Goal: Transaction & Acquisition: Purchase product/service

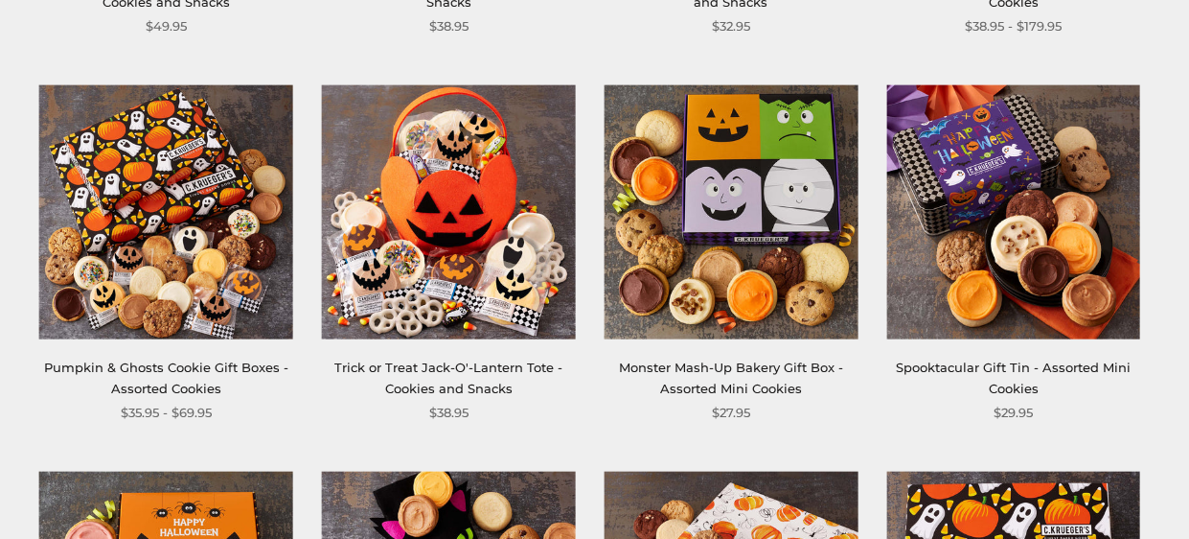
scroll to position [657, 0]
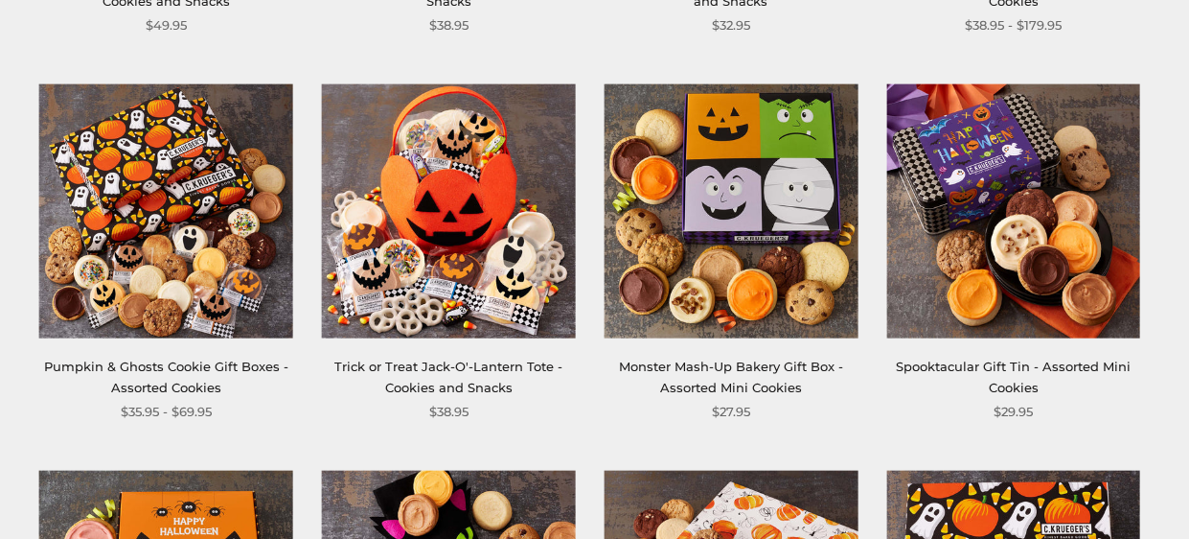
click at [91, 366] on link "Pumpkin & Ghosts Cookie Gift Boxes - Assorted Cookies" at bounding box center [166, 375] width 244 height 35
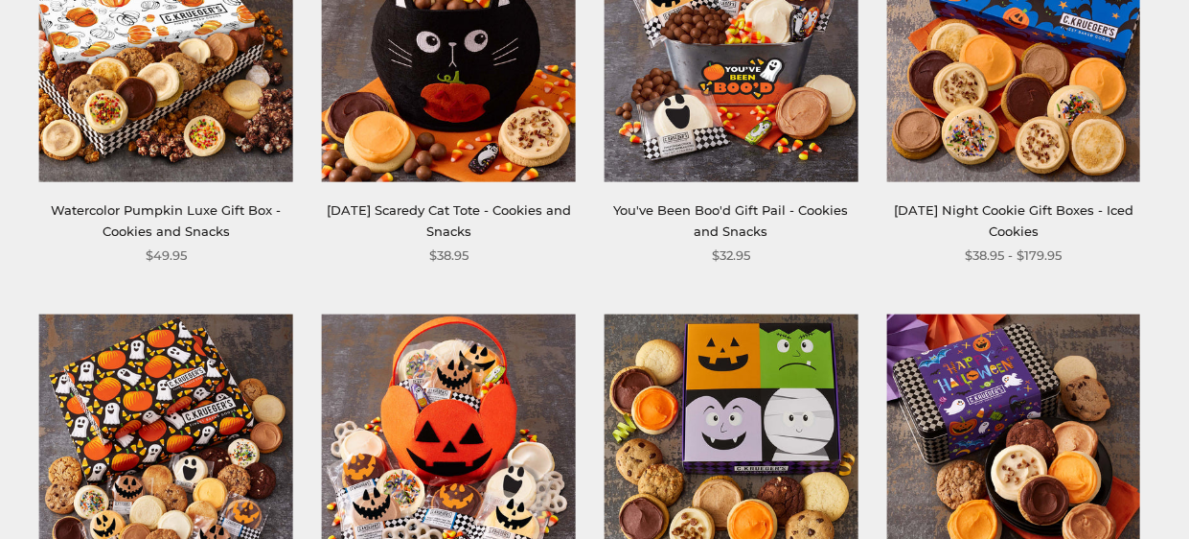
scroll to position [426, 0]
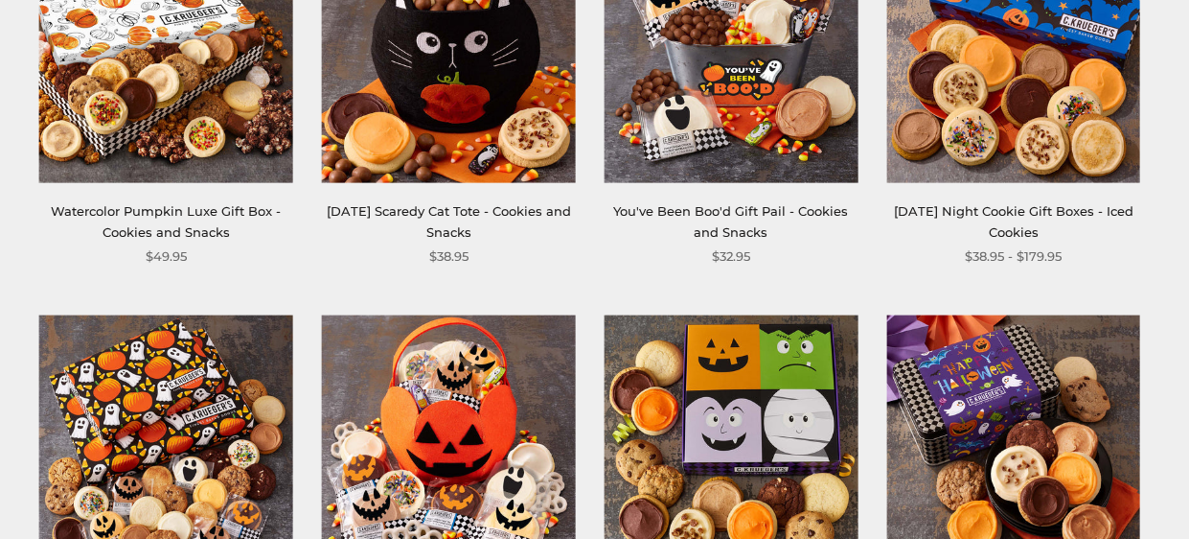
click at [993, 457] on img at bounding box center [1013, 442] width 254 height 254
click at [1013, 213] on link "[DATE] Night Cookie Gift Boxes - Iced Cookies" at bounding box center [1014, 220] width 240 height 35
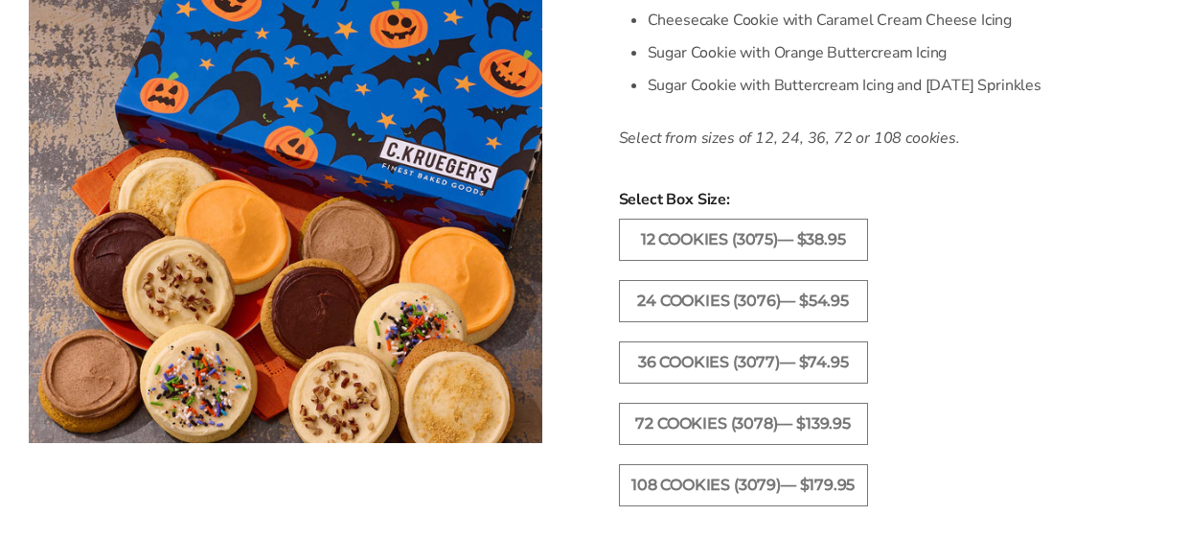
scroll to position [865, 0]
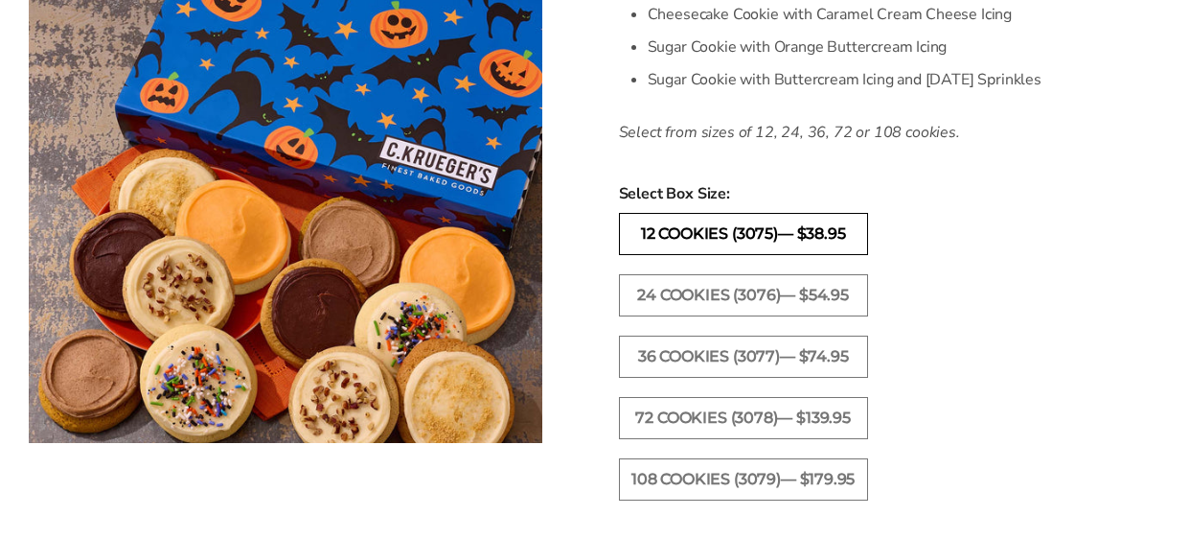
click at [764, 231] on label "12 Cookies (3075)— $38.95" at bounding box center [743, 234] width 249 height 42
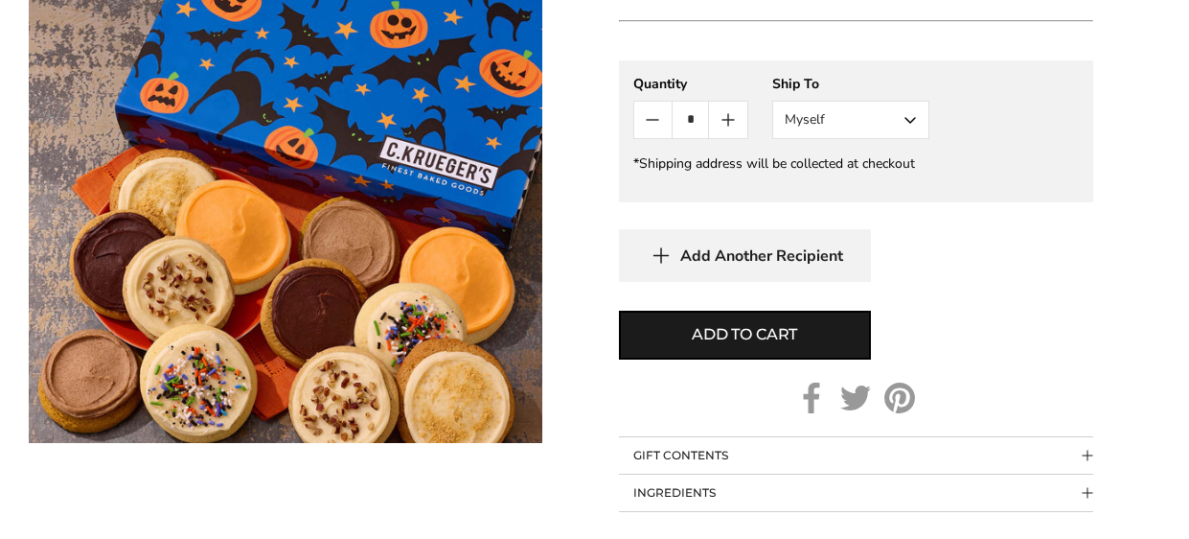
scroll to position [1396, 0]
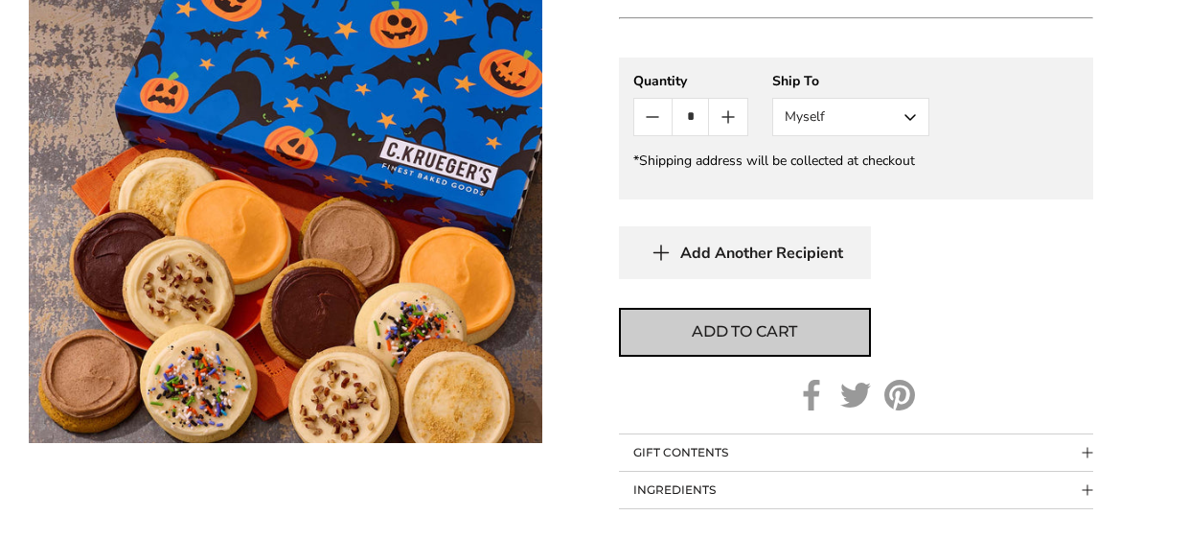
click at [730, 329] on span "Add to cart" at bounding box center [744, 331] width 105 height 23
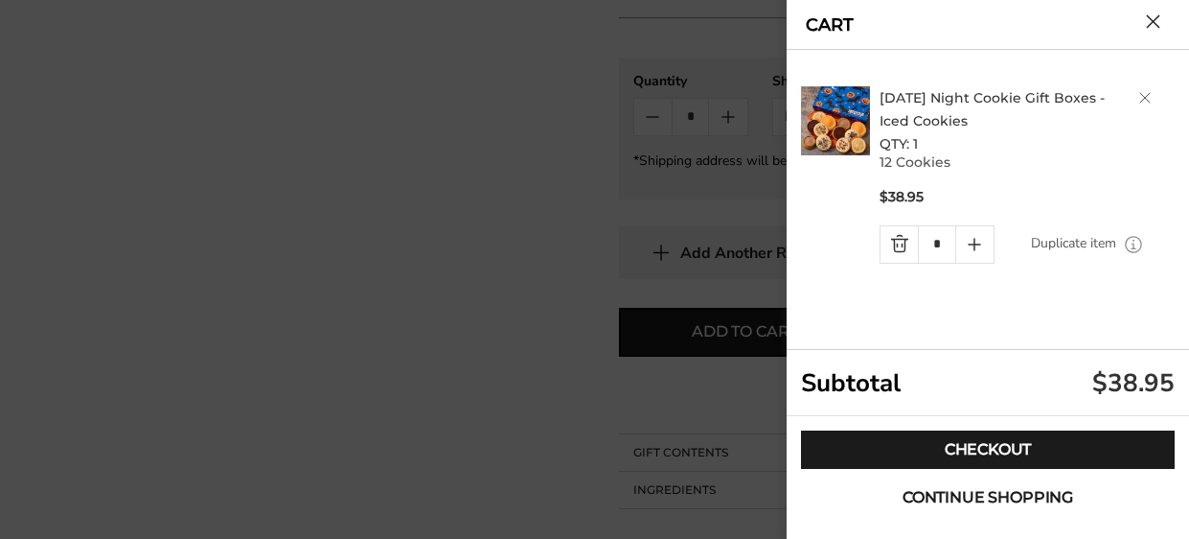
click at [957, 495] on span "Continue shopping" at bounding box center [988, 497] width 171 height 15
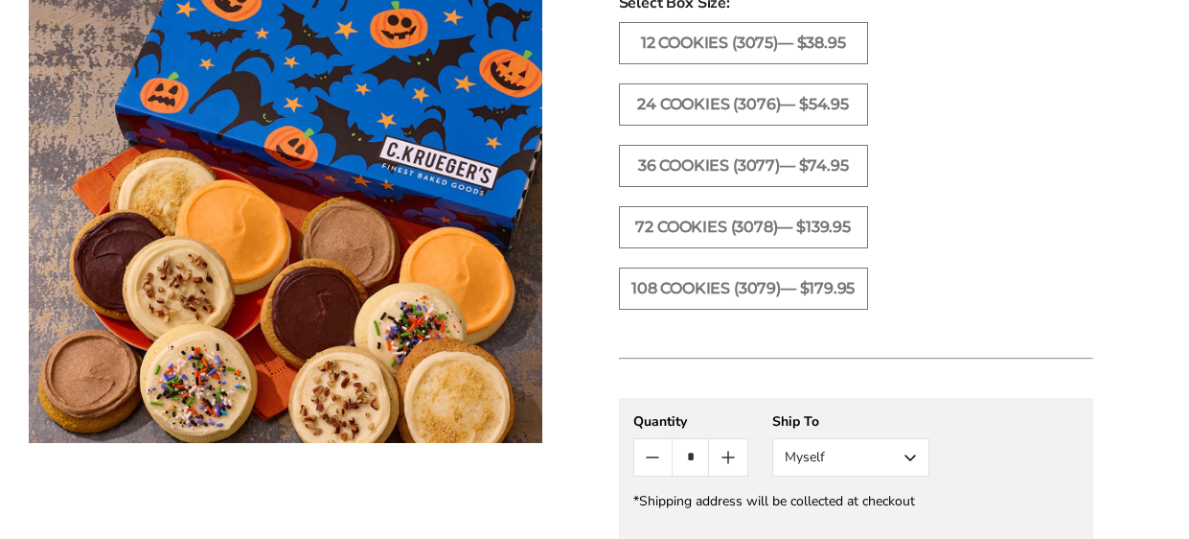
scroll to position [1055, 0]
click at [719, 223] on label "72 Cookies (3078)— $139.95" at bounding box center [743, 228] width 249 height 42
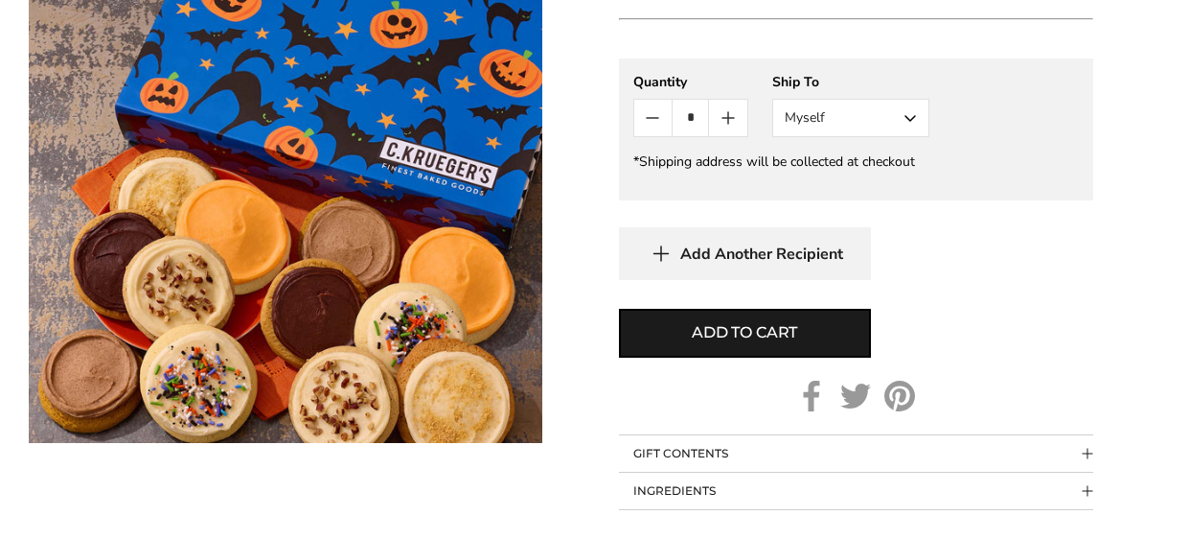
scroll to position [1398, 0]
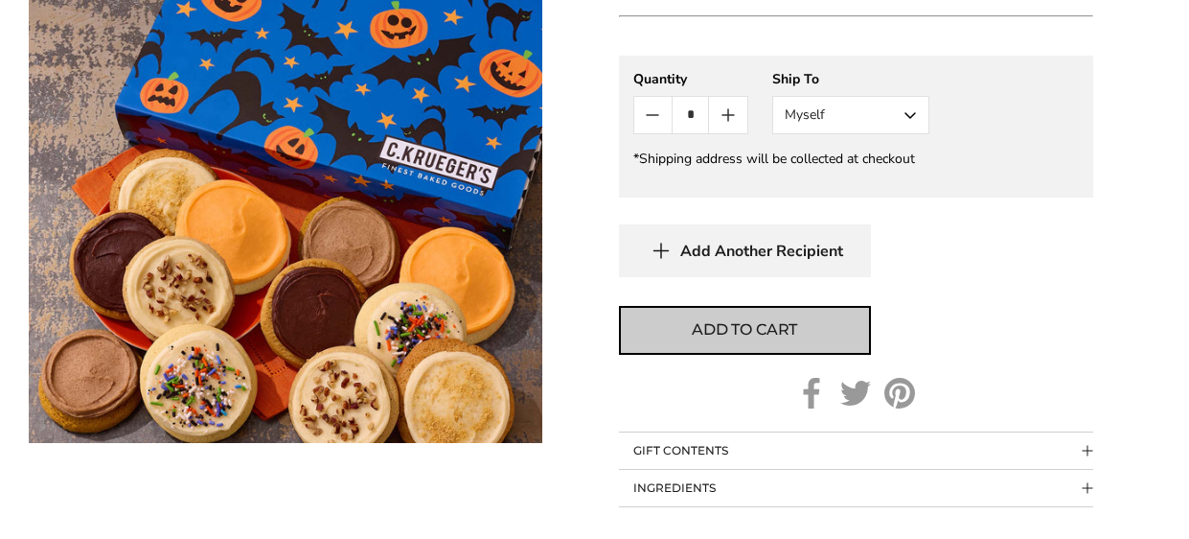
click at [717, 318] on span "Add to cart" at bounding box center [744, 329] width 105 height 23
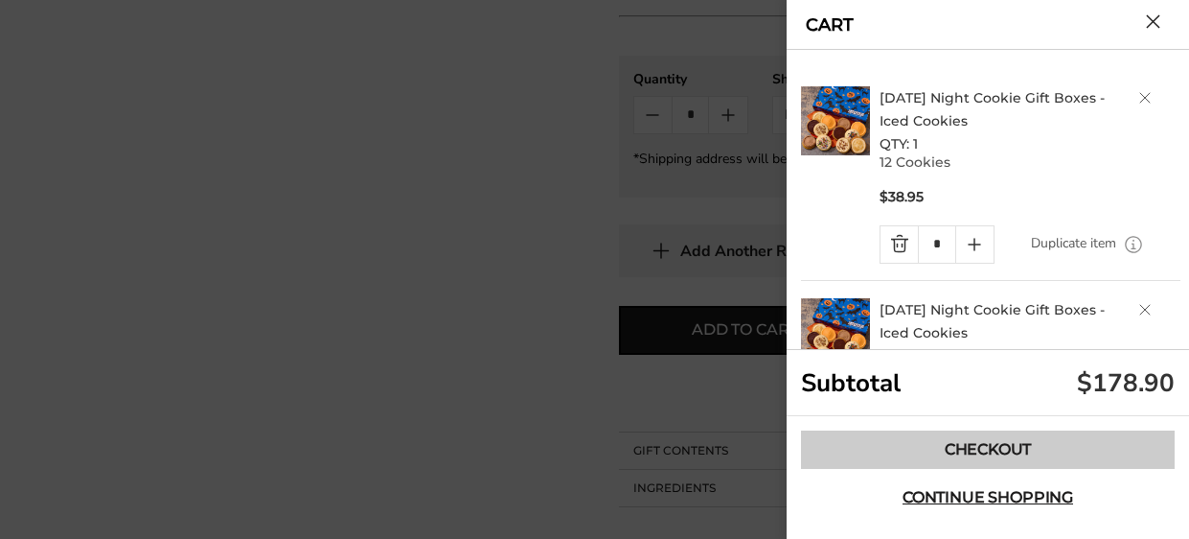
click at [960, 450] on link "Checkout" at bounding box center [988, 449] width 374 height 38
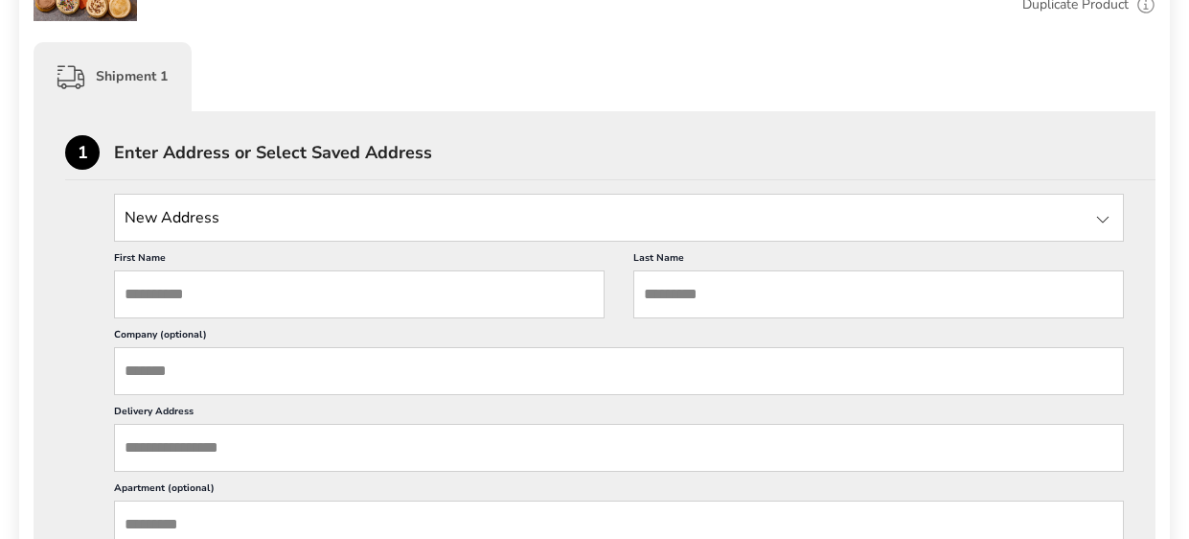
scroll to position [452, 0]
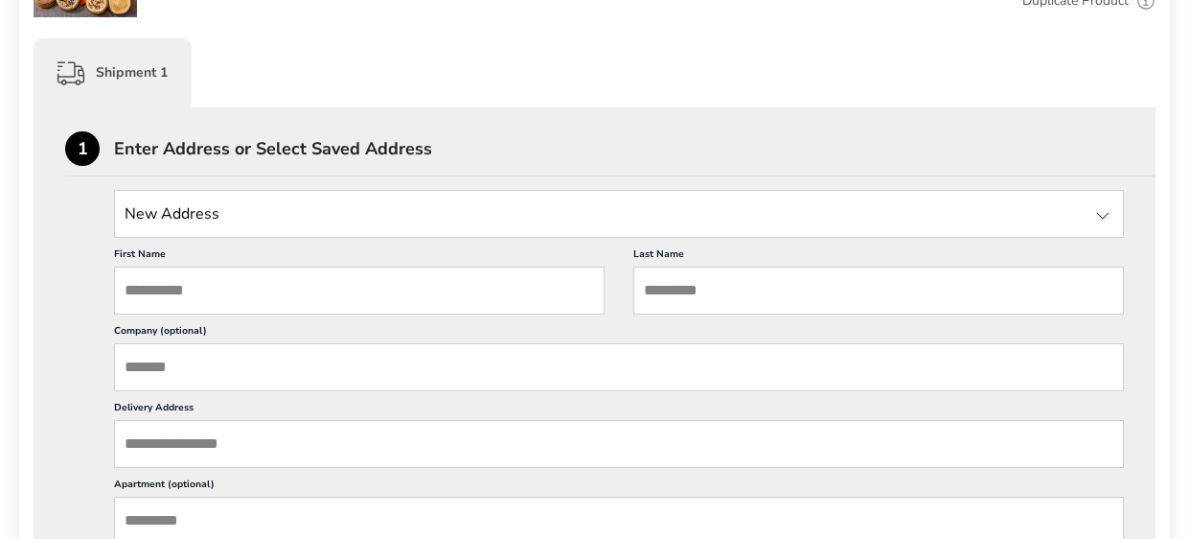
click at [222, 284] on input "First Name" at bounding box center [359, 290] width 491 height 48
type input "*****"
type input "**********"
type input "*******"
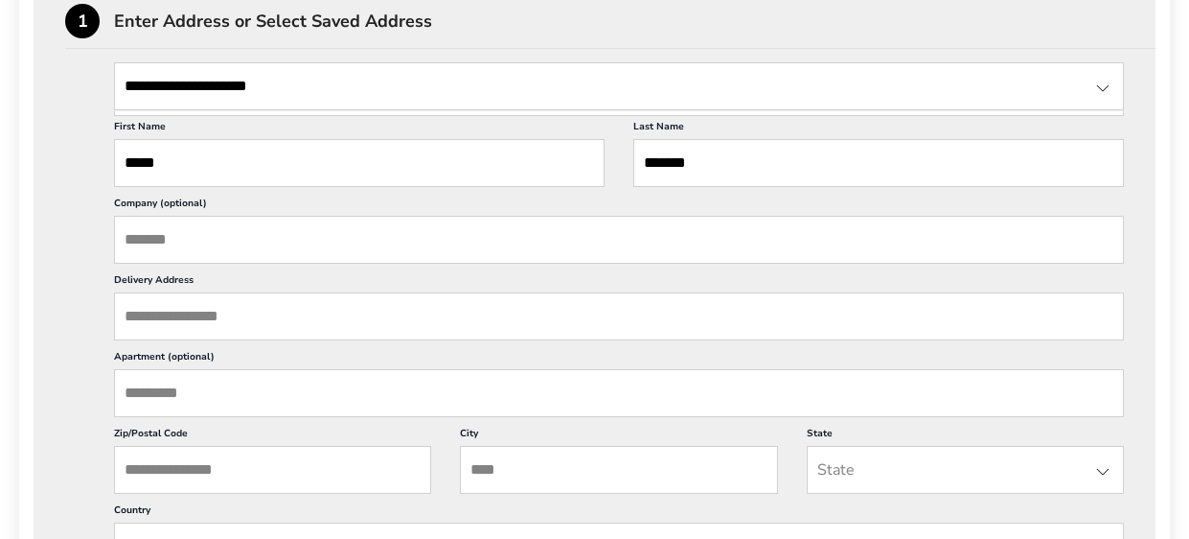
scroll to position [586, 0]
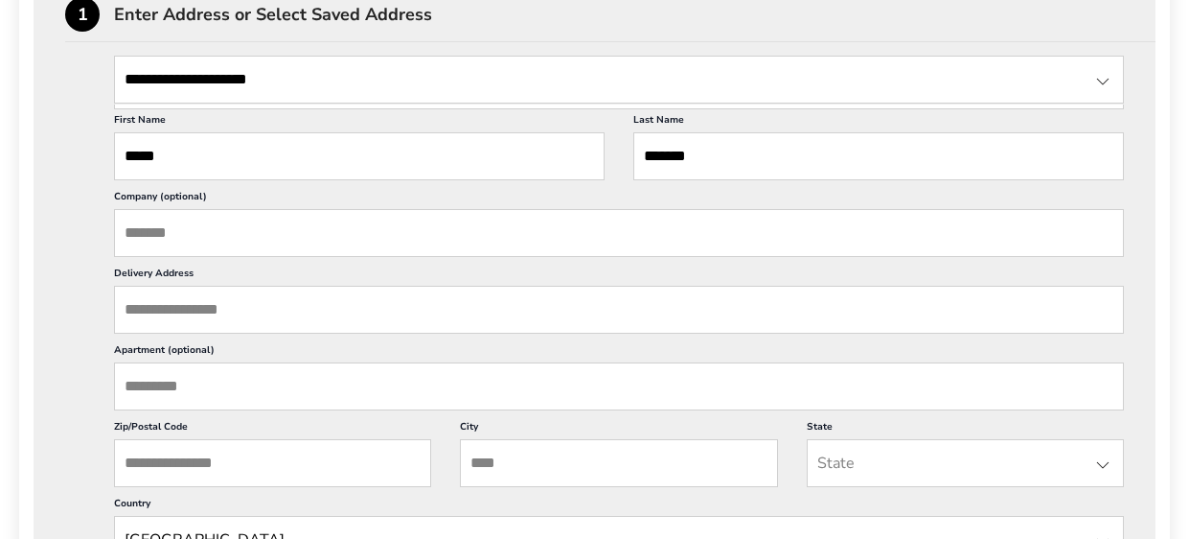
click at [127, 310] on input "Delivery Address" at bounding box center [619, 310] width 1010 height 48
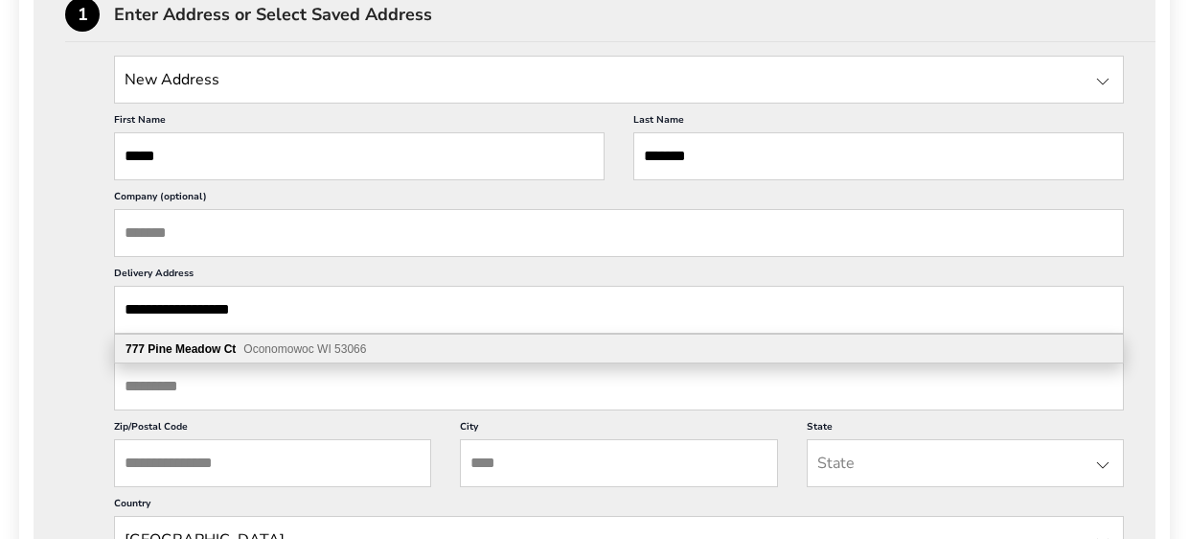
type input "**********"
click at [133, 465] on input "Zip/Postal Code" at bounding box center [272, 463] width 317 height 48
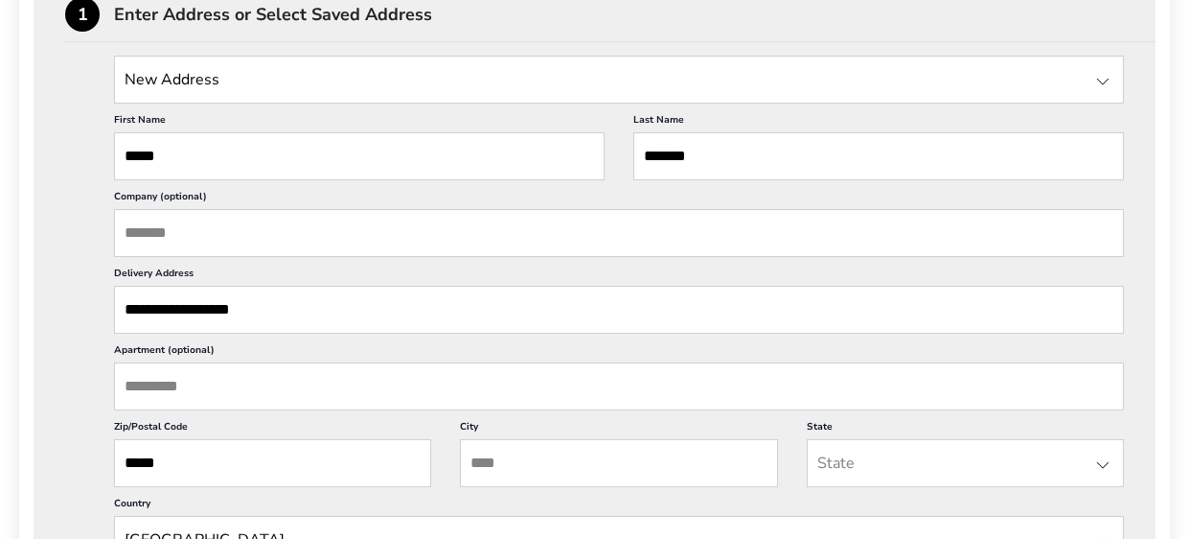
type input "*****"
click at [513, 456] on input "City" at bounding box center [618, 463] width 317 height 48
click at [934, 456] on input "State" at bounding box center [965, 463] width 317 height 48
click at [1103, 468] on div at bounding box center [1103, 464] width 23 height 23
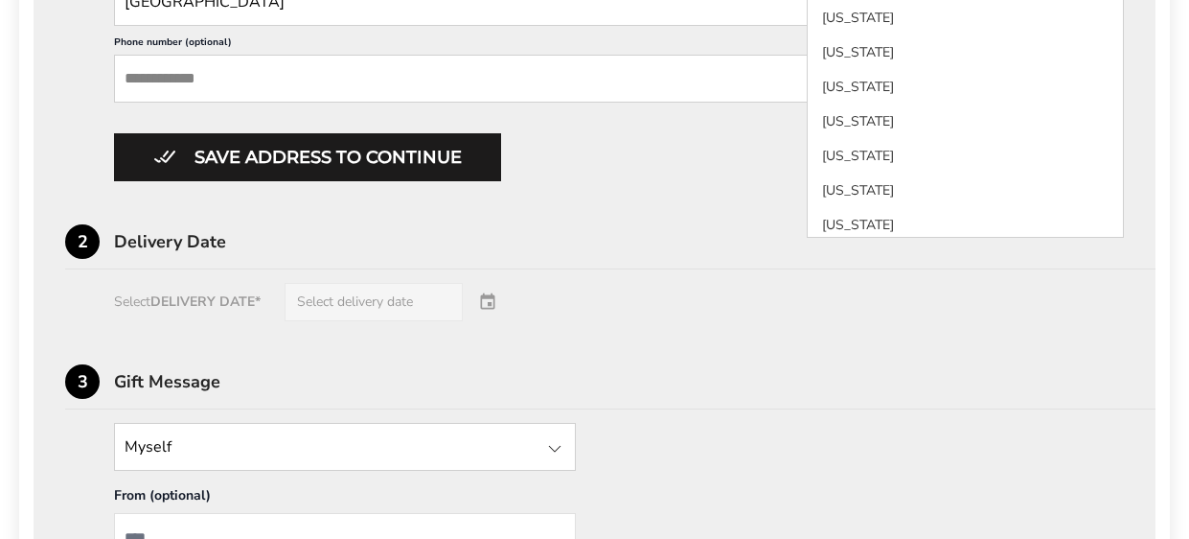
scroll to position [1854, 0]
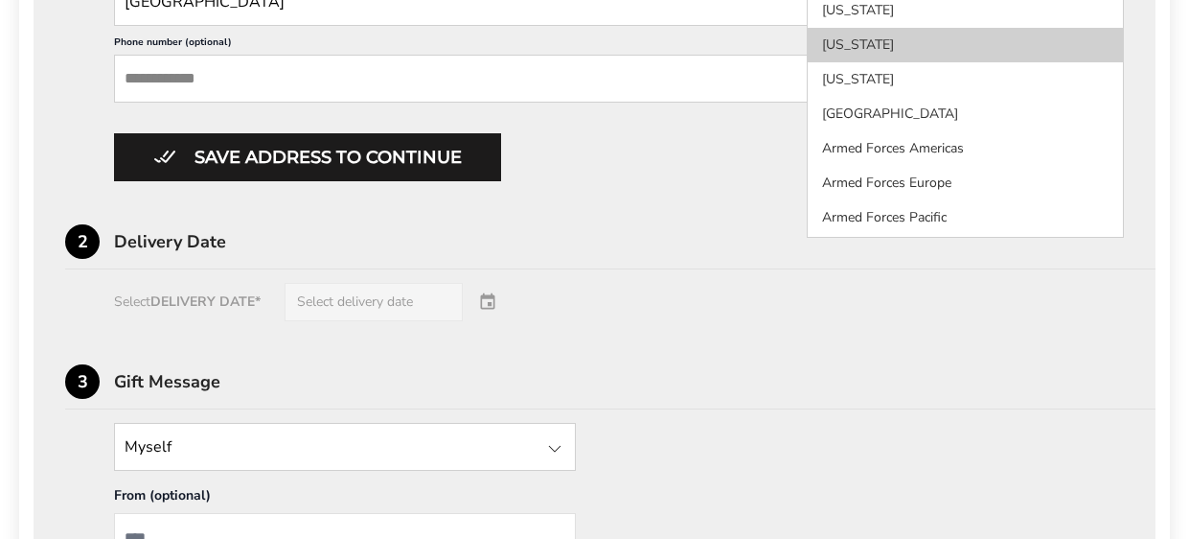
click at [856, 39] on li "Wisconsin" at bounding box center [965, 45] width 315 height 34
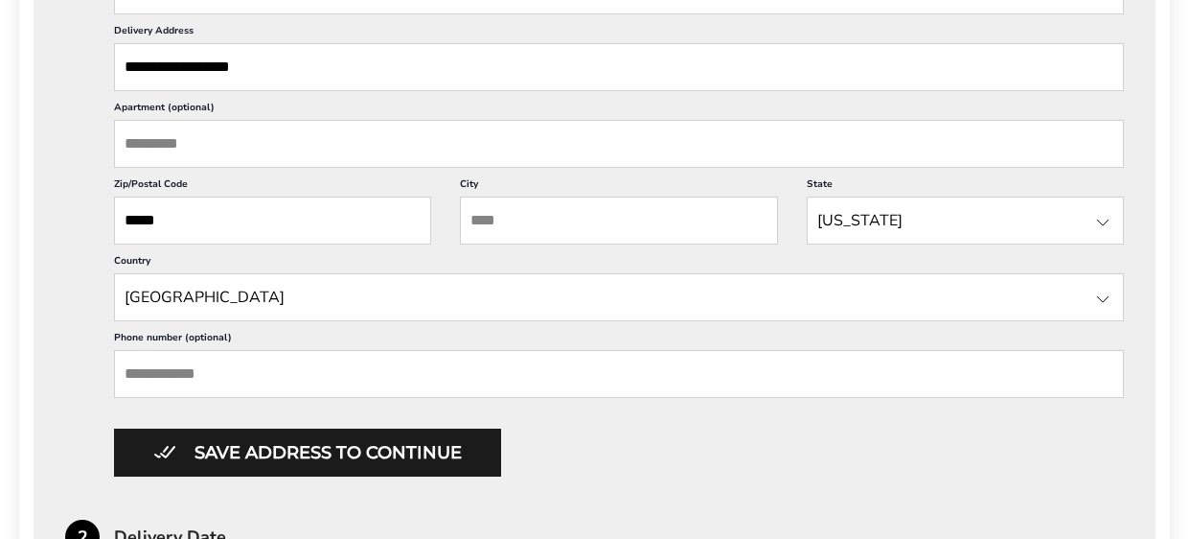
scroll to position [834, 0]
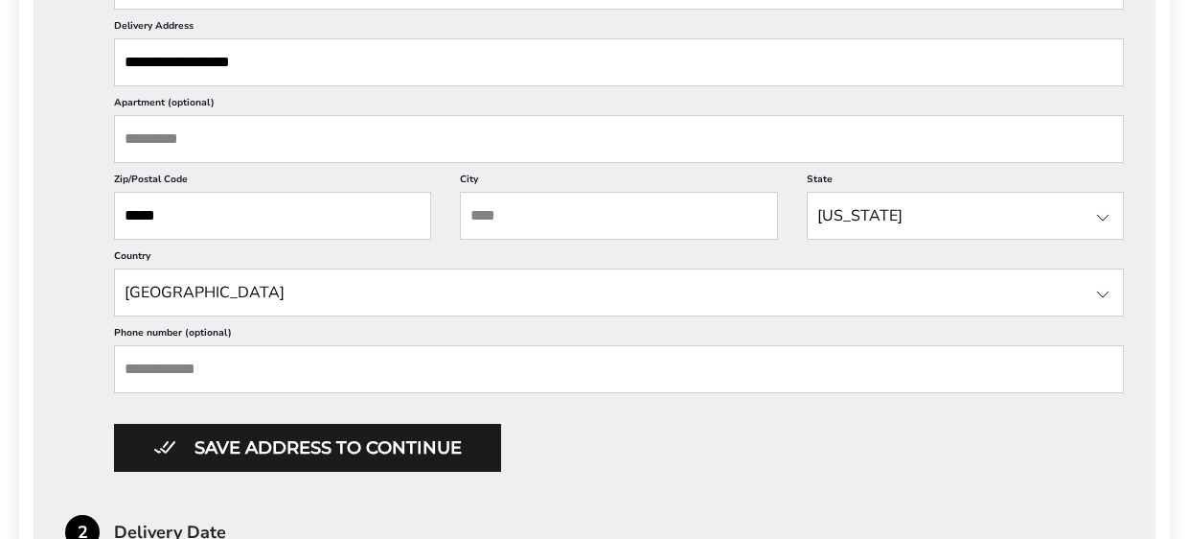
click at [618, 205] on input "City" at bounding box center [618, 216] width 317 height 48
type input "**********"
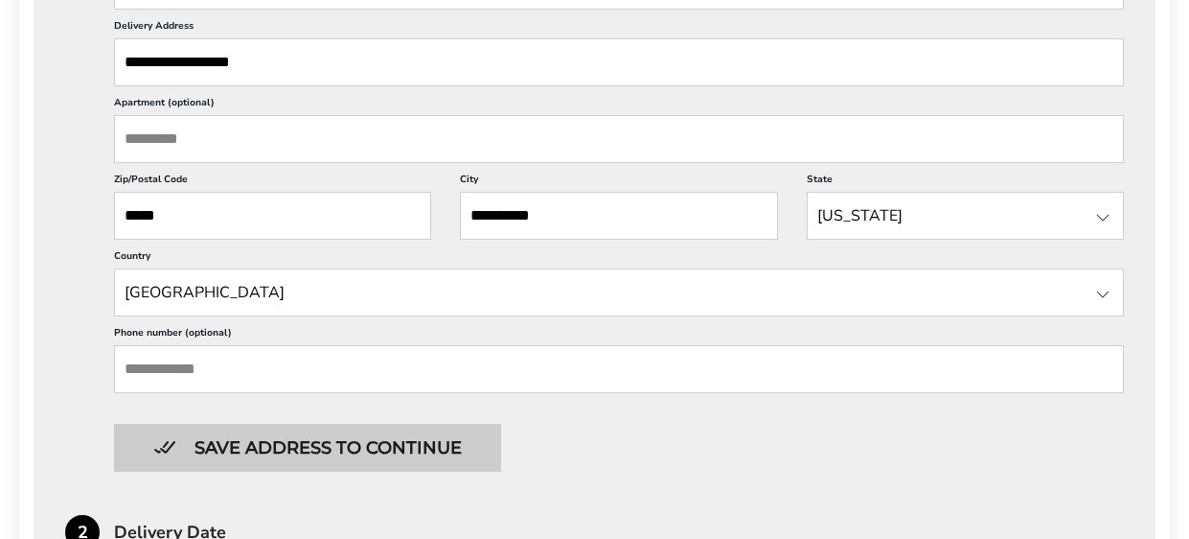
click at [340, 447] on button "Save address to continue" at bounding box center [307, 448] width 387 height 48
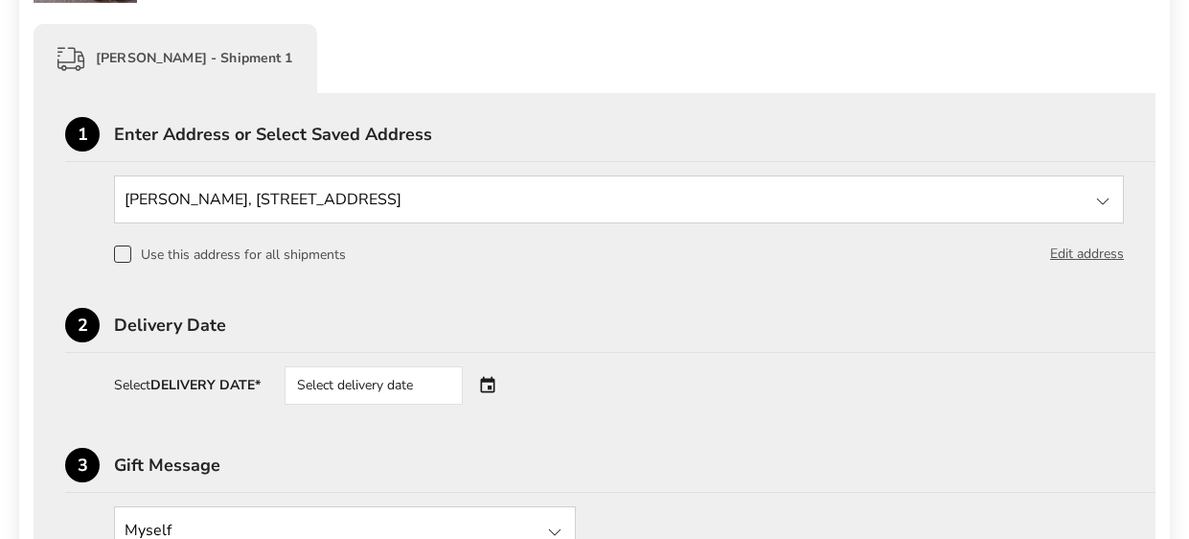
scroll to position [471, 0]
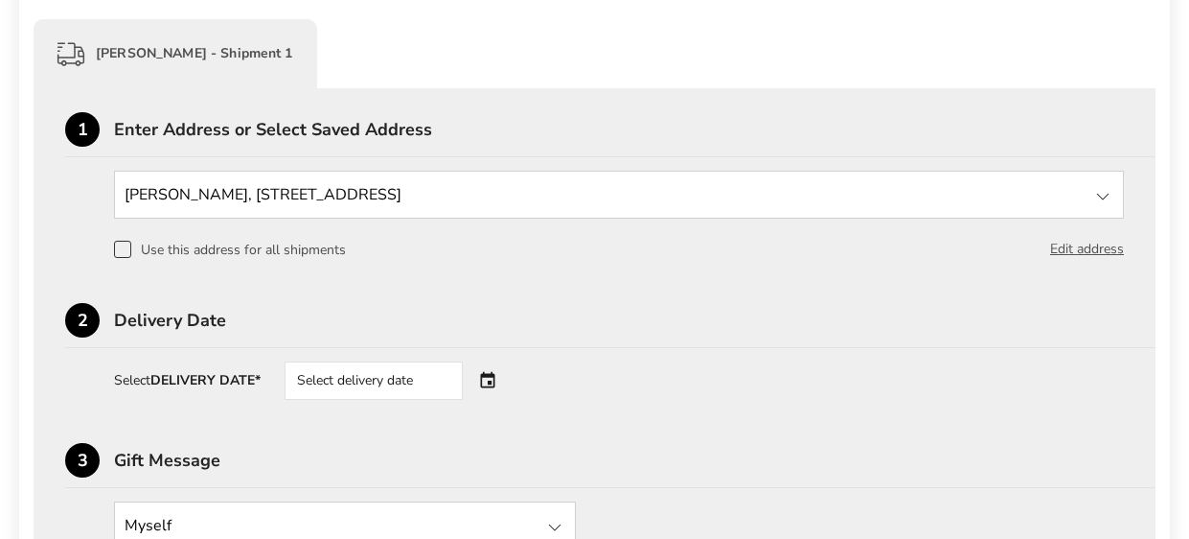
click at [125, 250] on span at bounding box center [122, 249] width 17 height 17
click at [494, 380] on div "Select delivery date" at bounding box center [401, 380] width 232 height 38
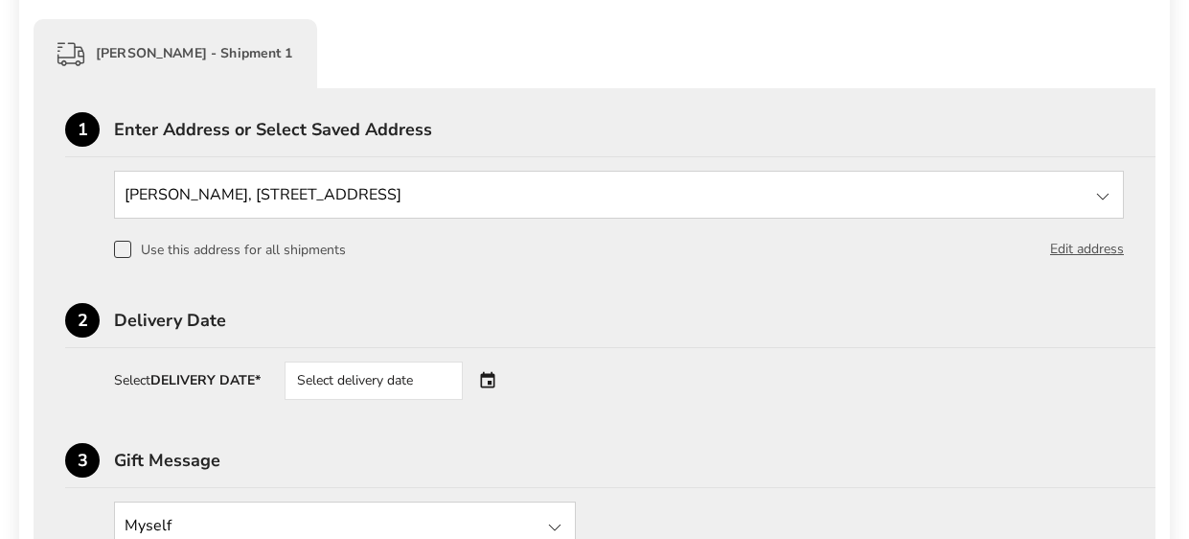
click at [494, 379] on div "Select delivery date" at bounding box center [401, 380] width 232 height 38
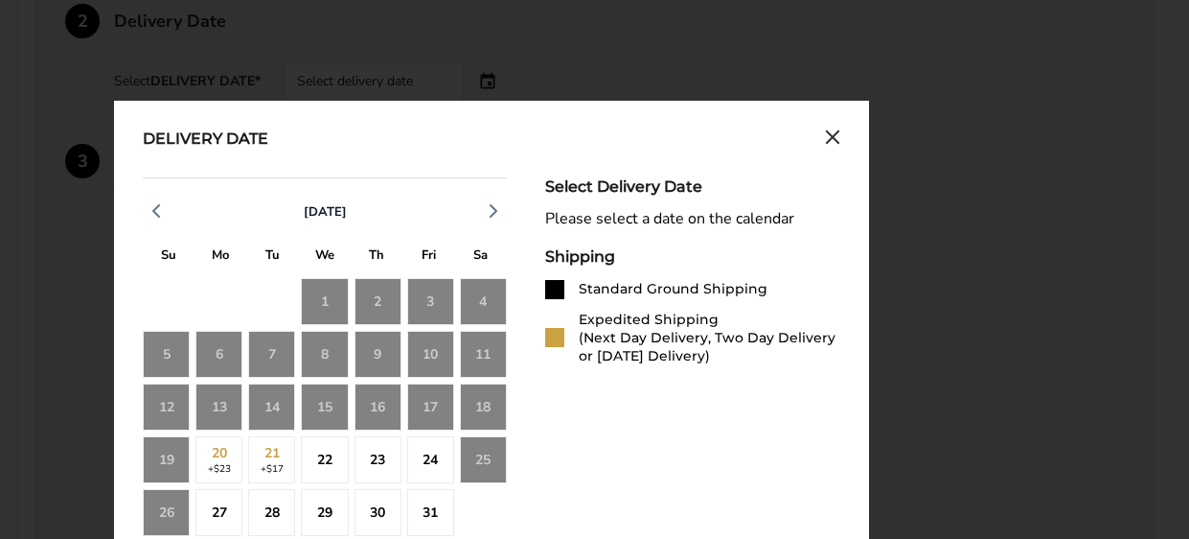
scroll to position [774, 0]
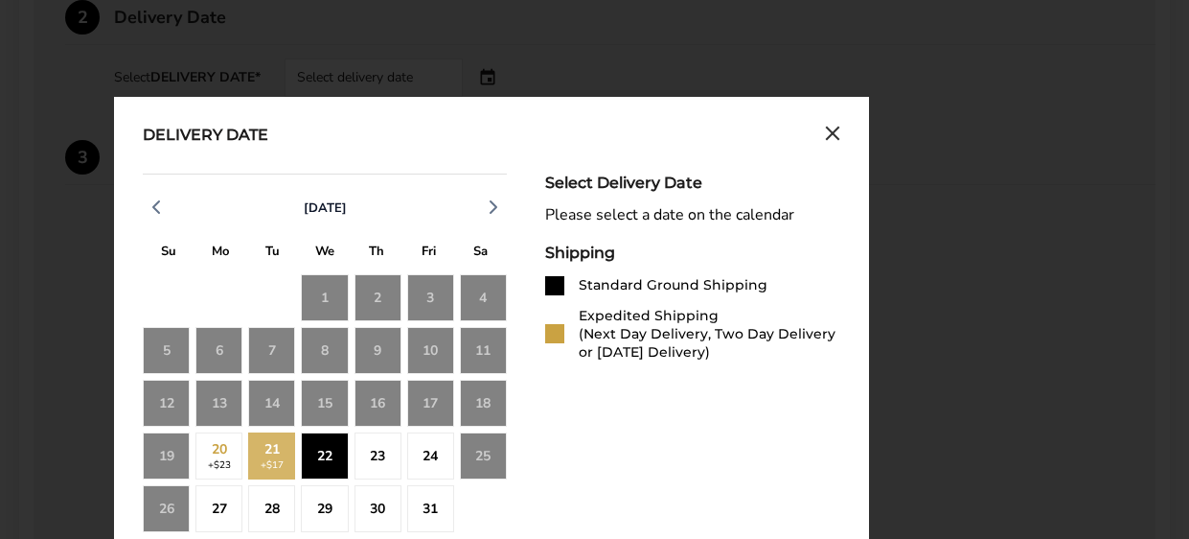
click at [324, 451] on div "22" at bounding box center [324, 455] width 47 height 47
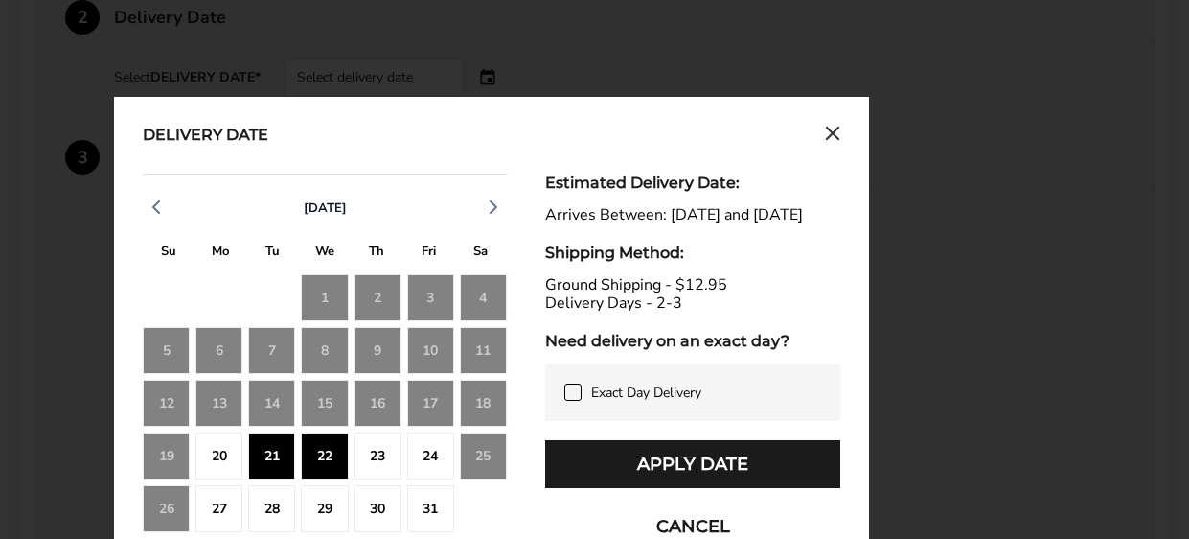
click at [324, 456] on div "22" at bounding box center [324, 455] width 47 height 47
click at [363, 455] on div "23" at bounding box center [378, 455] width 47 height 47
click at [319, 446] on div "22" at bounding box center [324, 455] width 47 height 47
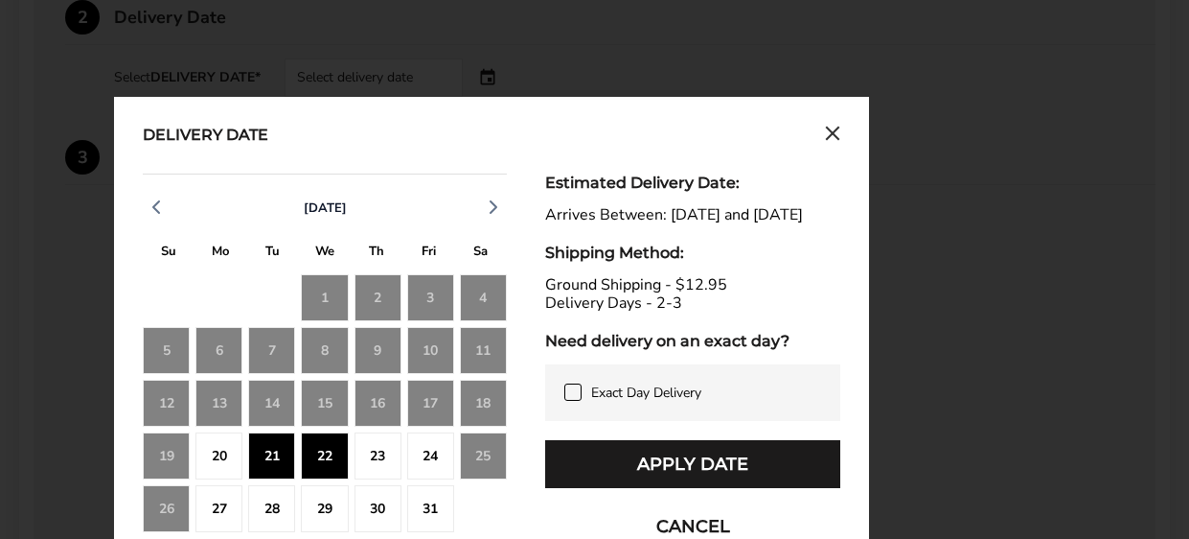
click at [387, 456] on div "23" at bounding box center [378, 455] width 47 height 47
click at [374, 465] on div "23" at bounding box center [378, 455] width 47 height 47
click at [330, 452] on div "22" at bounding box center [324, 455] width 47 height 47
click at [369, 457] on div "23" at bounding box center [378, 455] width 47 height 47
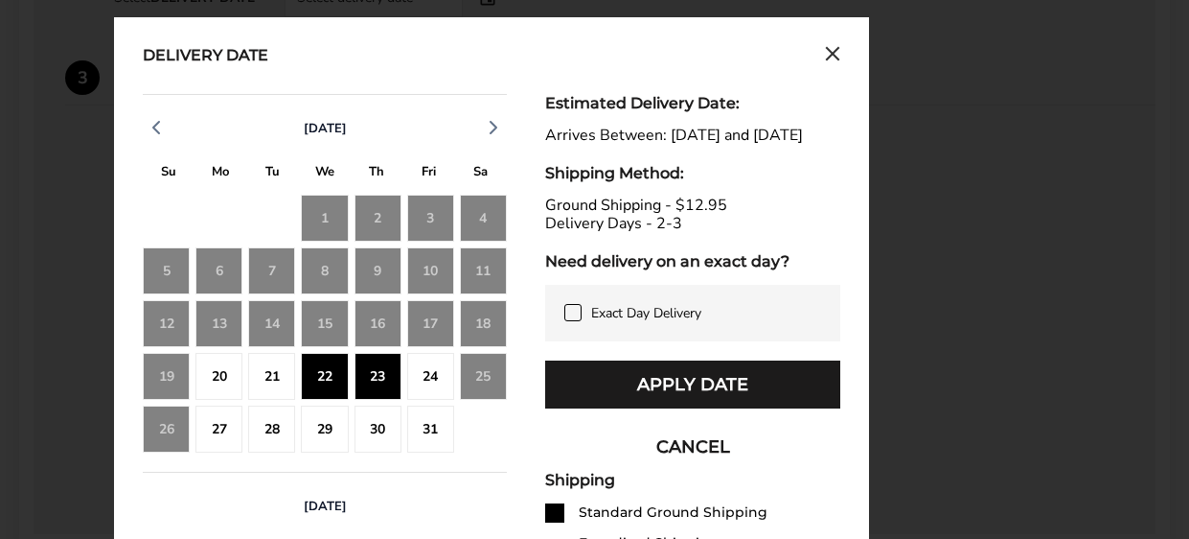
scroll to position [856, 0]
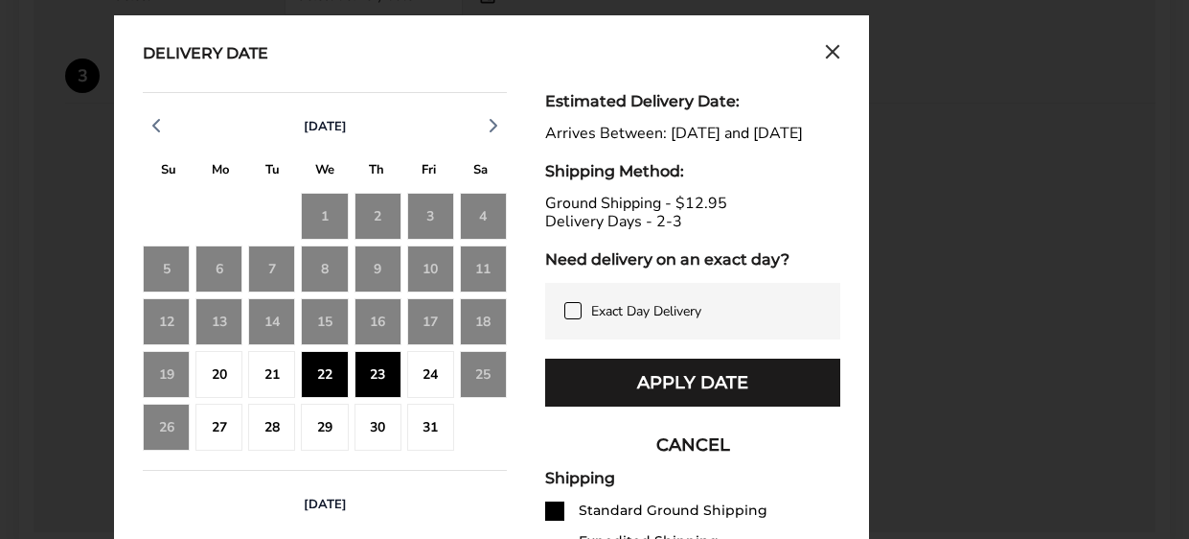
click at [570, 318] on icon at bounding box center [572, 310] width 15 height 15
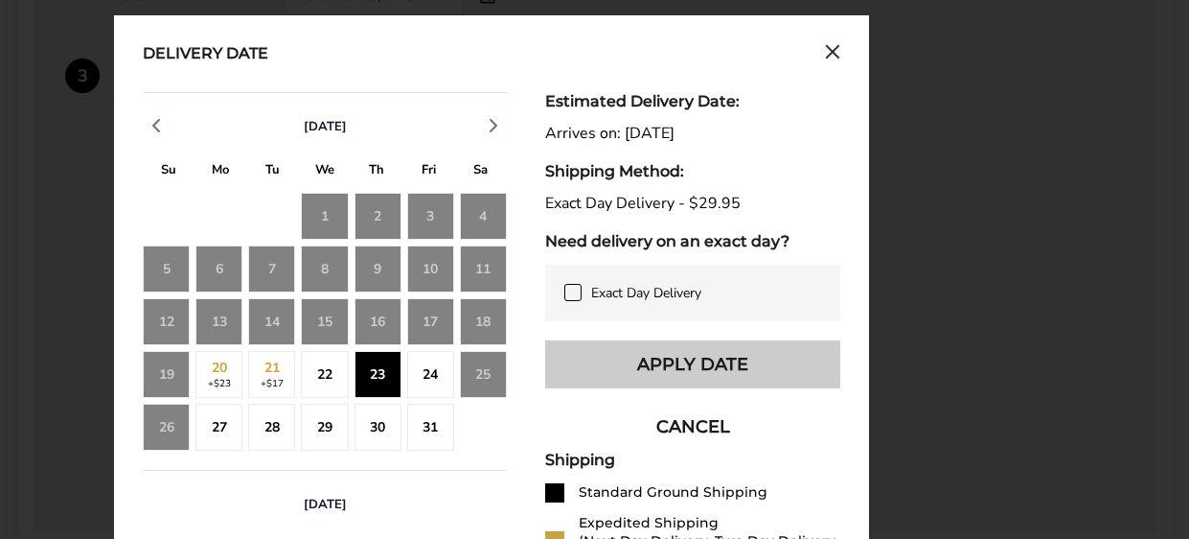
click at [598, 364] on button "Apply Date" at bounding box center [692, 364] width 295 height 48
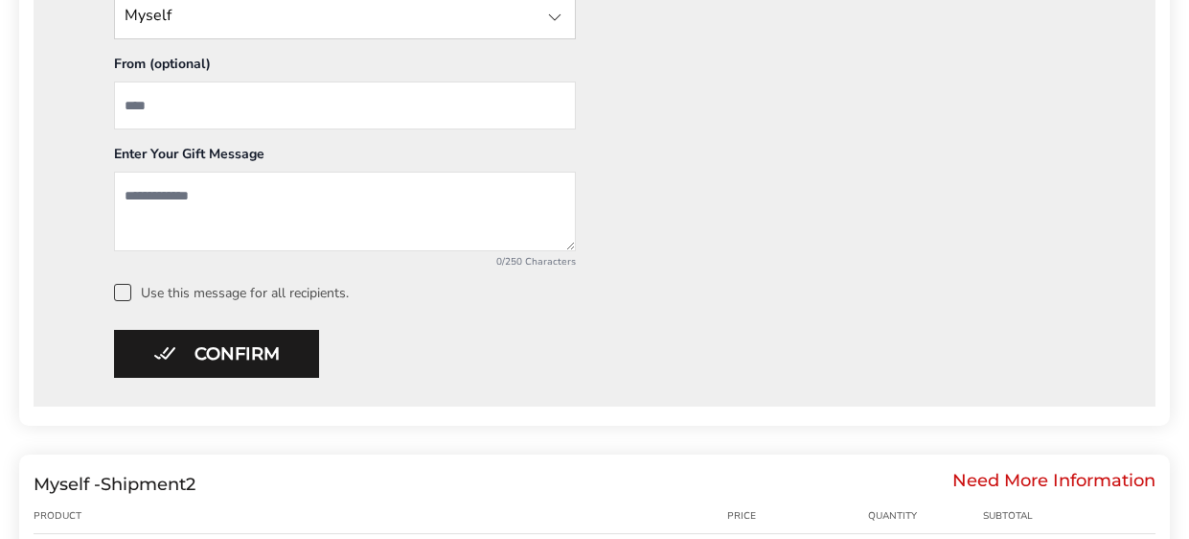
scroll to position [987, 0]
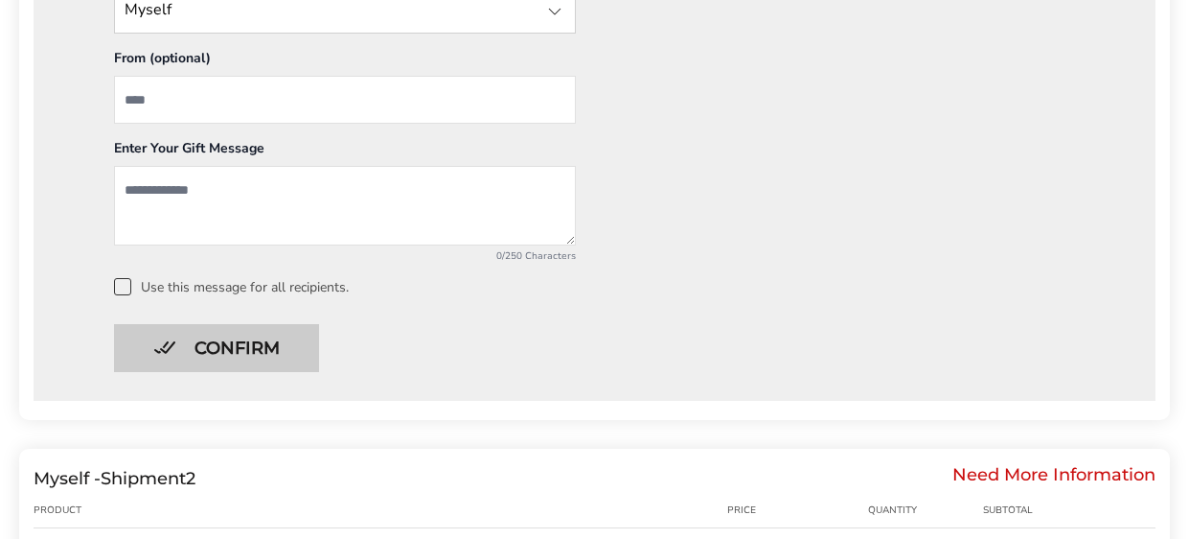
click at [175, 354] on button "Confirm" at bounding box center [216, 348] width 205 height 48
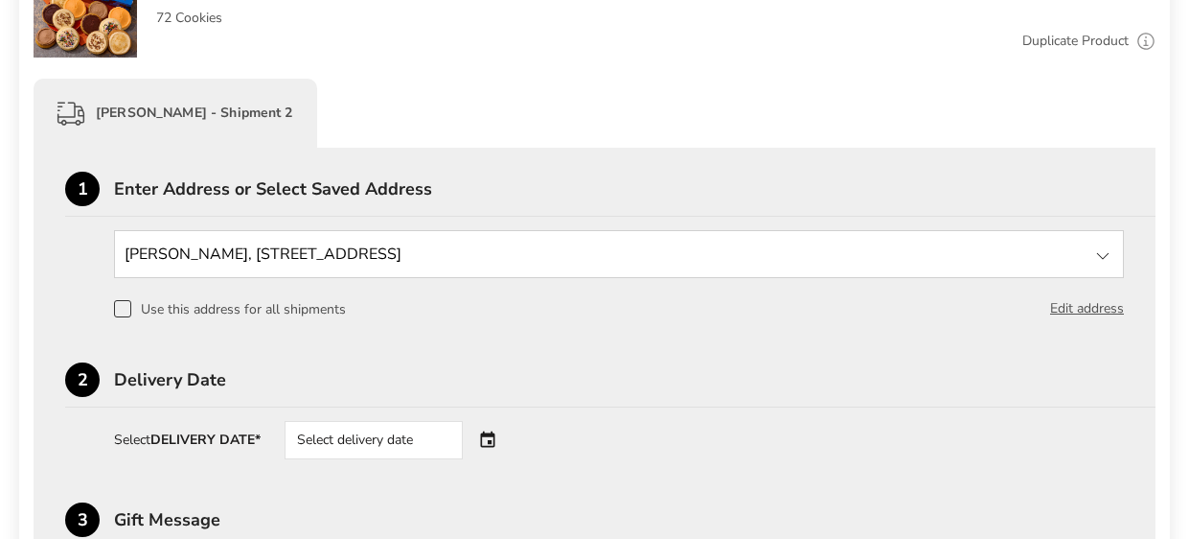
scroll to position [801, 0]
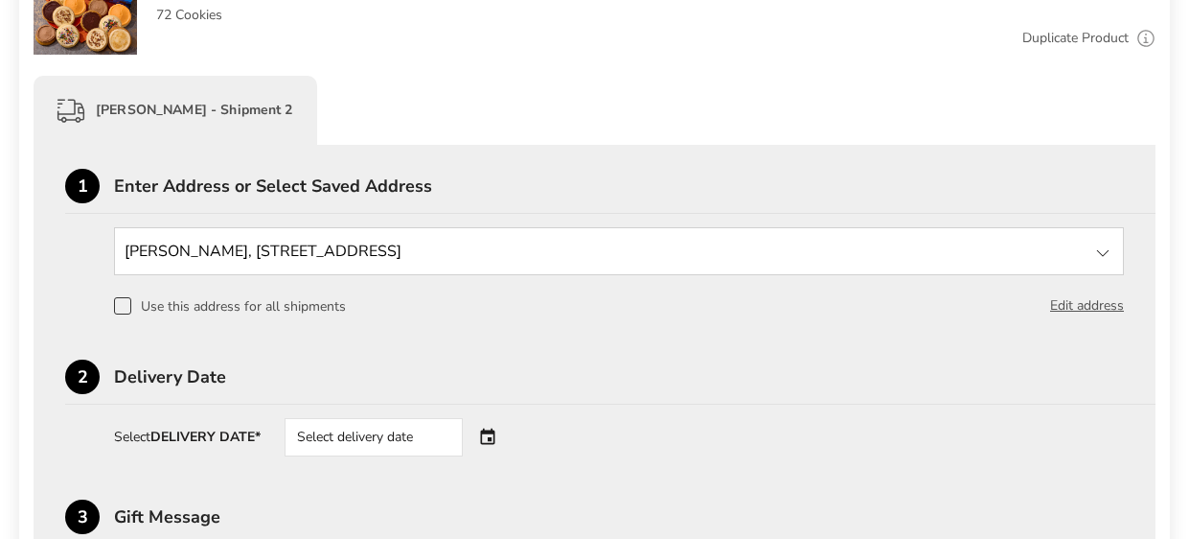
click at [68, 264] on div "POLLY MAZIASZ, 777 Pine Meadow Ct, Oconomowoc, WI, 53066, United States New Add…" at bounding box center [594, 271] width 1059 height 89
click at [120, 307] on span at bounding box center [122, 305] width 17 height 17
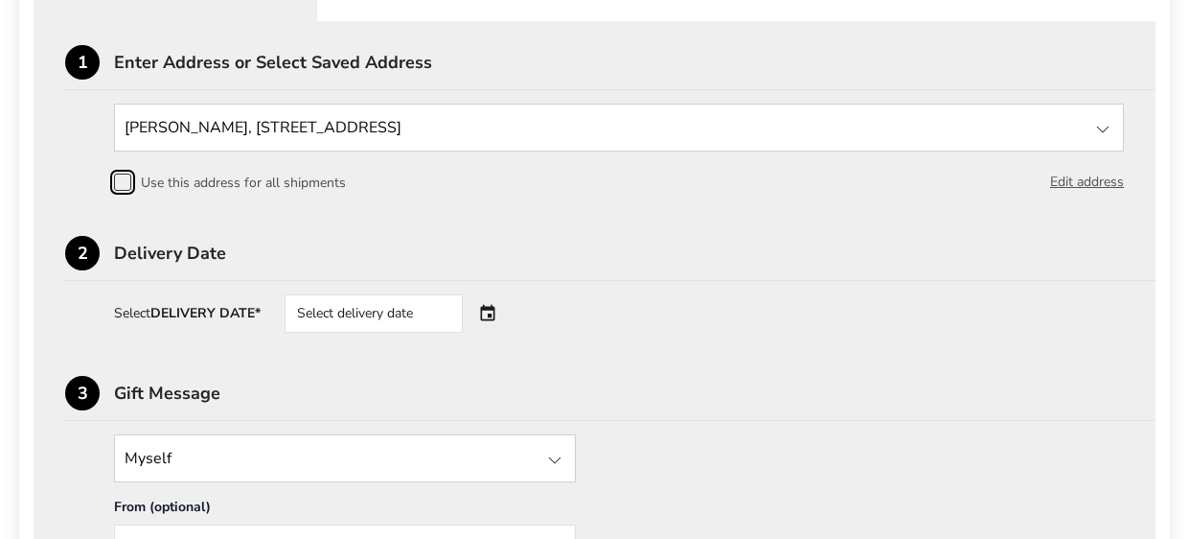
scroll to position [929, 0]
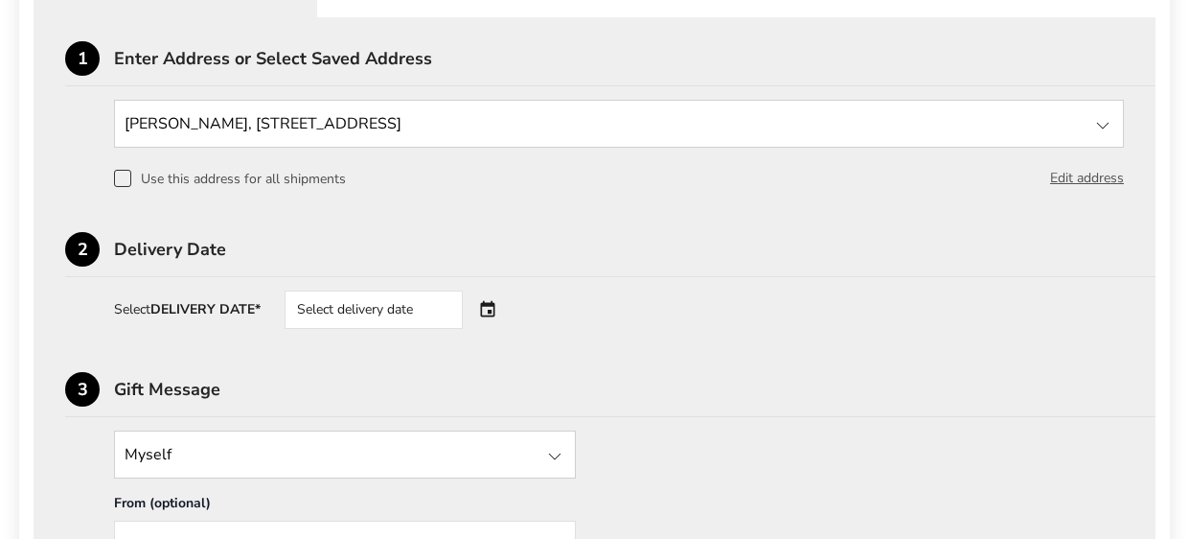
click at [494, 311] on div "Select delivery date" at bounding box center [401, 309] width 232 height 38
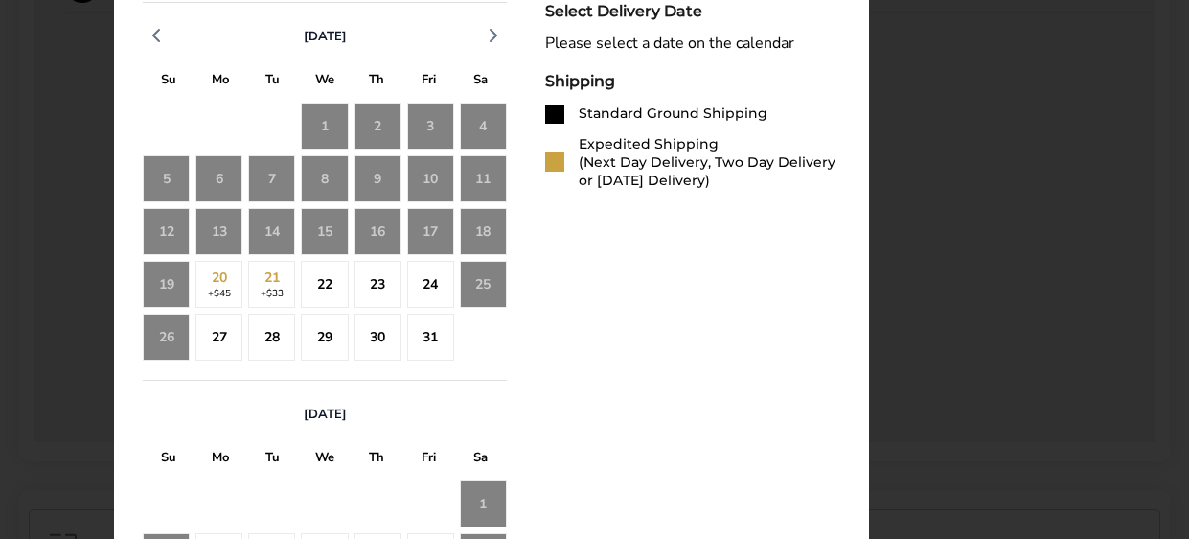
scroll to position [1348, 0]
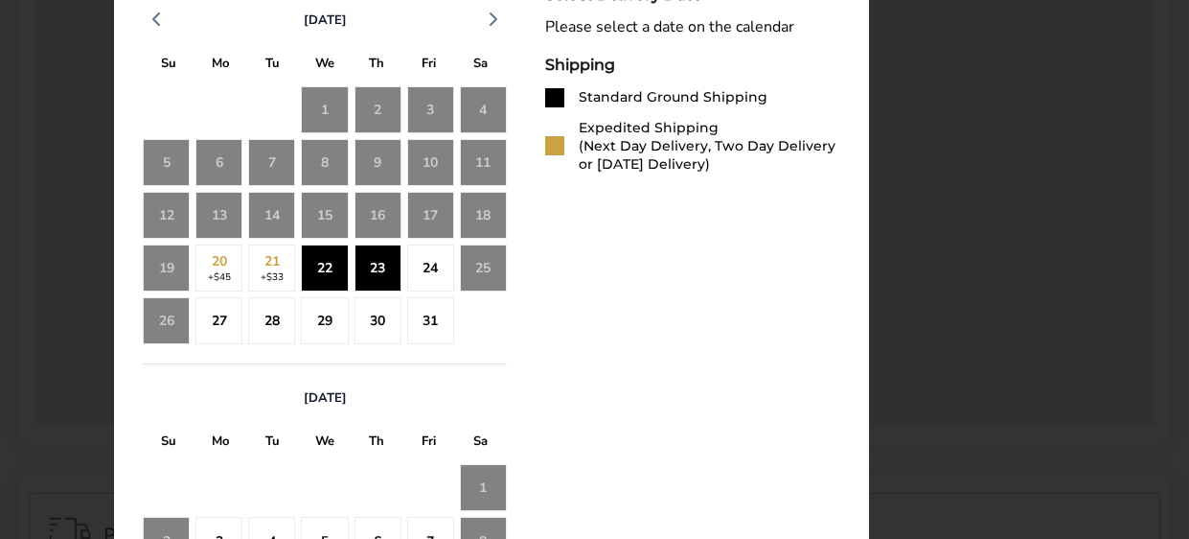
click at [365, 278] on div "23" at bounding box center [378, 267] width 47 height 47
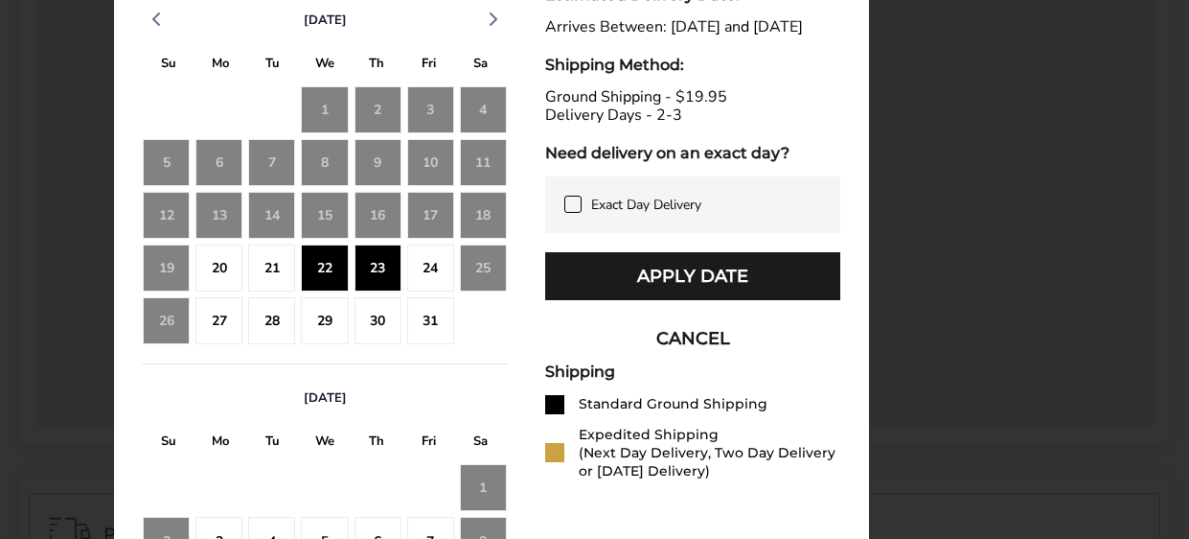
click at [568, 207] on icon at bounding box center [572, 203] width 9 height 7
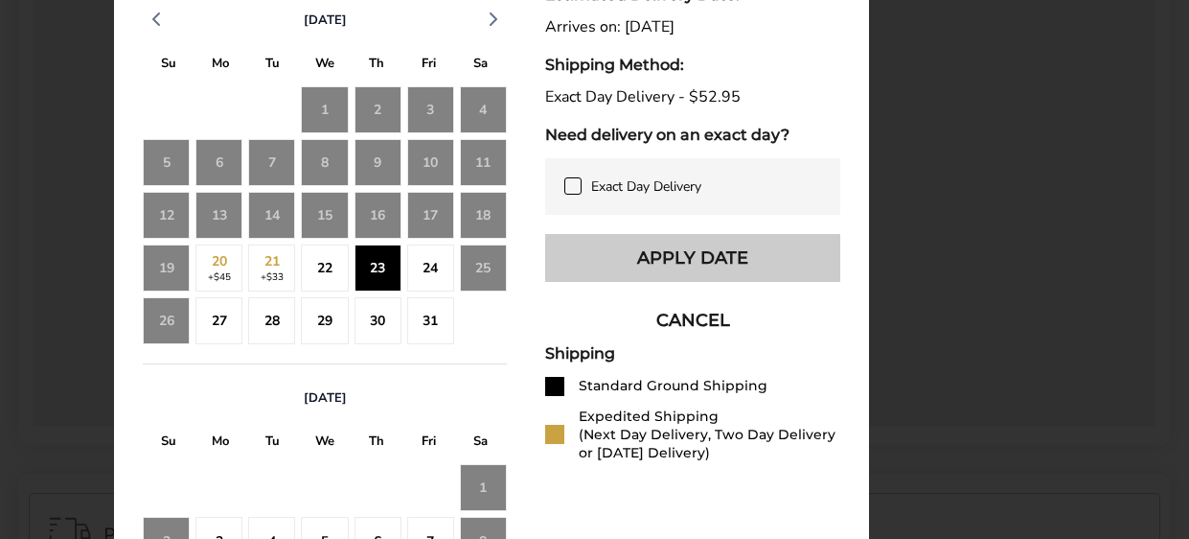
click at [618, 255] on button "Apply Date" at bounding box center [692, 258] width 295 height 48
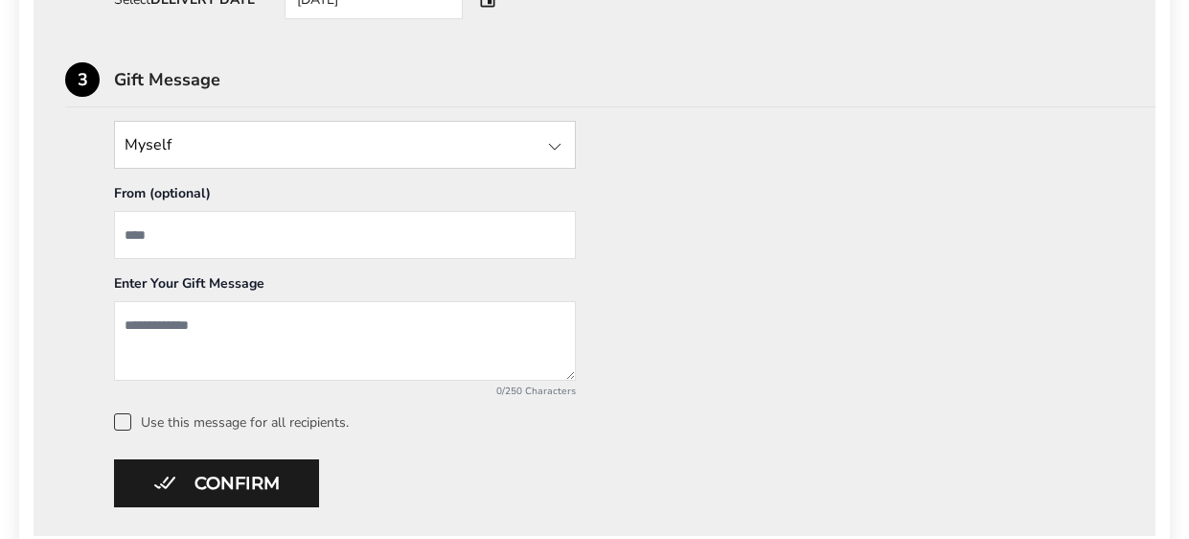
scroll to position [1246, 0]
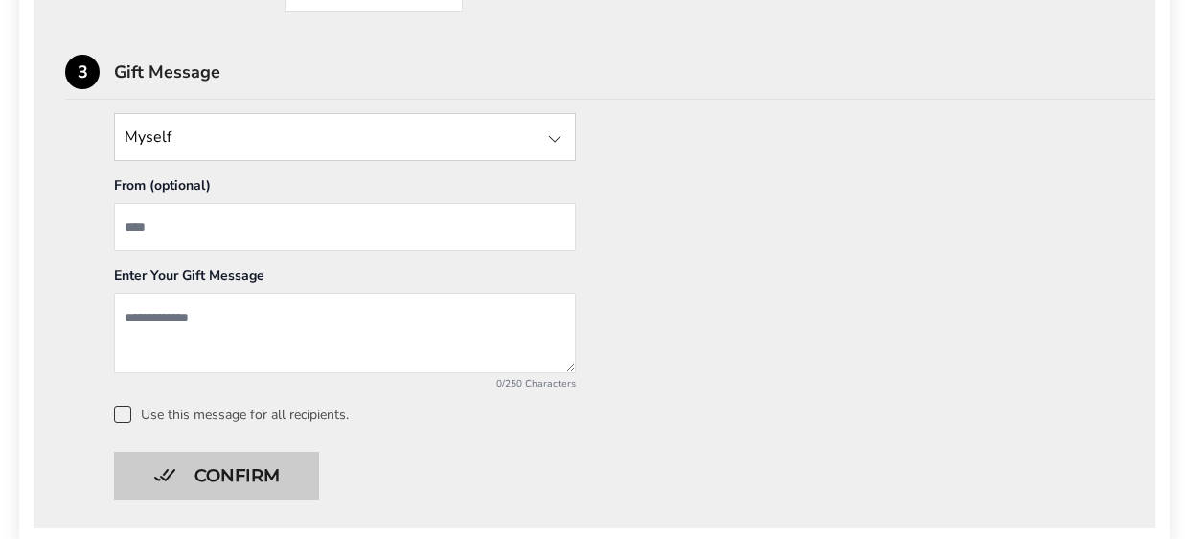
click at [267, 468] on button "Confirm" at bounding box center [216, 475] width 205 height 48
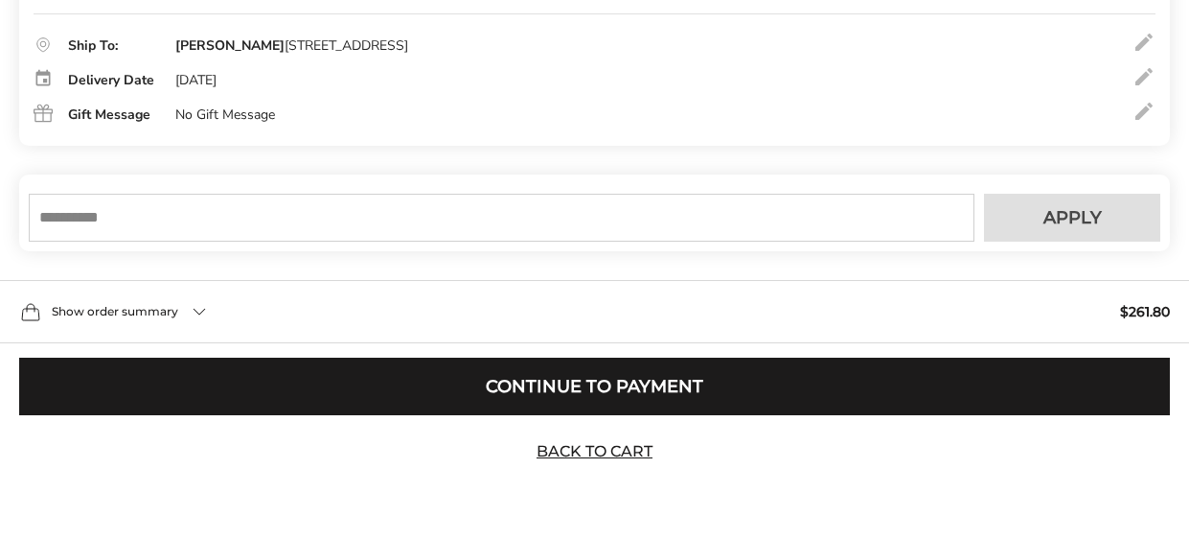
scroll to position [859, 0]
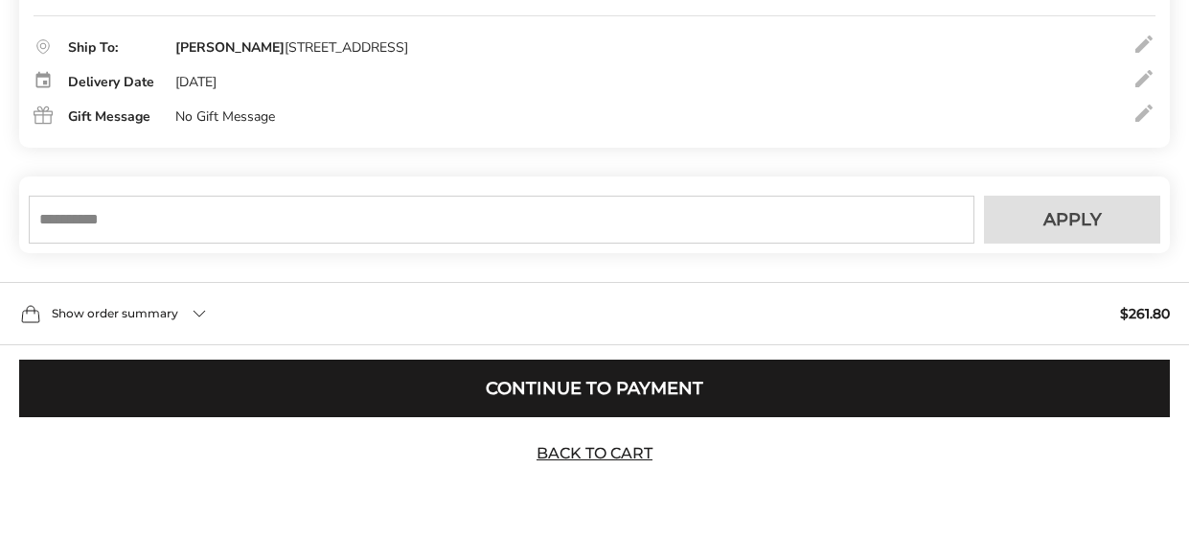
click at [275, 200] on input "text" at bounding box center [502, 219] width 946 height 48
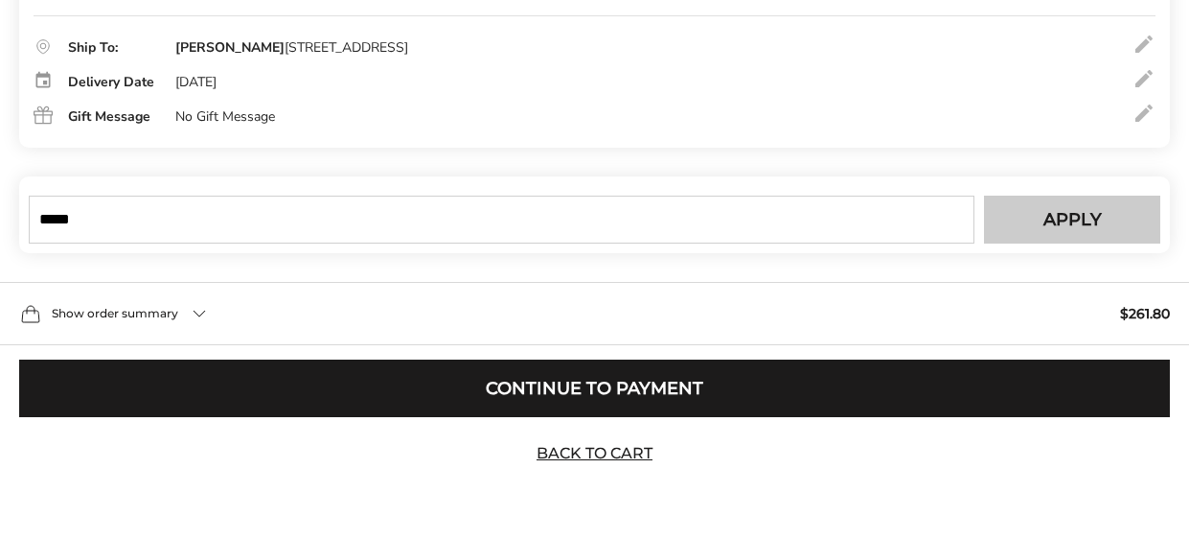
type input "*****"
click at [1040, 220] on button "Apply" at bounding box center [1072, 219] width 176 height 48
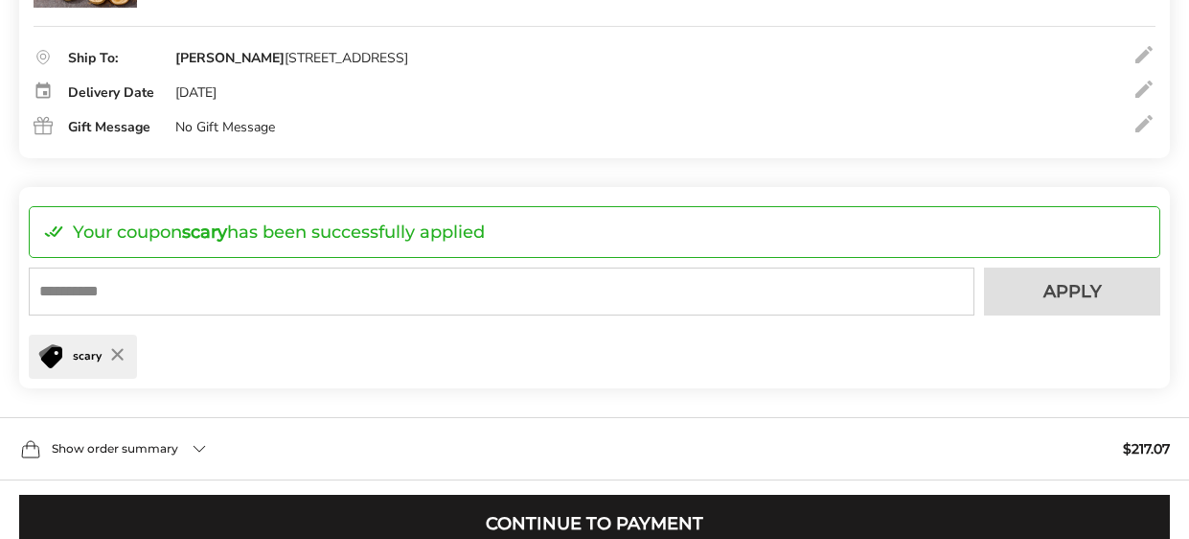
scroll to position [983, 0]
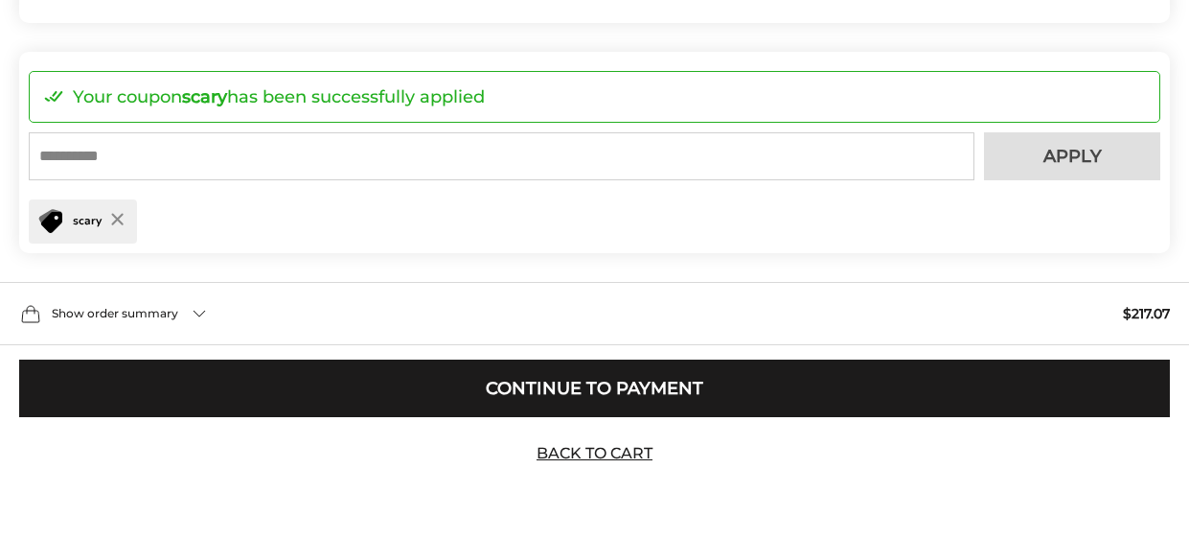
click at [195, 312] on div "Show order summary $217.07" at bounding box center [594, 313] width 1189 height 63
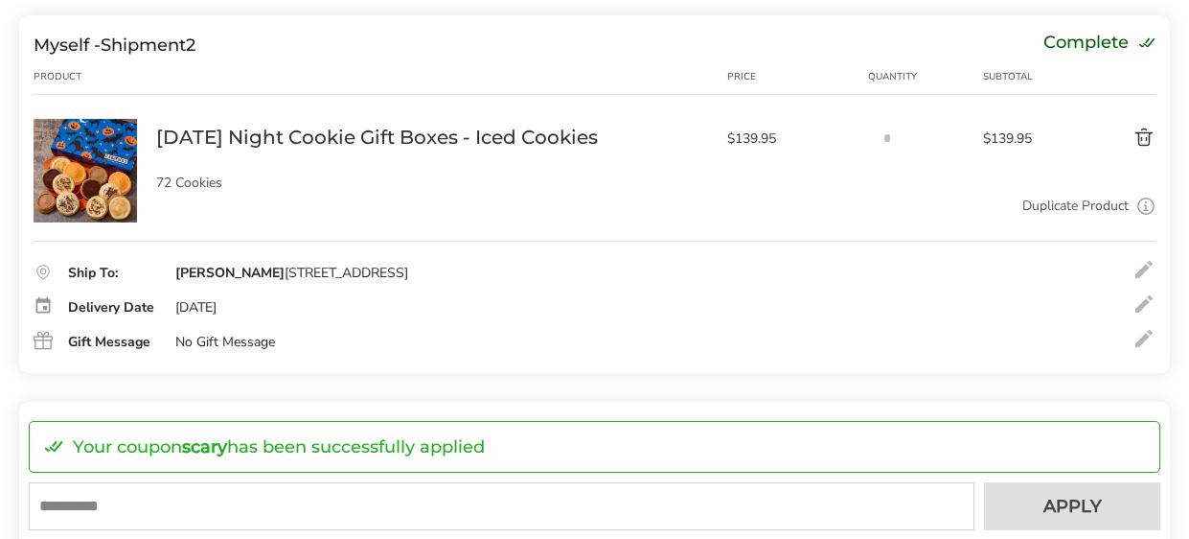
scroll to position [632, 0]
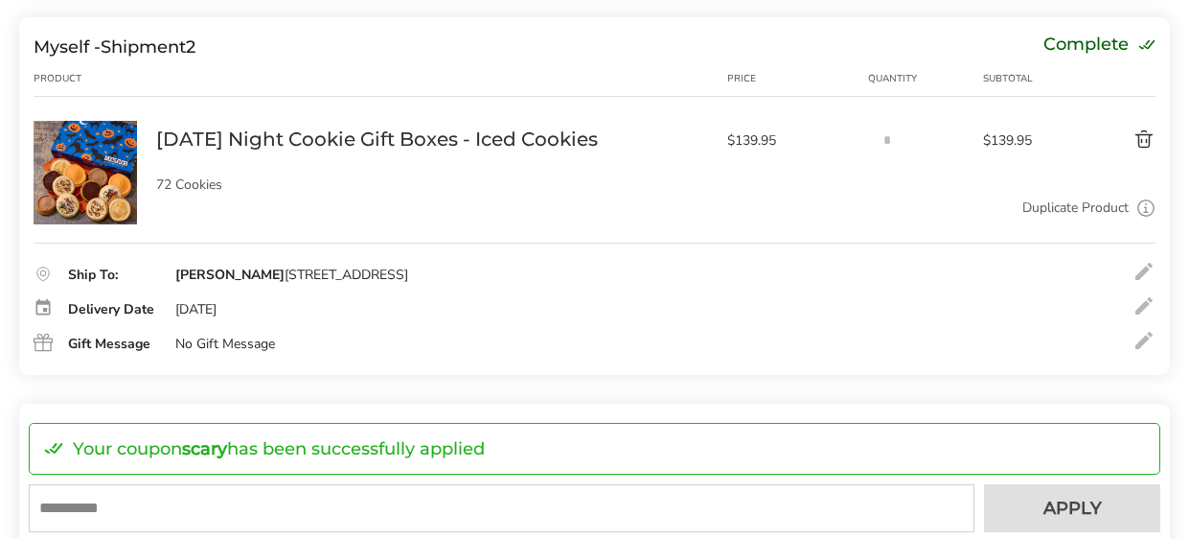
click at [1146, 303] on div at bounding box center [1144, 305] width 23 height 23
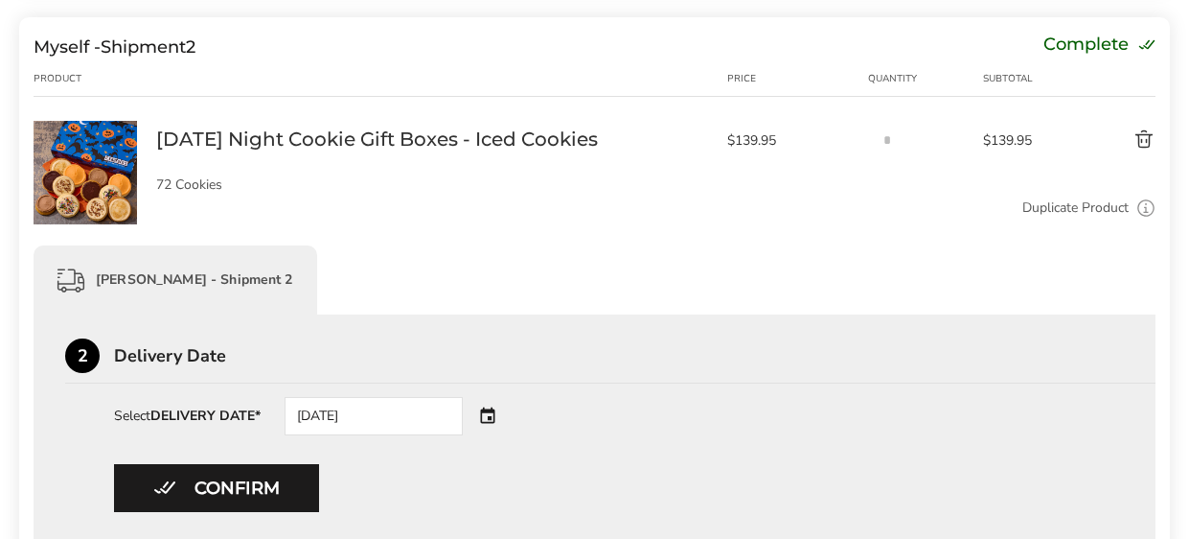
click at [494, 415] on div "10/23/2025" at bounding box center [401, 416] width 232 height 38
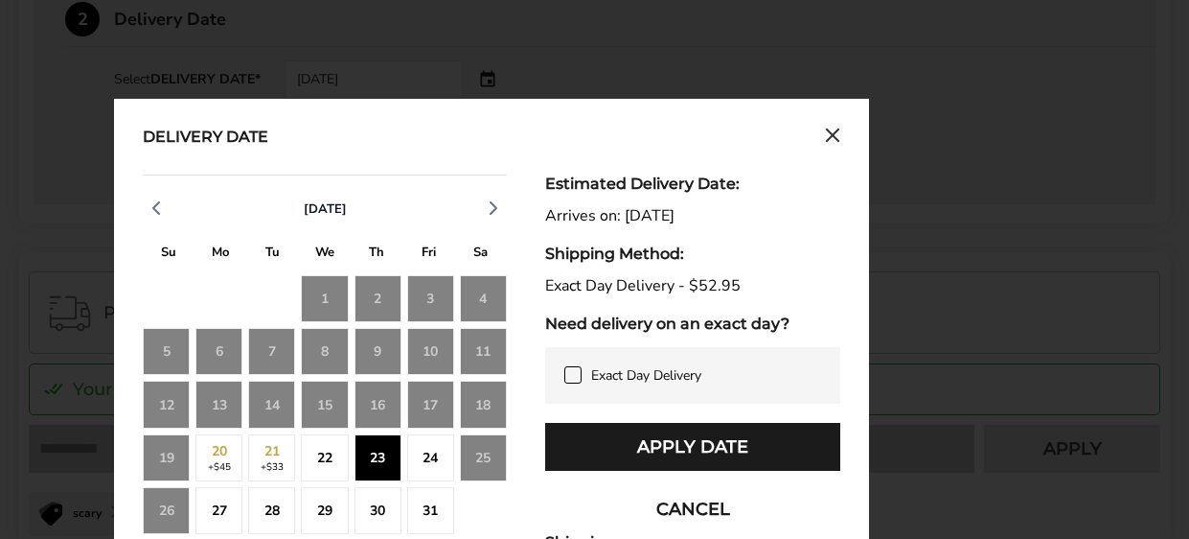
scroll to position [973, 0]
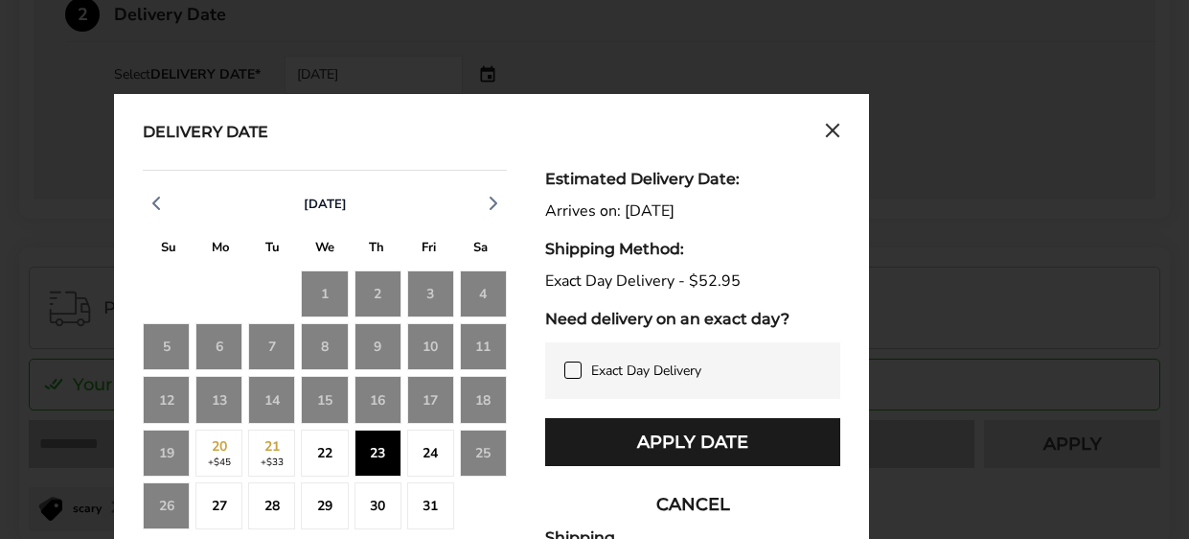
click at [437, 458] on div "24" at bounding box center [430, 452] width 47 height 47
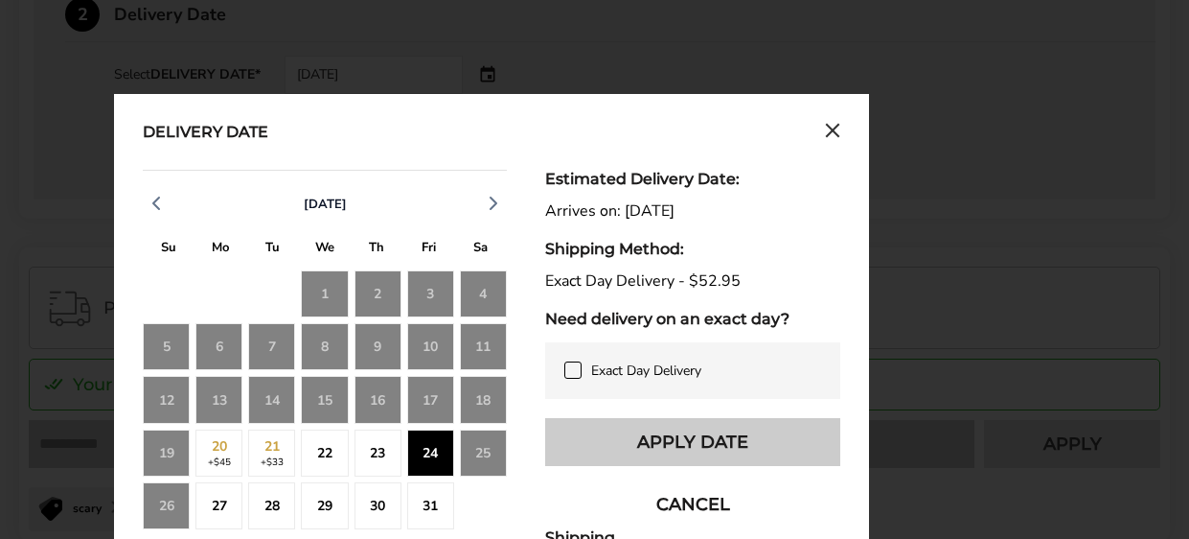
click at [603, 437] on button "Apply Date" at bounding box center [692, 442] width 295 height 48
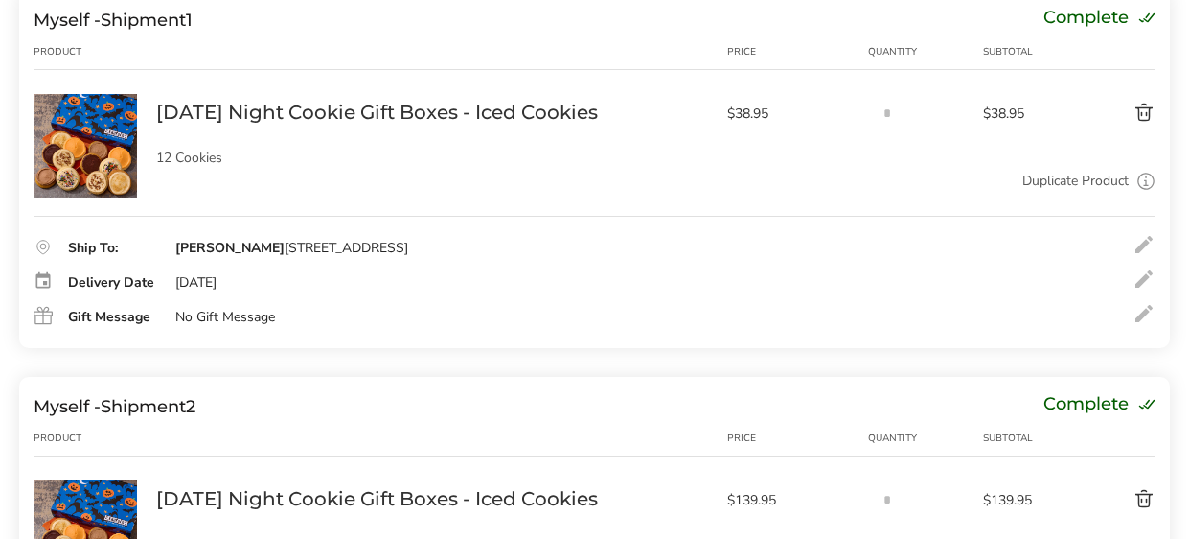
scroll to position [269, 0]
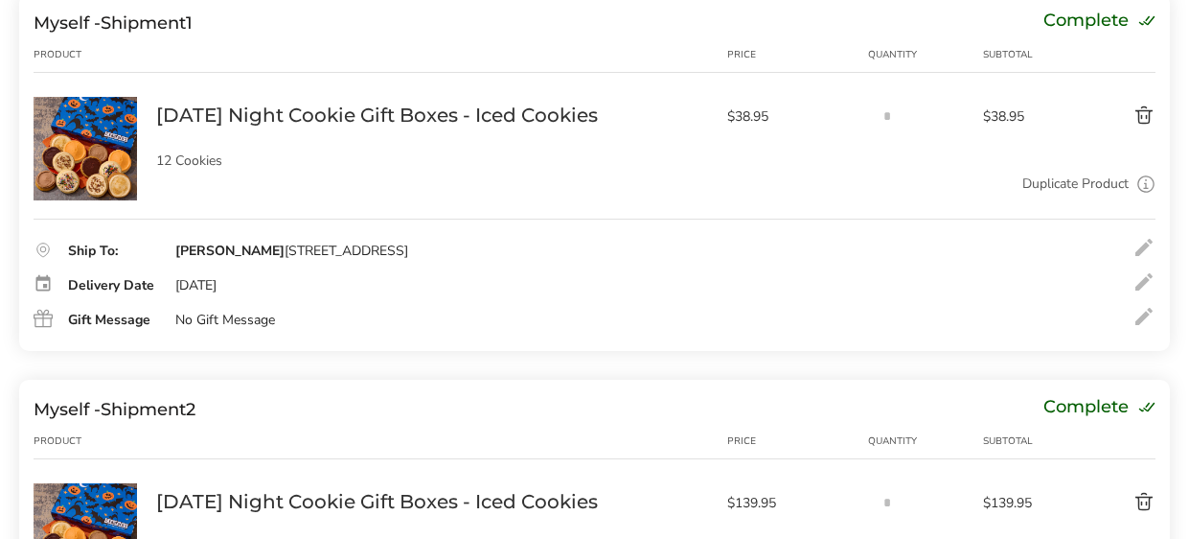
click at [1147, 274] on div at bounding box center [1144, 281] width 23 height 23
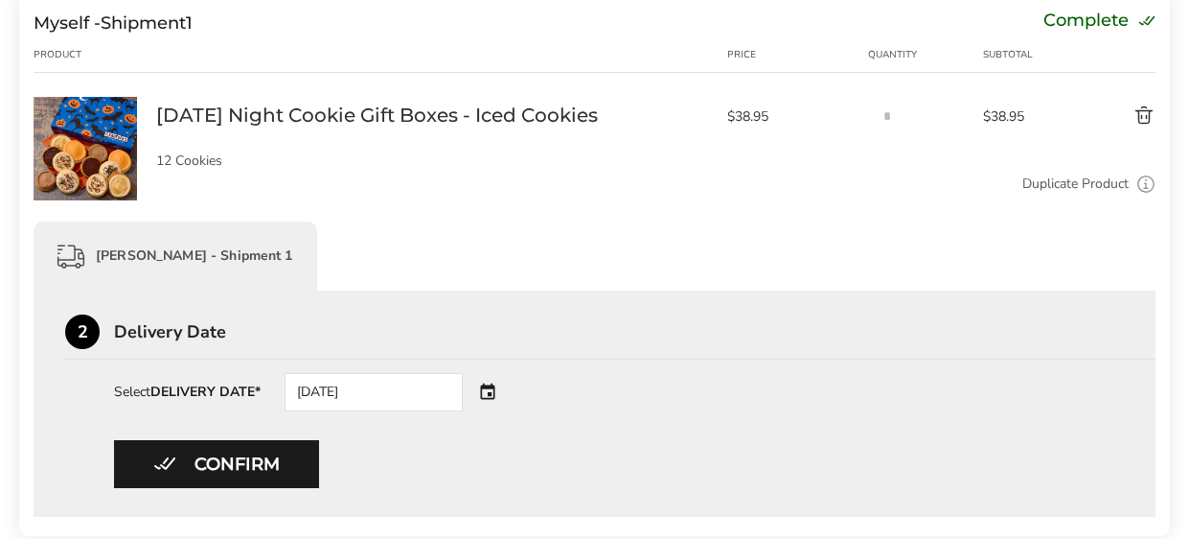
click at [492, 389] on div "10/23/2025" at bounding box center [401, 392] width 232 height 38
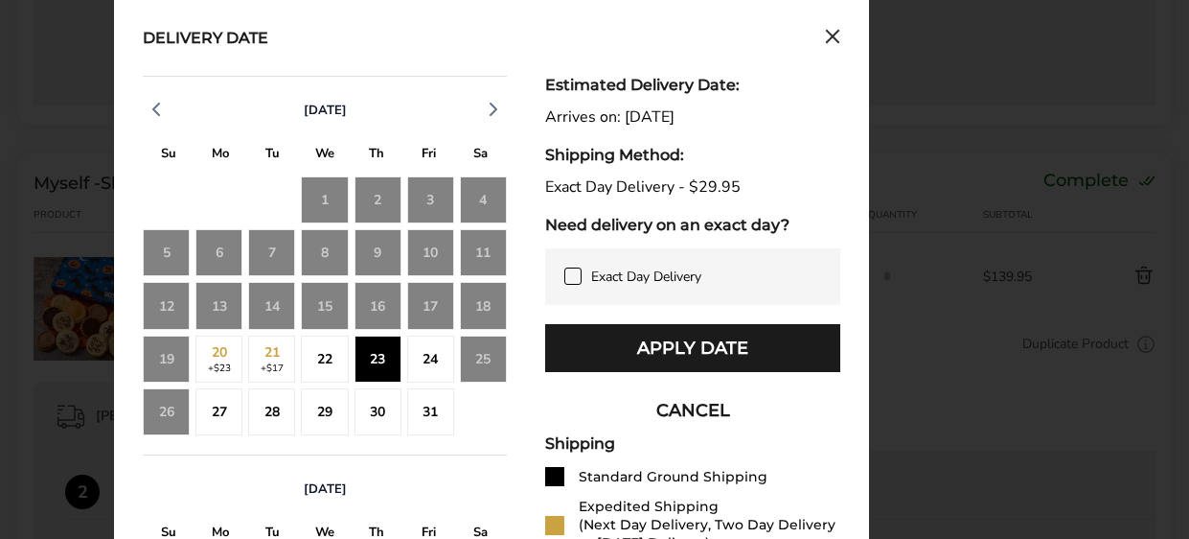
scroll to position [684, 0]
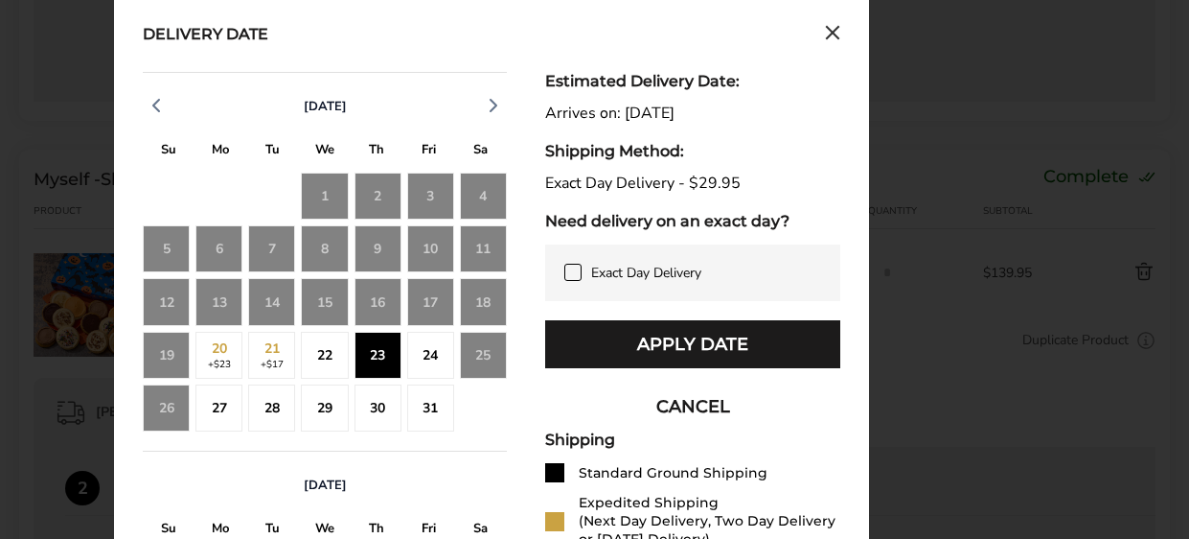
click at [438, 358] on div "24" at bounding box center [430, 355] width 47 height 47
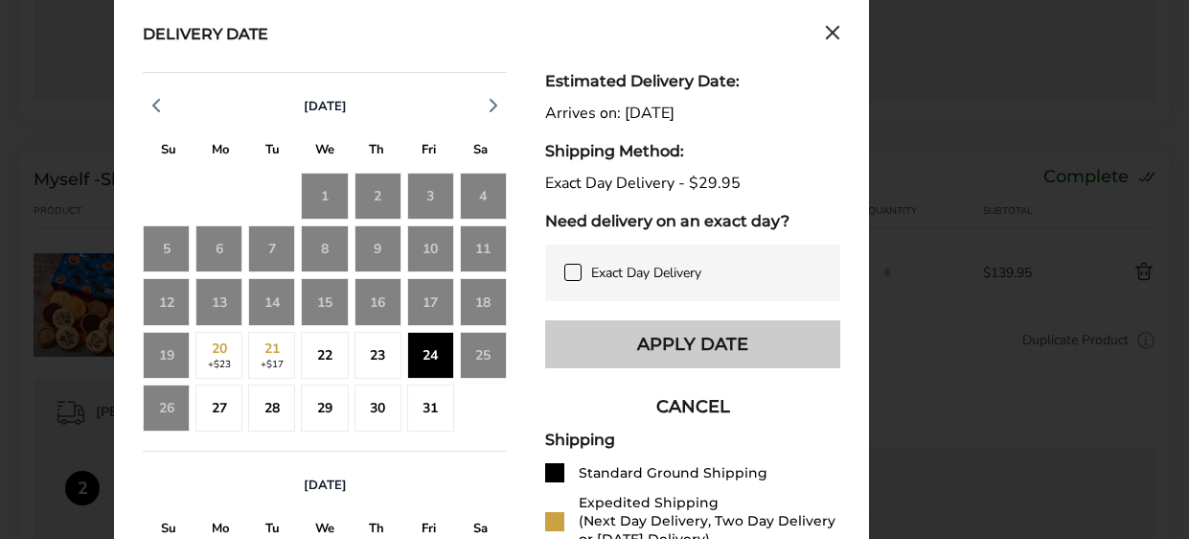
click at [579, 348] on button "Apply Date" at bounding box center [692, 344] width 295 height 48
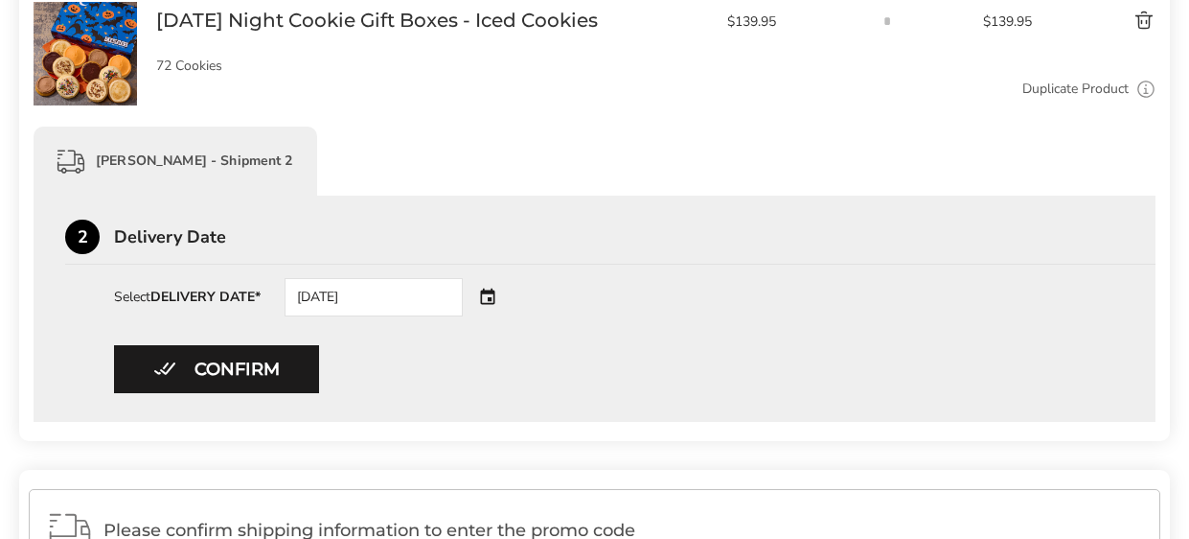
scroll to position [954, 0]
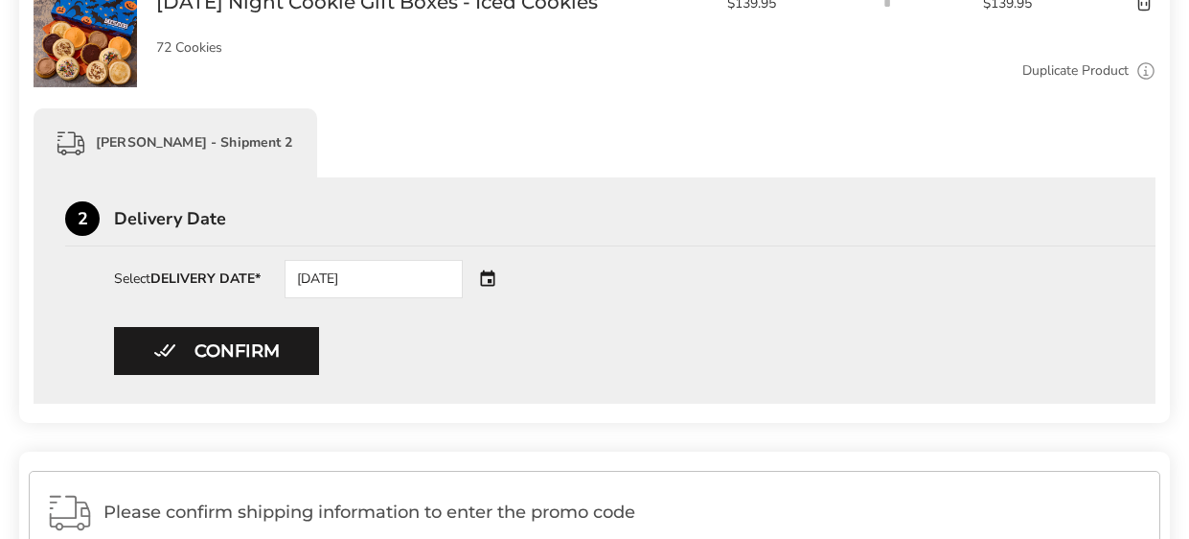
click at [494, 276] on div "10/24/2025" at bounding box center [401, 279] width 232 height 38
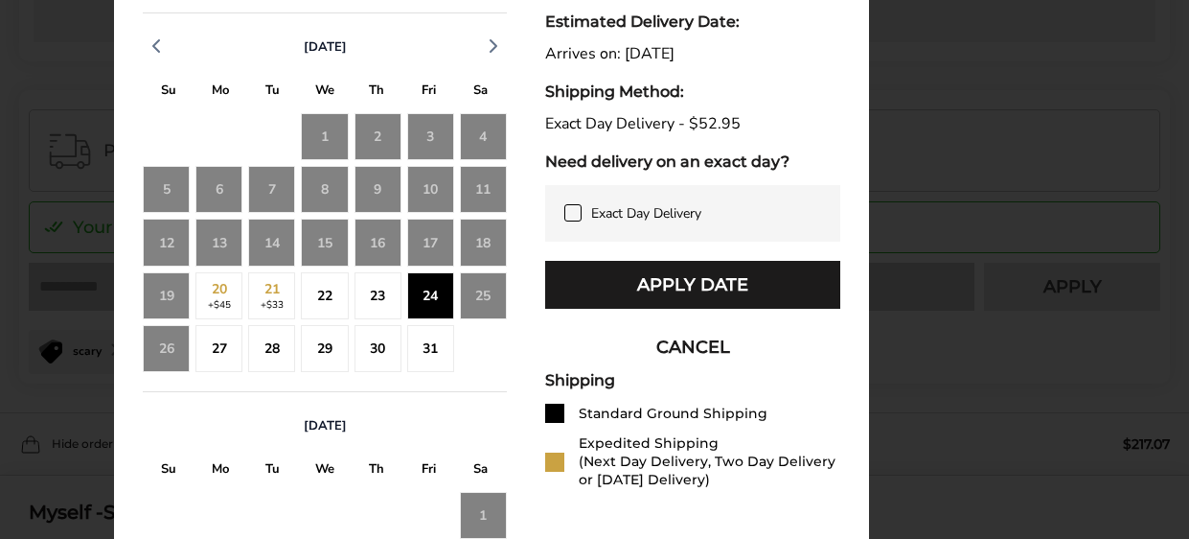
scroll to position [1318, 0]
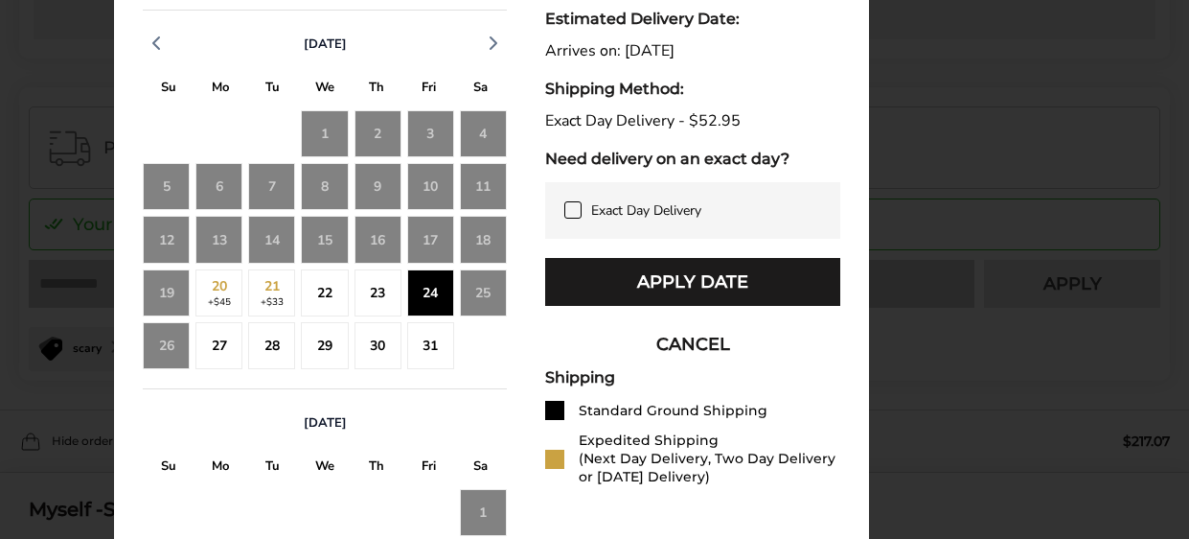
click at [574, 210] on icon at bounding box center [572, 209] width 15 height 15
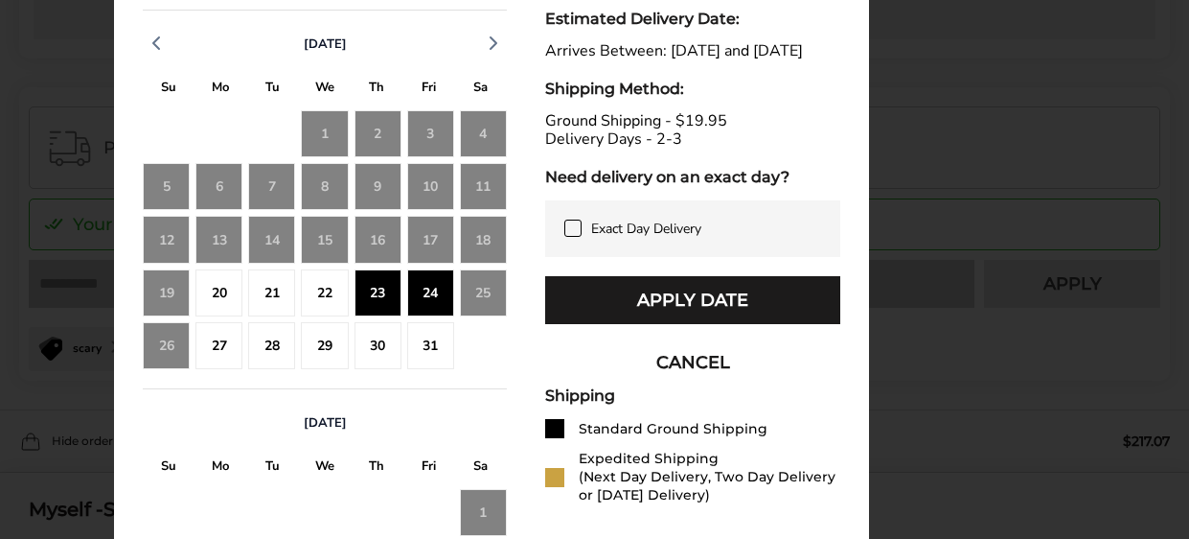
click at [577, 236] on icon at bounding box center [572, 227] width 15 height 15
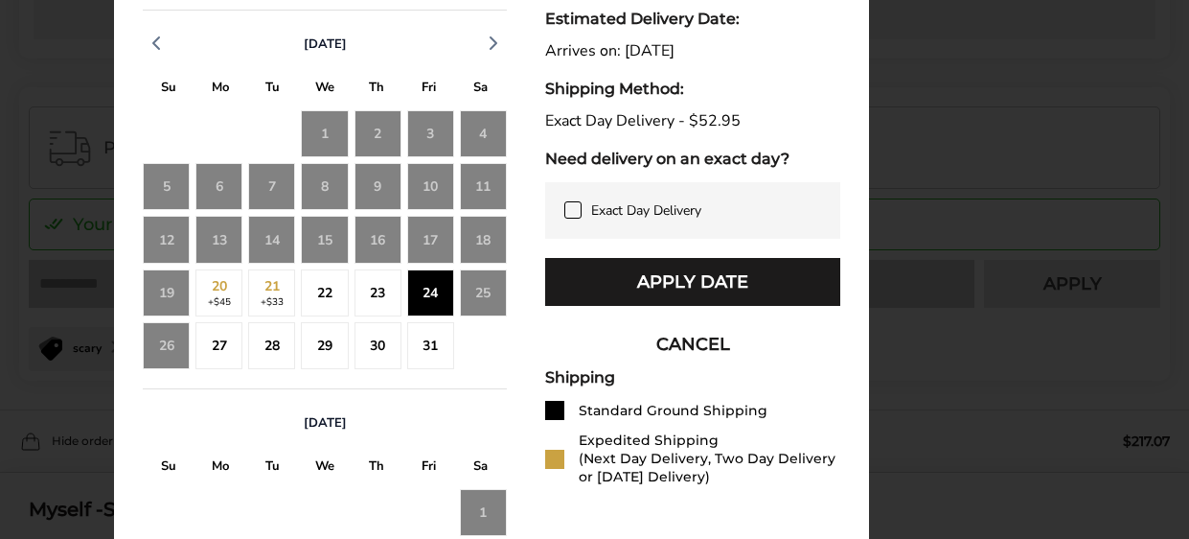
click at [572, 211] on icon at bounding box center [572, 209] width 15 height 15
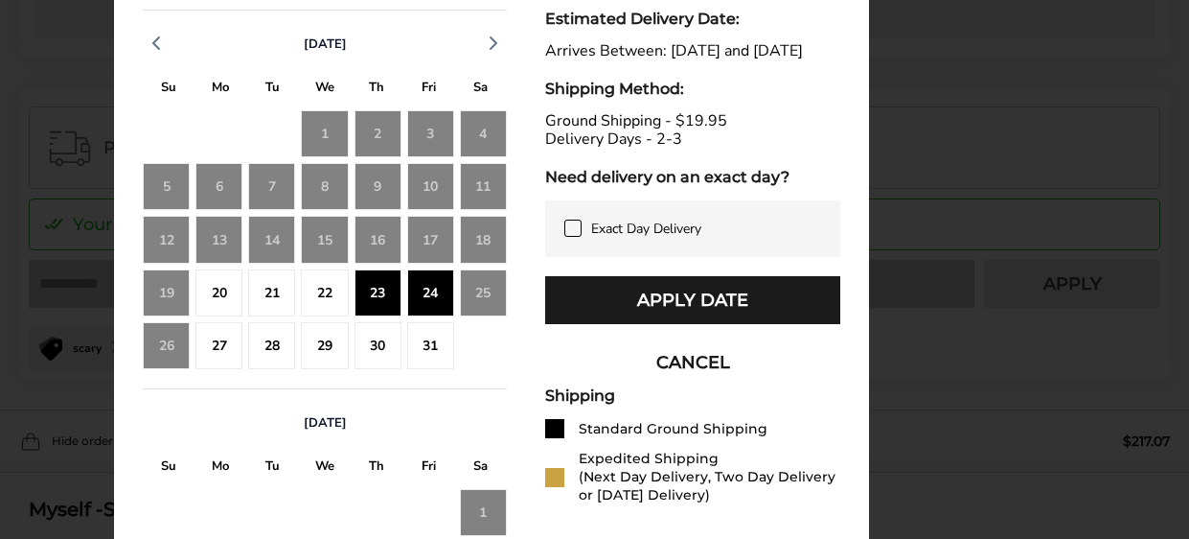
click at [332, 279] on div "22" at bounding box center [324, 292] width 47 height 47
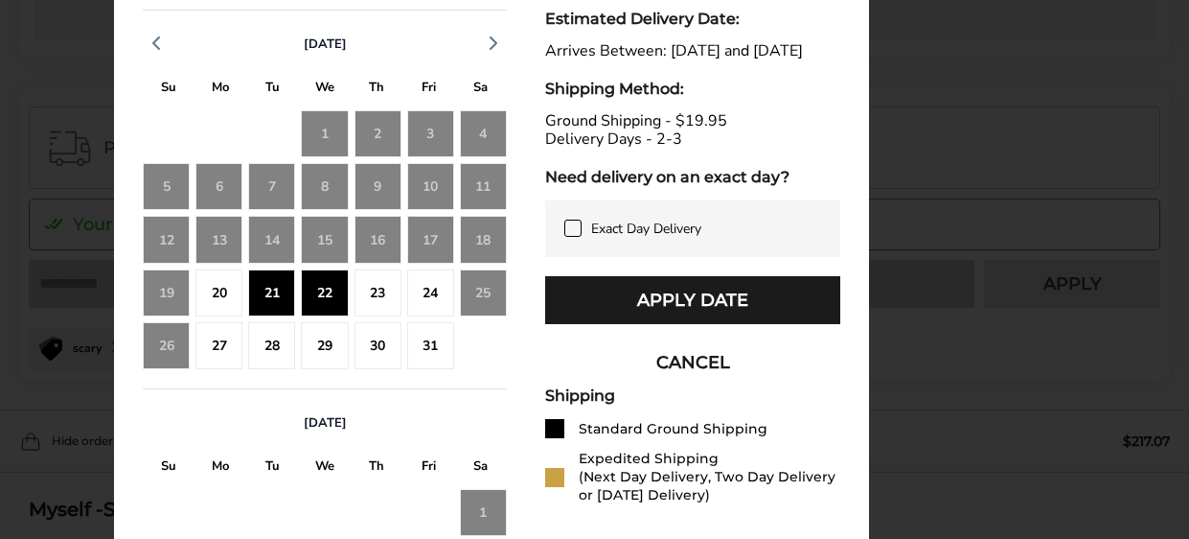
click at [362, 280] on div "23" at bounding box center [378, 292] width 47 height 47
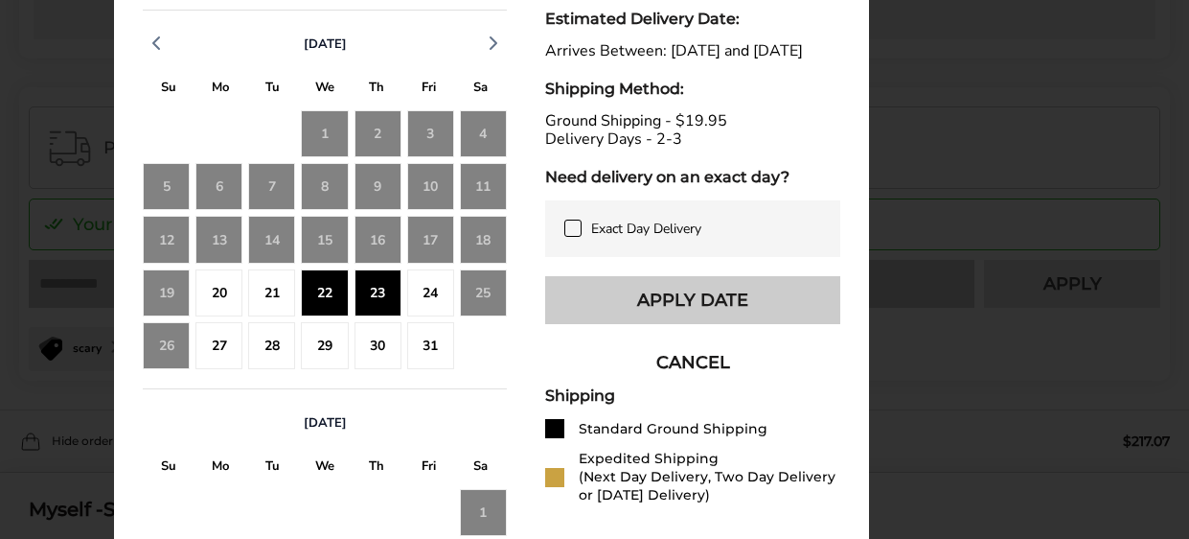
click at [631, 324] on button "Apply Date" at bounding box center [692, 300] width 295 height 48
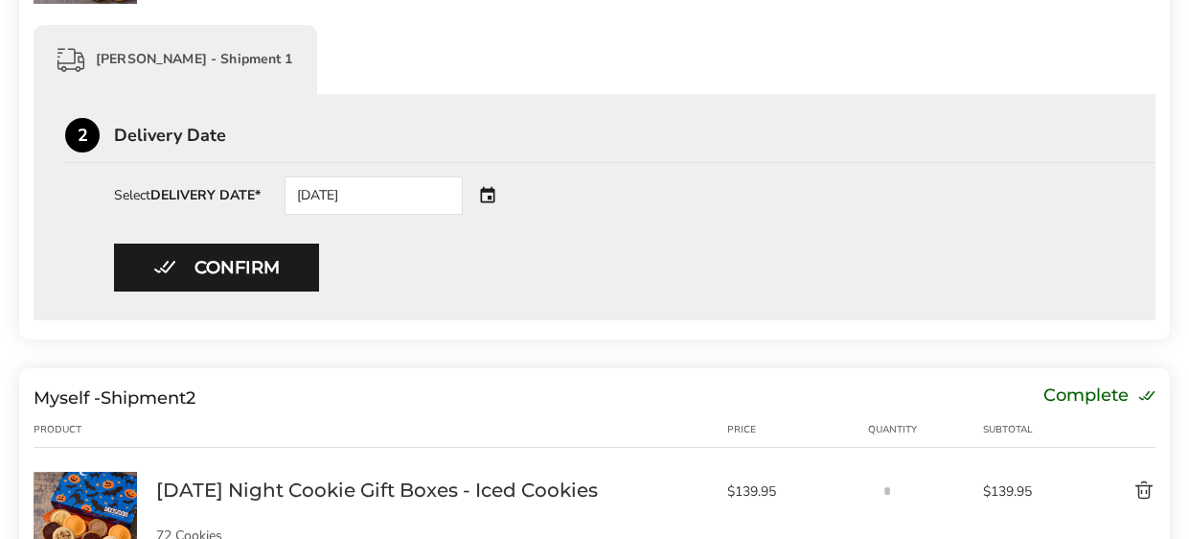
scroll to position [447, 0]
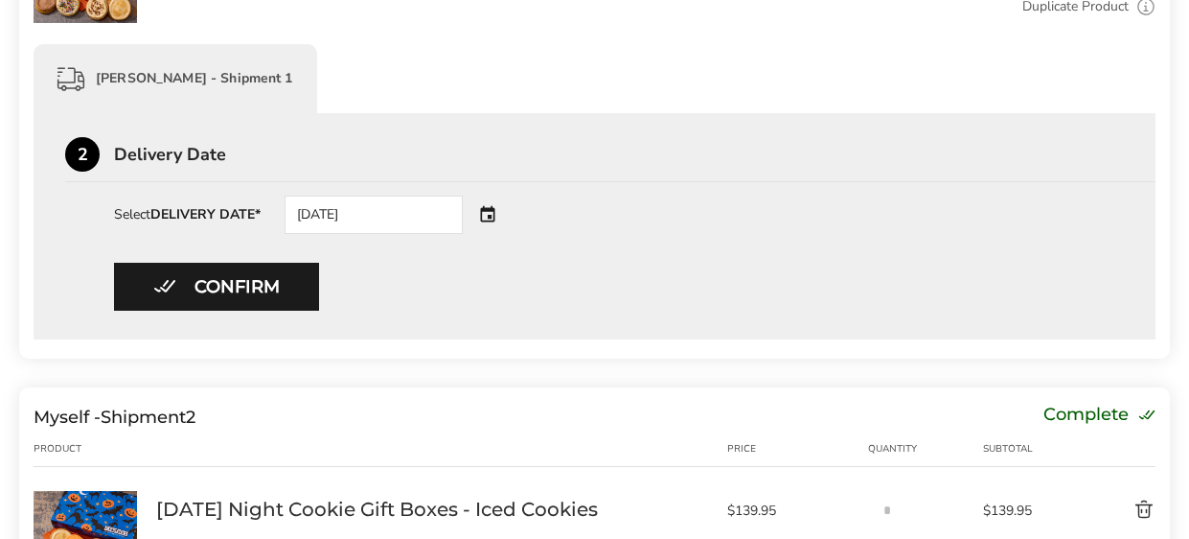
click at [490, 211] on div "10/24/2025" at bounding box center [401, 214] width 232 height 38
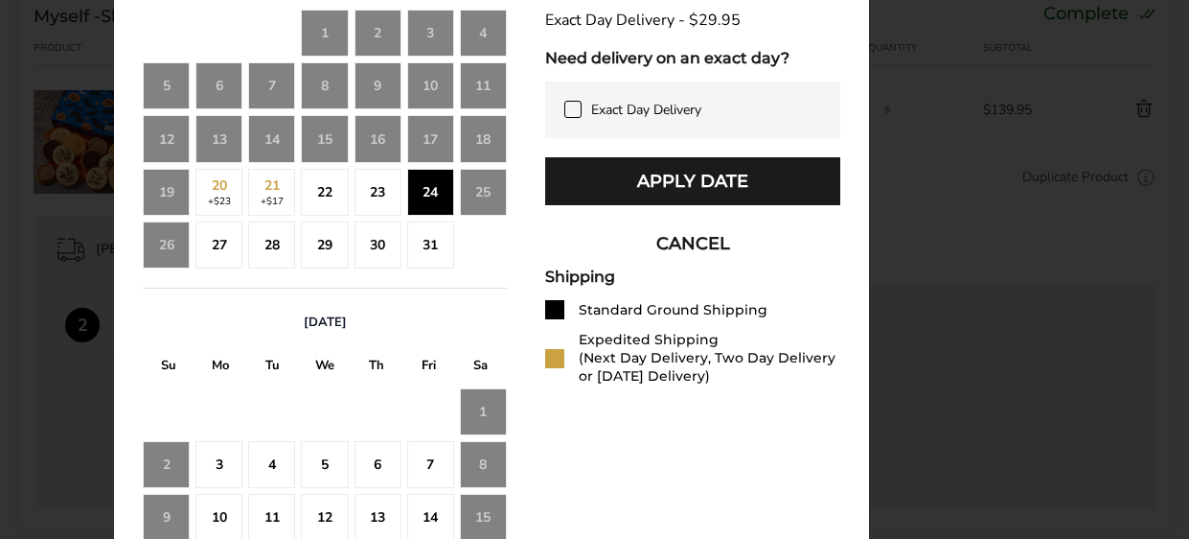
scroll to position [849, 0]
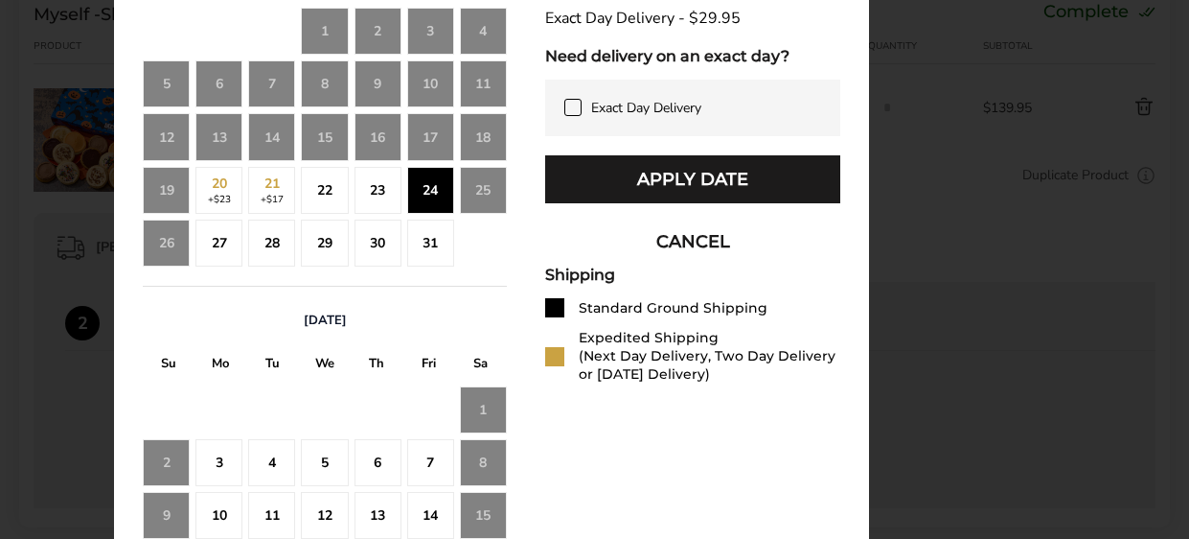
click at [373, 195] on div "23" at bounding box center [378, 190] width 47 height 47
click at [575, 105] on icon at bounding box center [572, 107] width 15 height 15
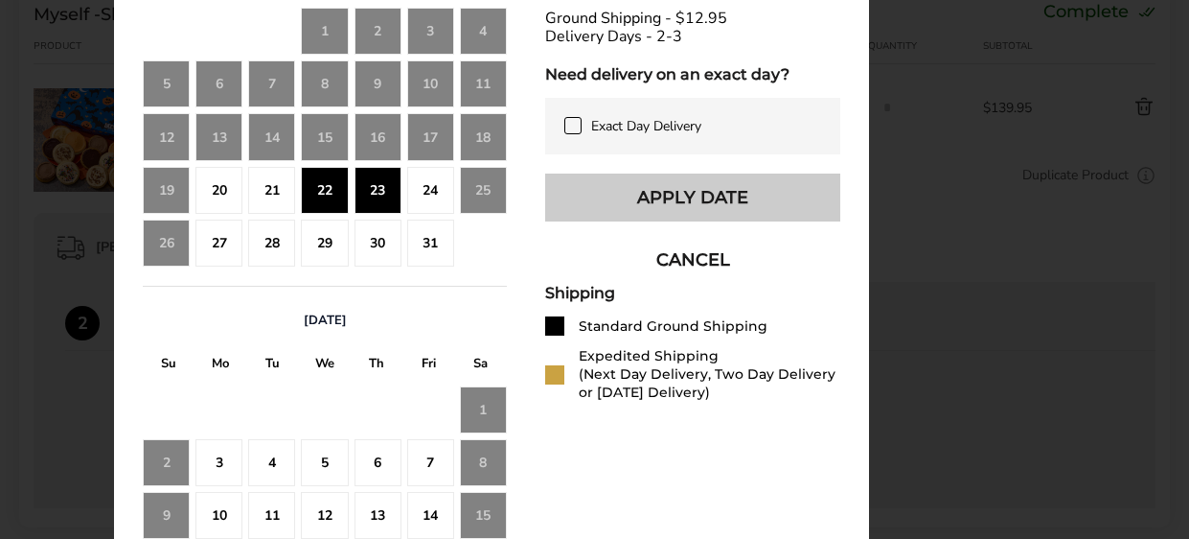
click at [641, 209] on button "Apply Date" at bounding box center [692, 197] width 295 height 48
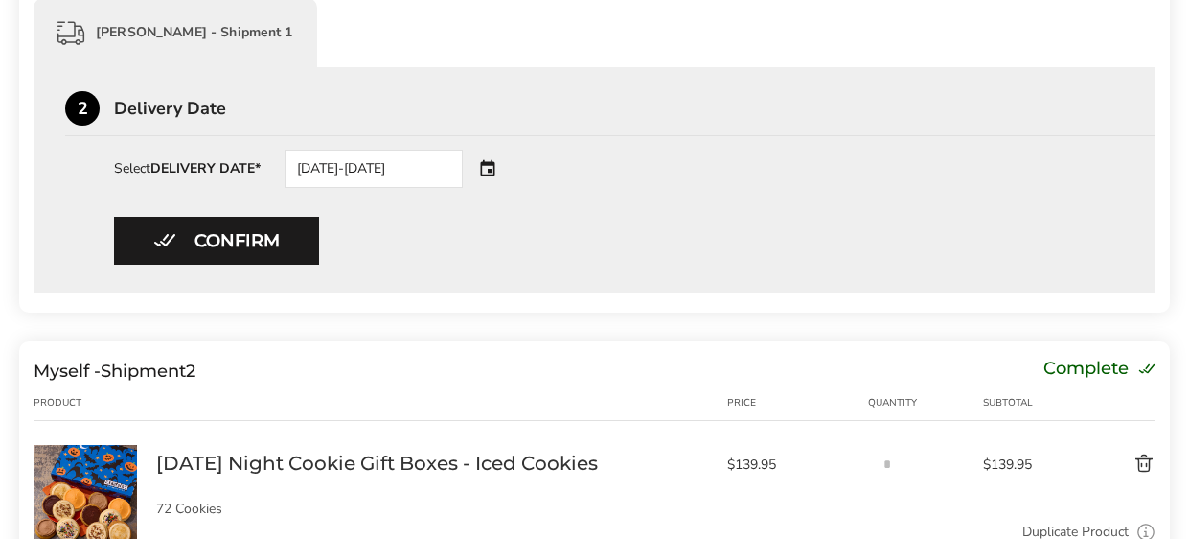
scroll to position [488, 0]
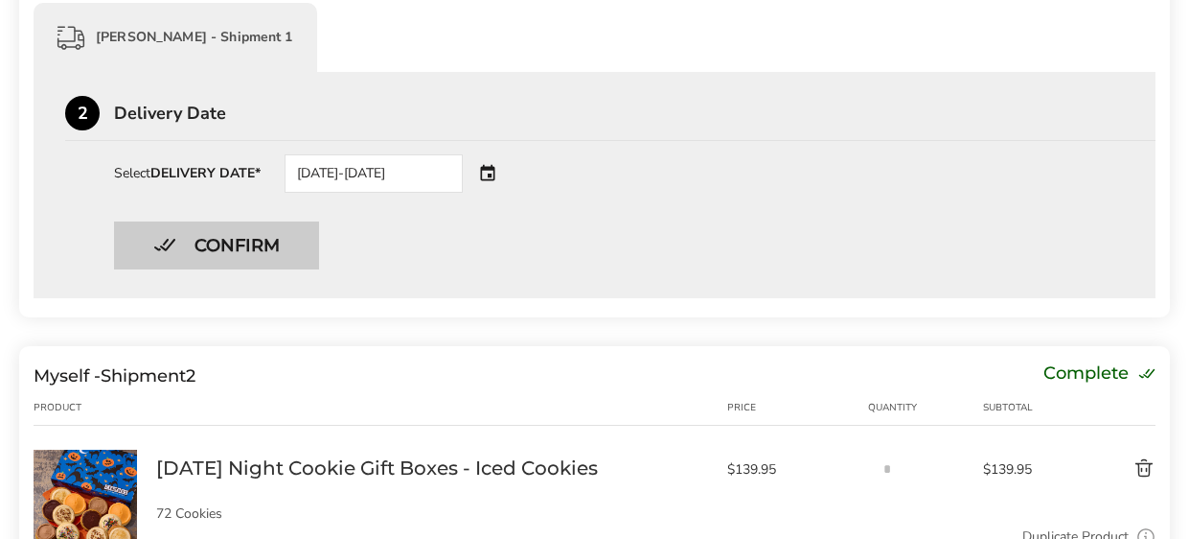
click at [238, 248] on button "Confirm" at bounding box center [216, 245] width 205 height 48
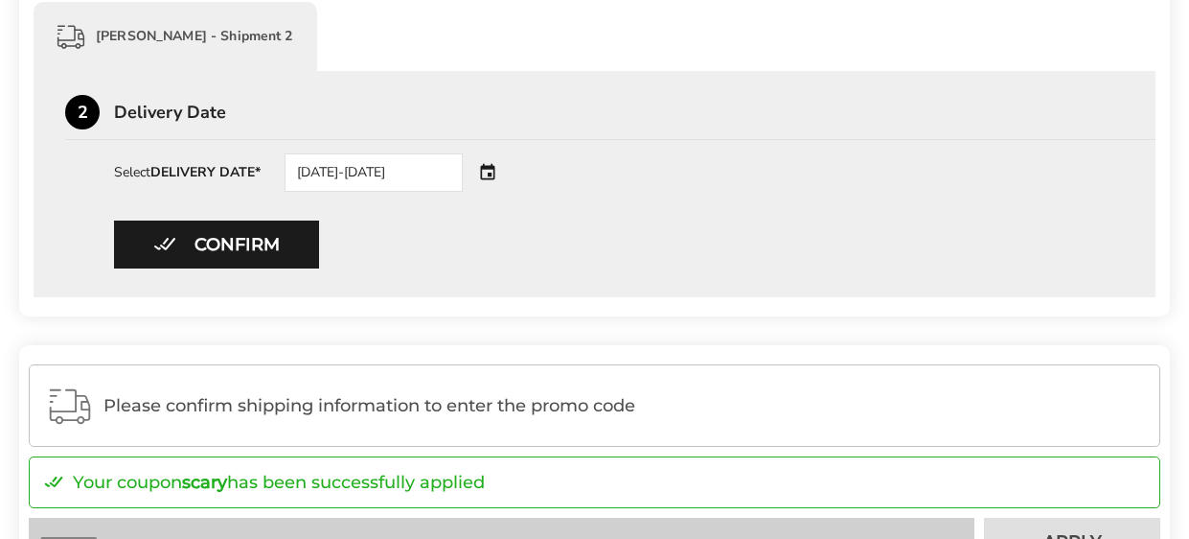
scroll to position [894, 0]
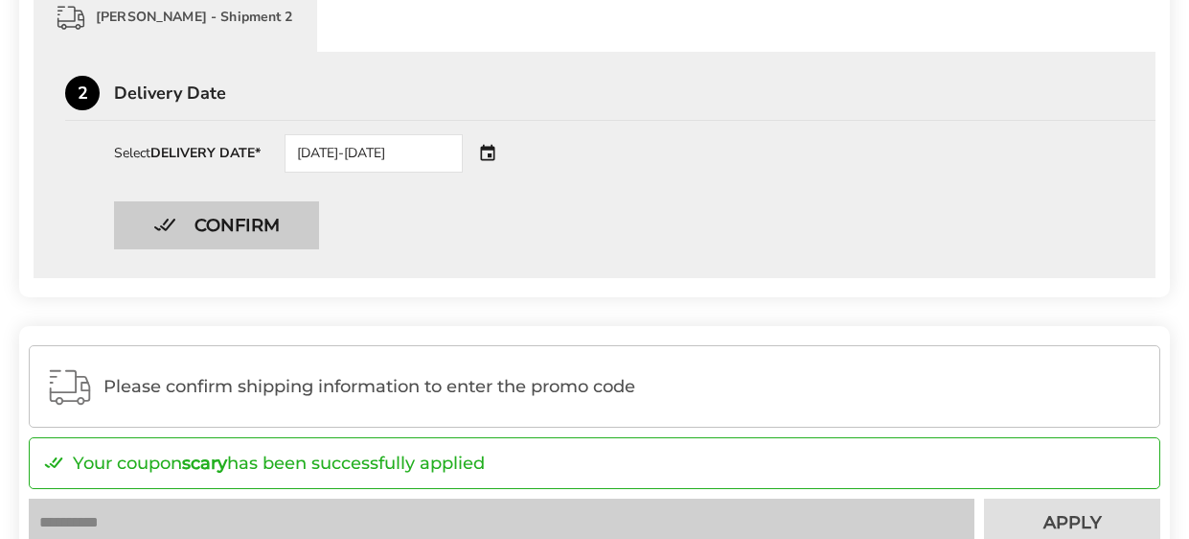
click at [175, 224] on button "Confirm" at bounding box center [216, 225] width 205 height 48
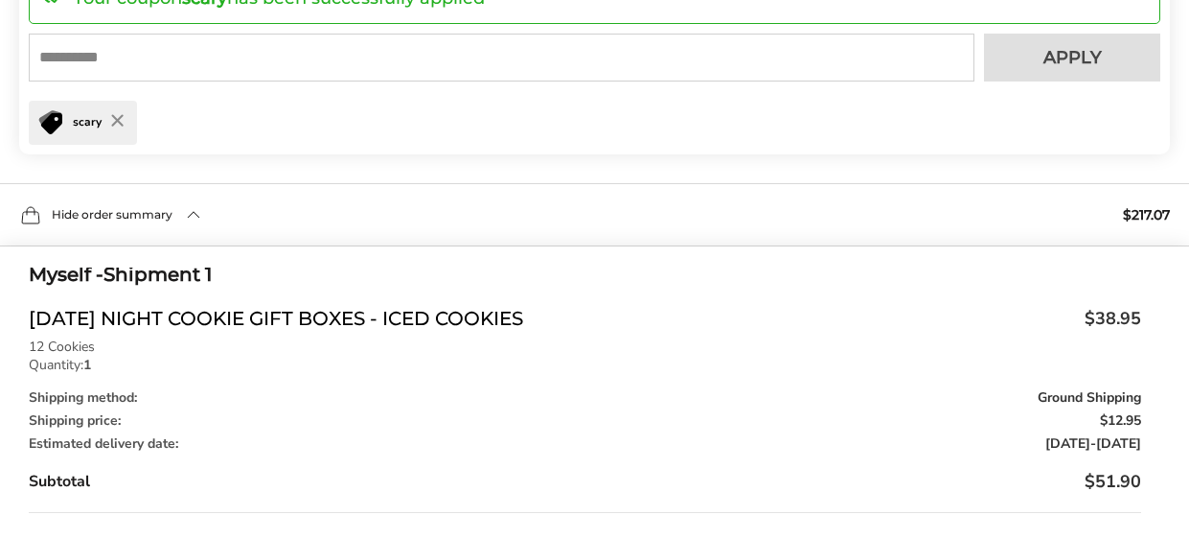
scroll to position [1099, 0]
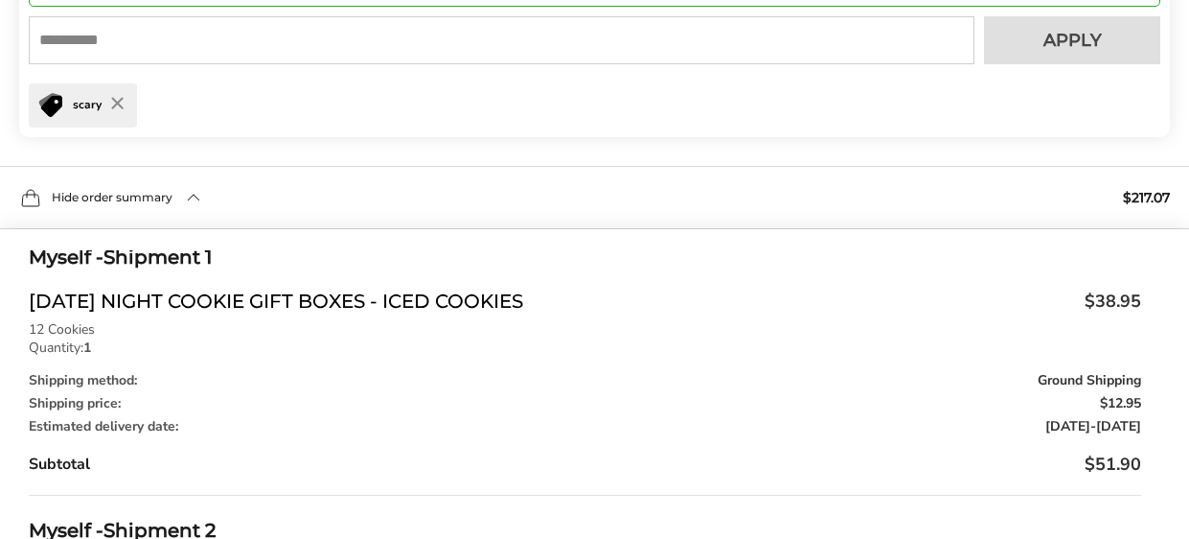
click at [189, 193] on div "Hide order summary $217.07" at bounding box center [594, 197] width 1189 height 63
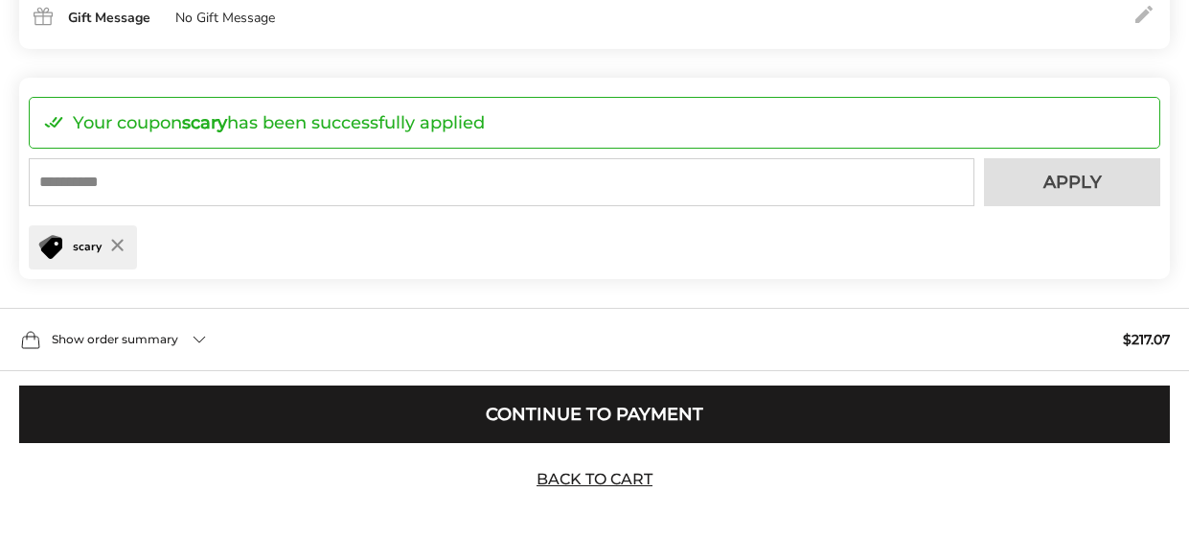
scroll to position [958, 0]
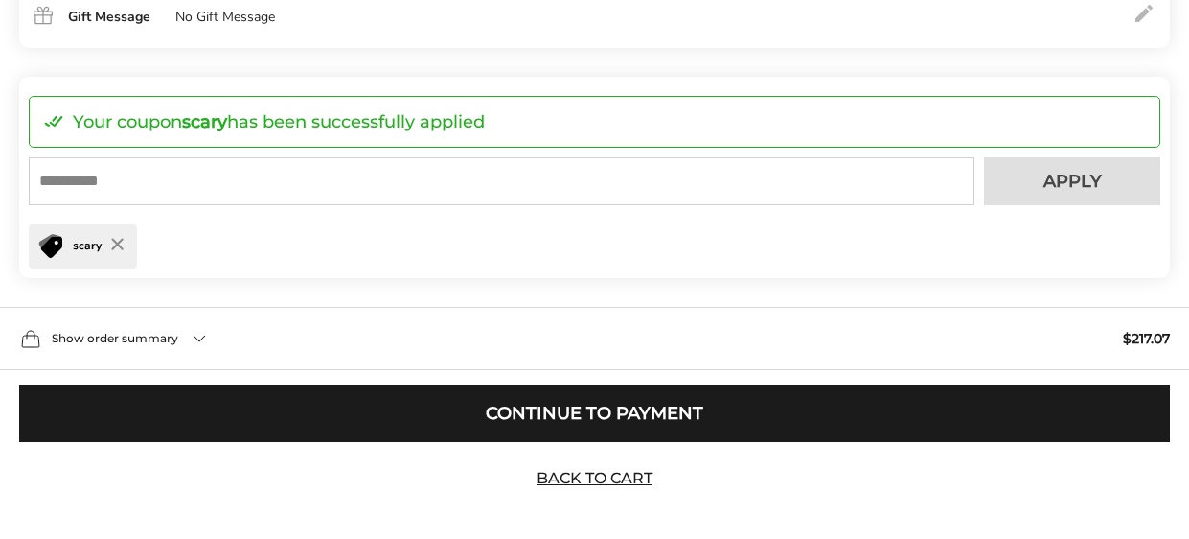
click at [199, 337] on div "Show order summary $217.07" at bounding box center [594, 338] width 1189 height 63
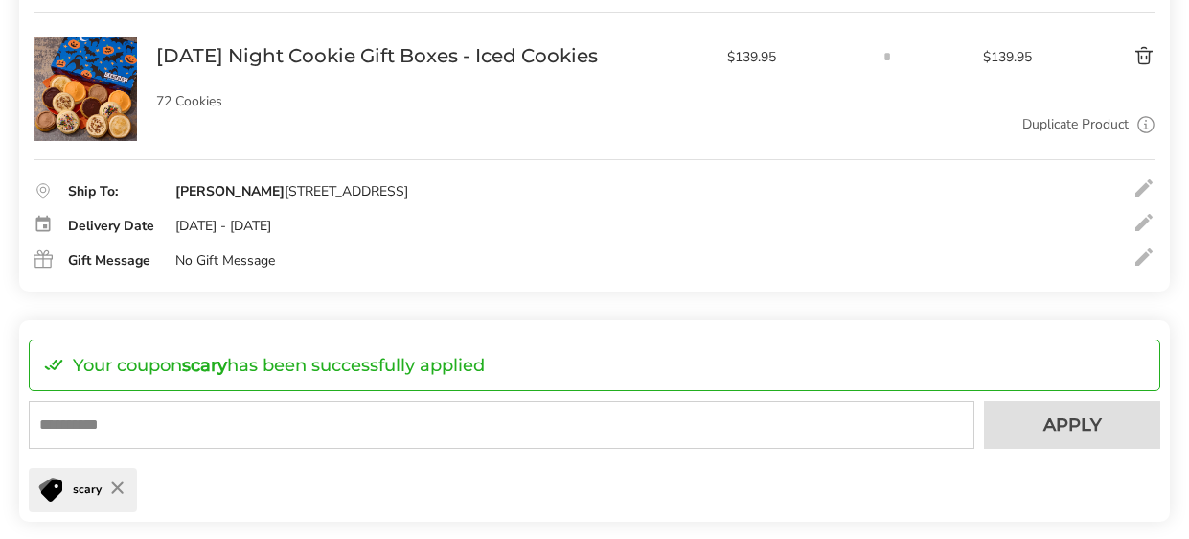
scroll to position [729, 0]
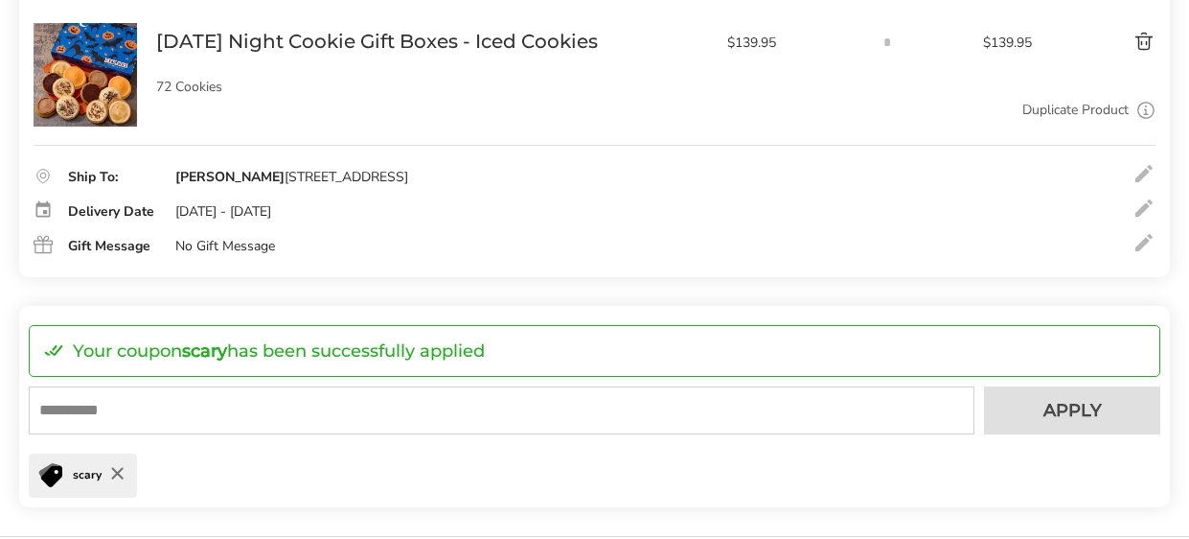
click at [116, 471] on icon "button" at bounding box center [117, 474] width 10 height 10
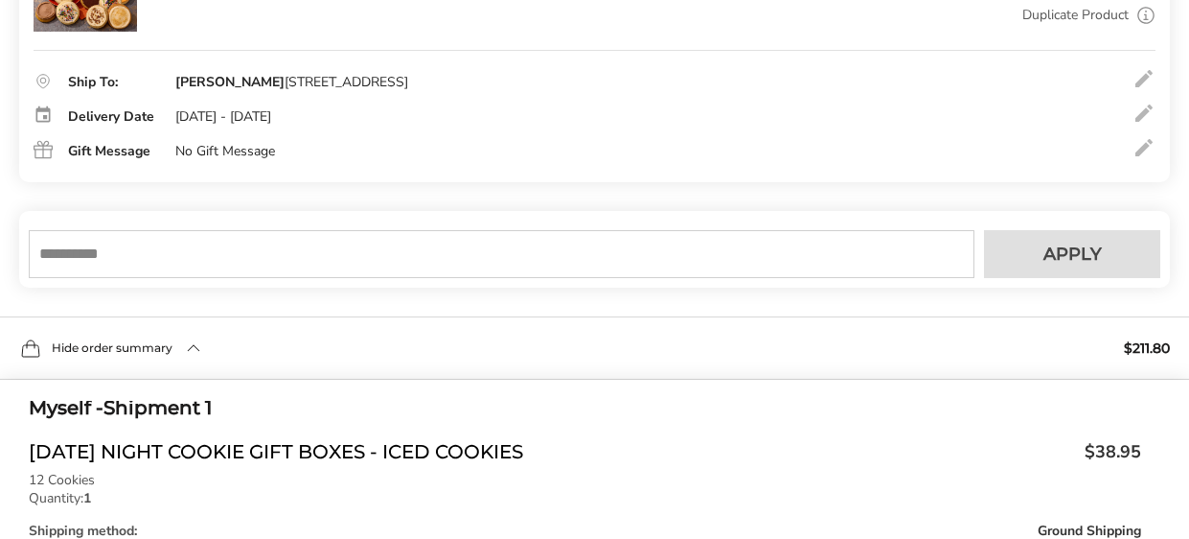
scroll to position [821, 0]
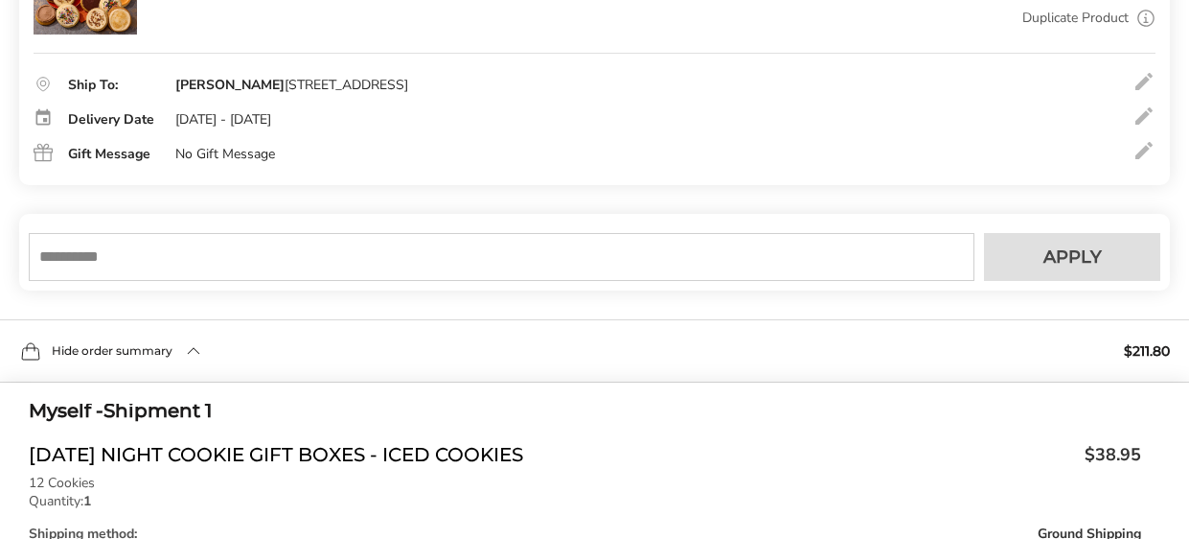
click at [58, 254] on input "text" at bounding box center [502, 257] width 946 height 48
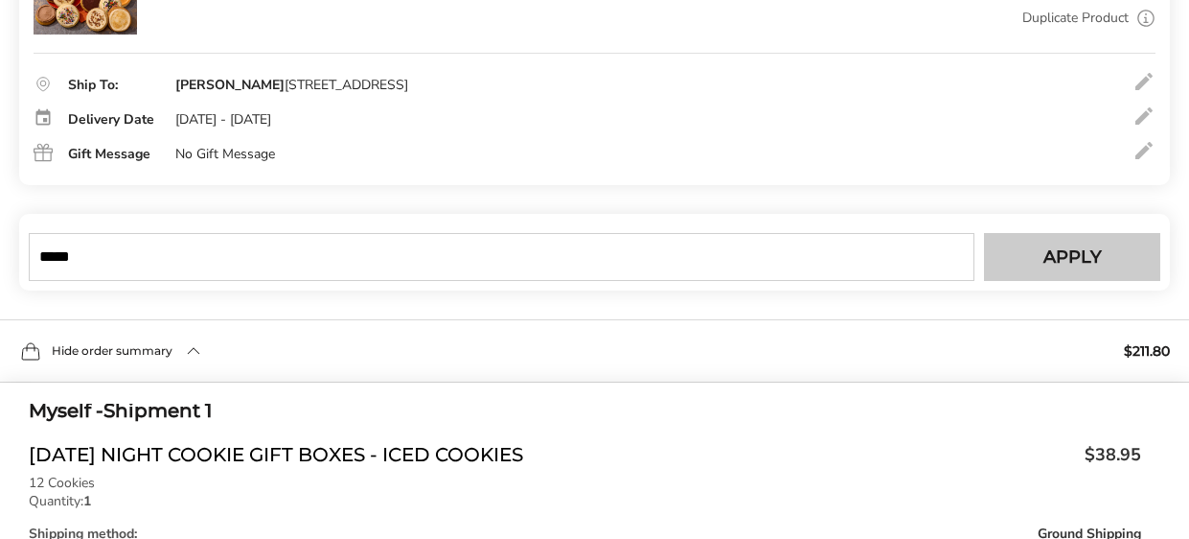
type input "*****"
click at [1059, 248] on span "Apply" at bounding box center [1073, 256] width 58 height 17
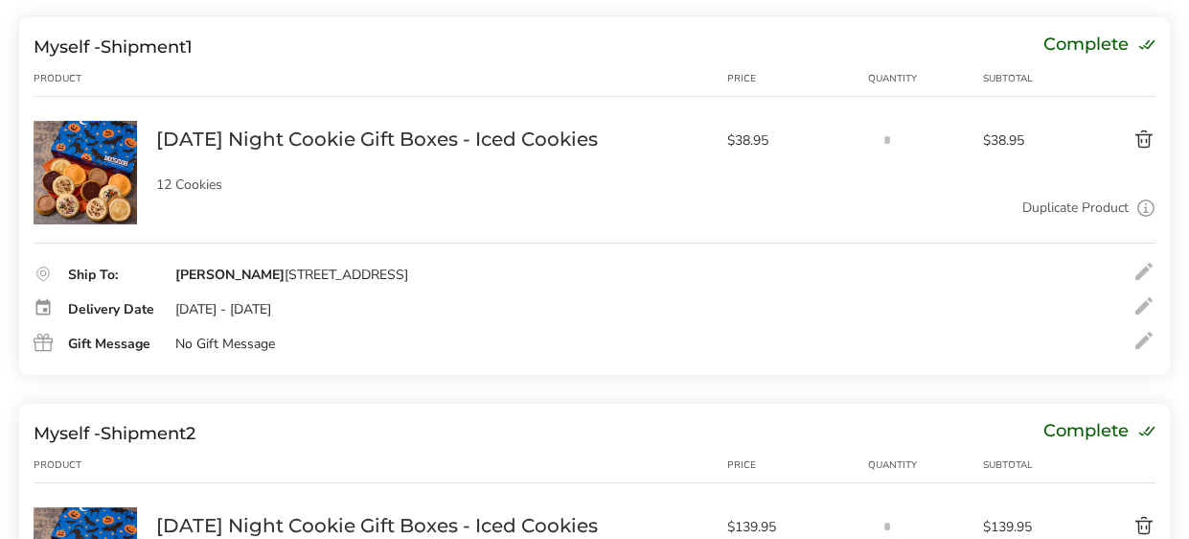
scroll to position [218, 0]
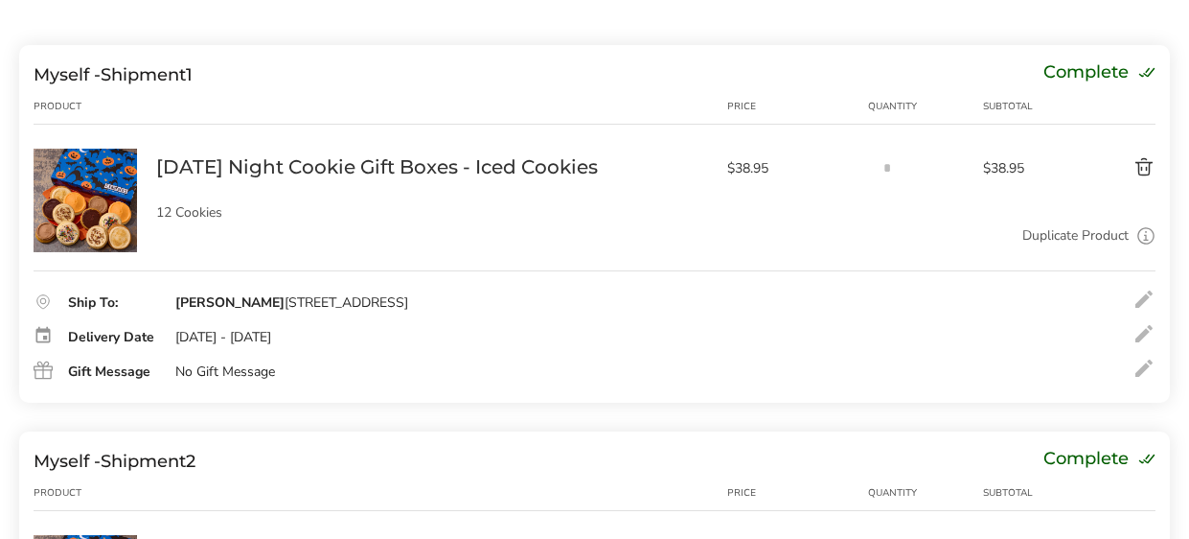
click at [1141, 168] on button "Delete product" at bounding box center [1108, 167] width 95 height 23
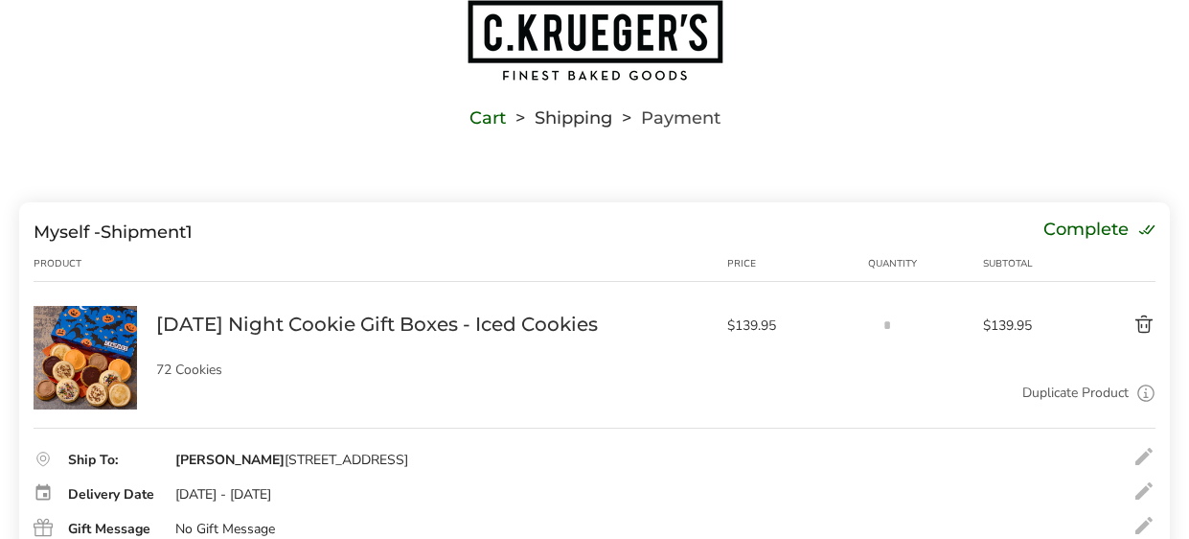
scroll to position [0, 0]
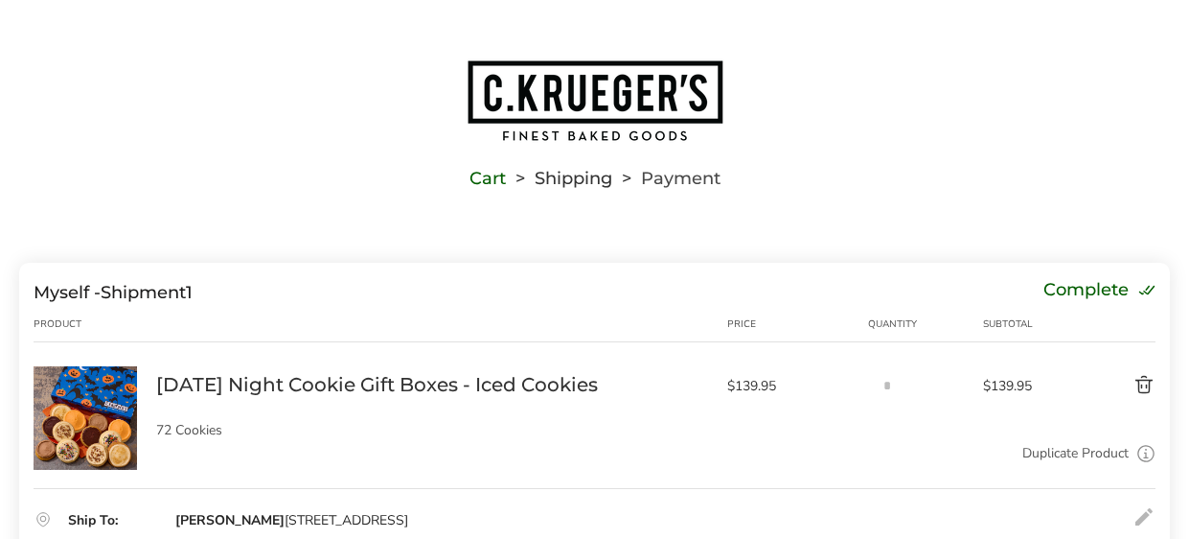
click at [213, 387] on link "[DATE] Night Cookie Gift Boxes - Iced Cookies" at bounding box center [377, 384] width 442 height 25
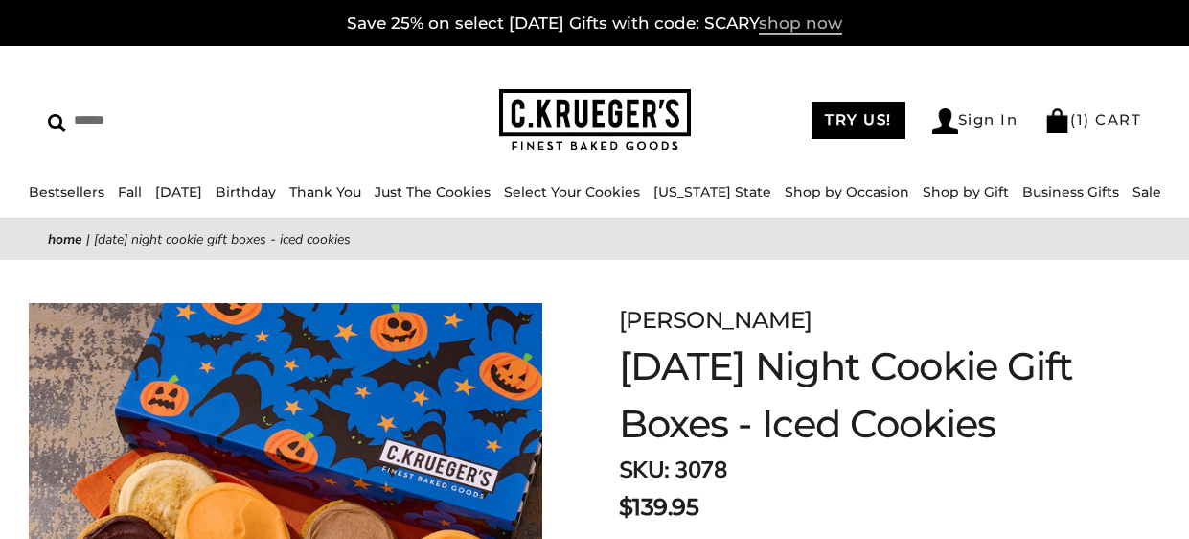
click at [815, 29] on span "shop now" at bounding box center [800, 23] width 83 height 21
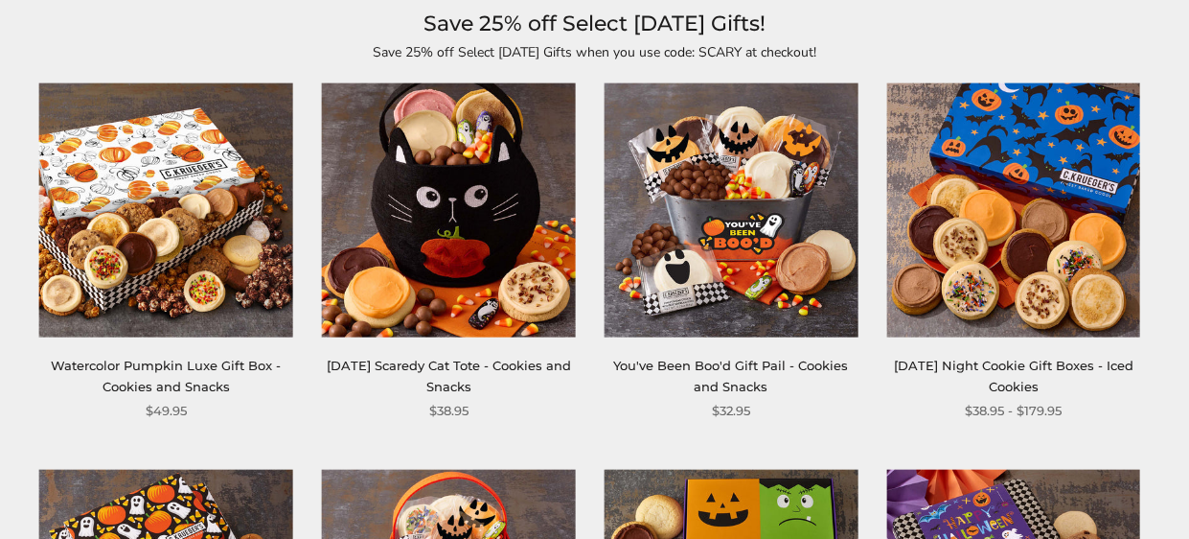
scroll to position [273, 0]
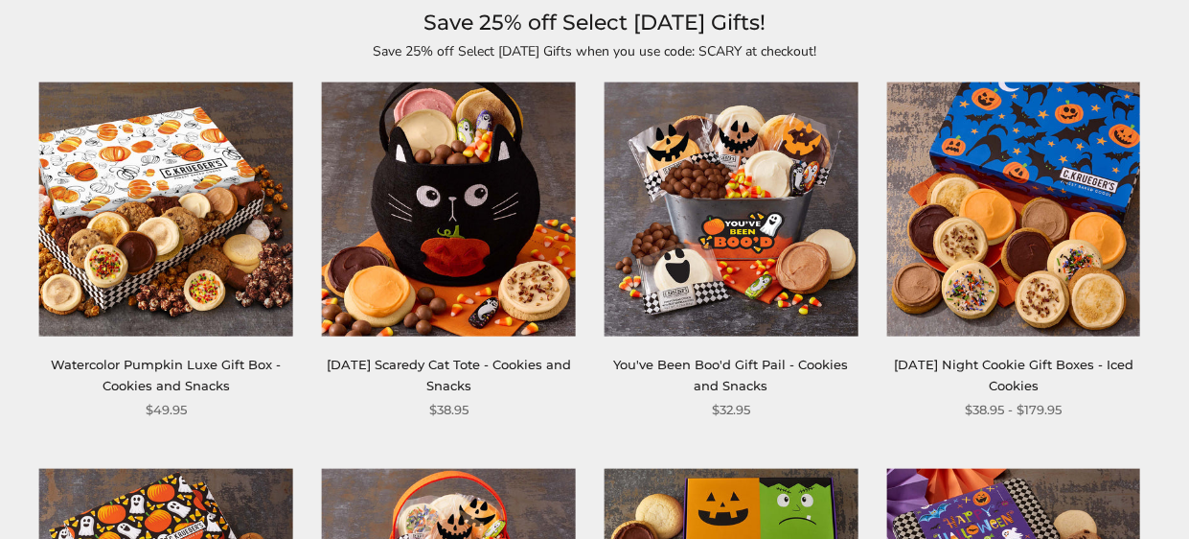
click at [1070, 360] on link "[DATE] Night Cookie Gift Boxes - Iced Cookies" at bounding box center [1014, 373] width 240 height 35
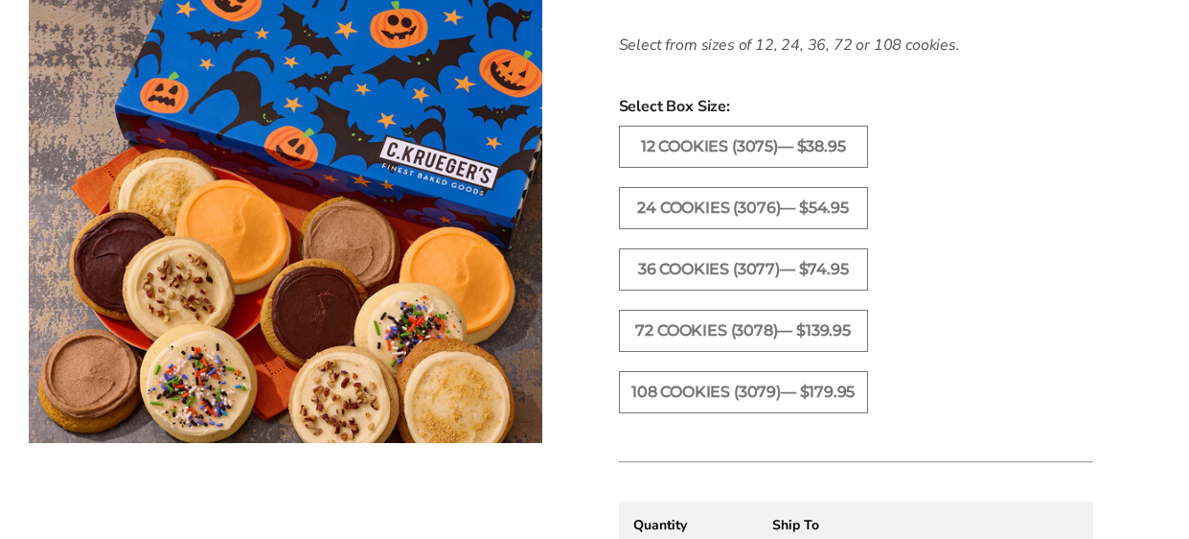
click at [1092, 347] on ul "12 Cookies (3075)— $38.95 24 Cookies (3076)— $54.95 36 Cookies (3077)— $74.95" at bounding box center [856, 279] width 494 height 307
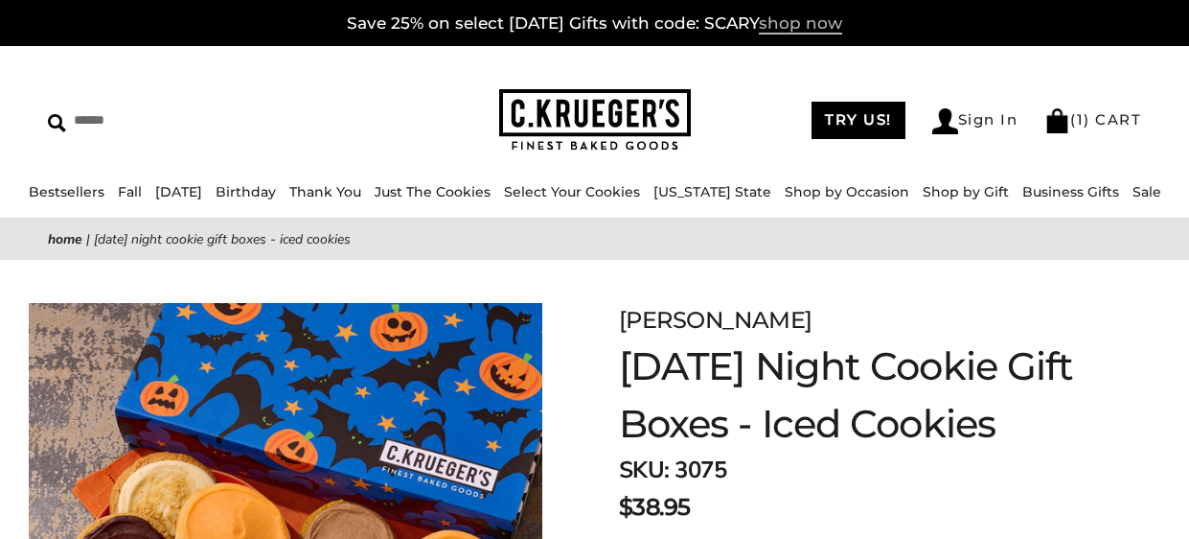
click at [792, 30] on span "shop now" at bounding box center [800, 23] width 83 height 21
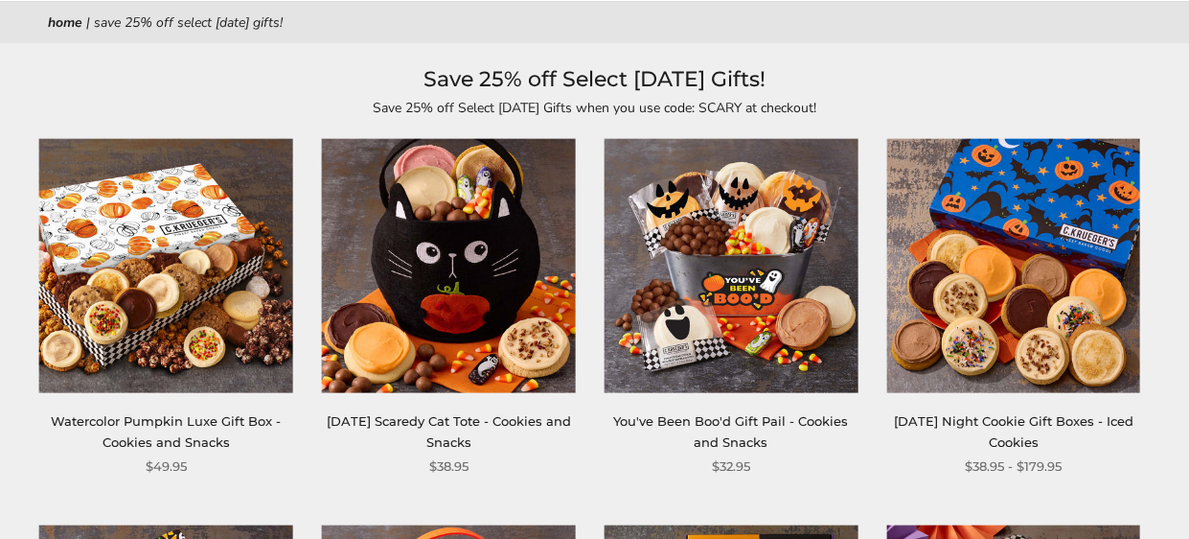
scroll to position [227, 0]
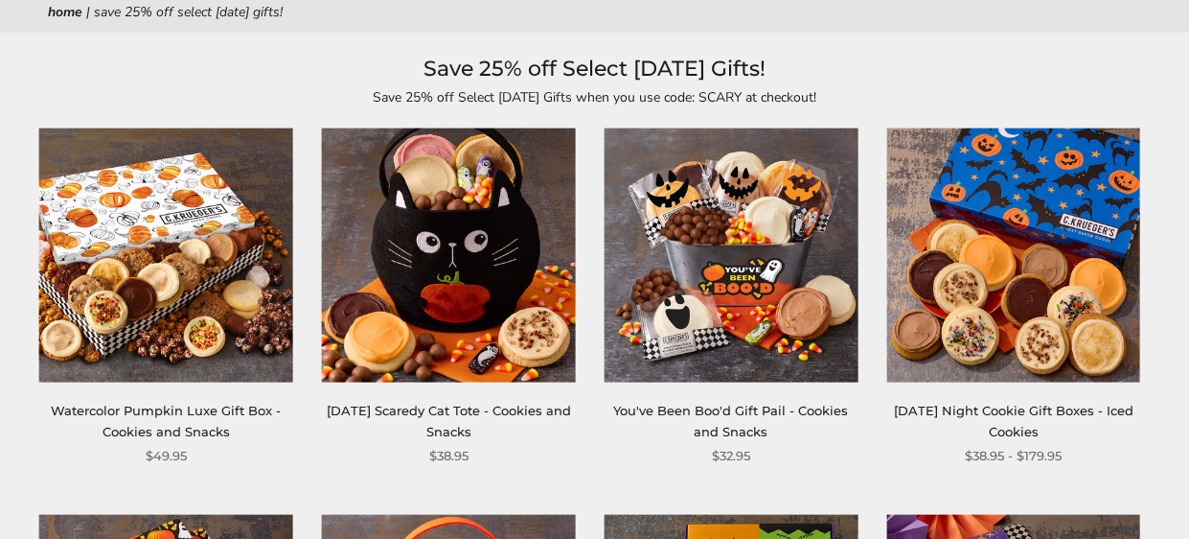
click at [1061, 353] on img at bounding box center [1013, 255] width 254 height 254
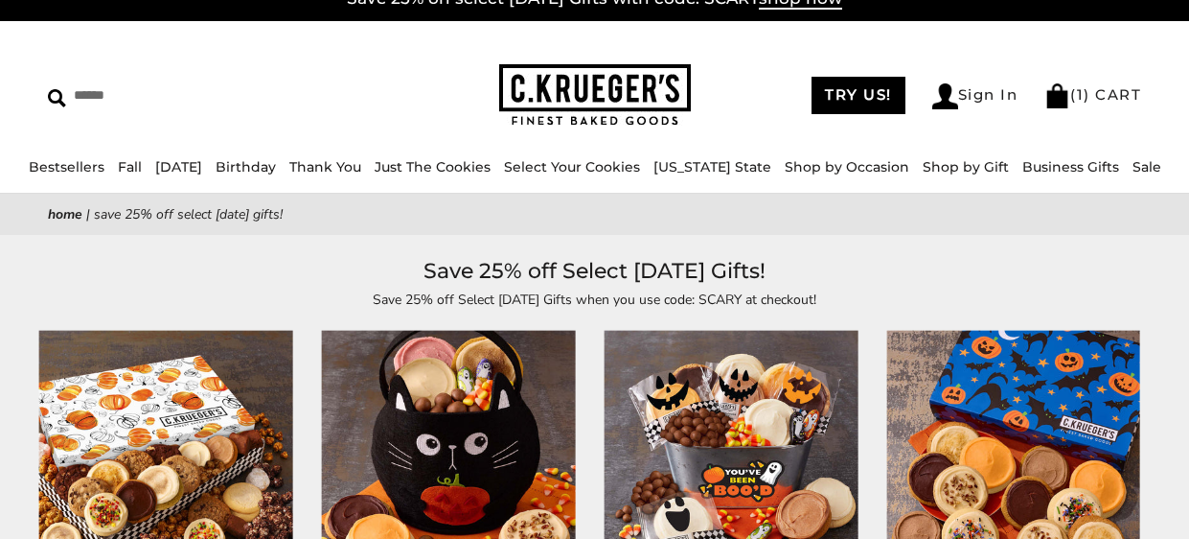
scroll to position [24, 0]
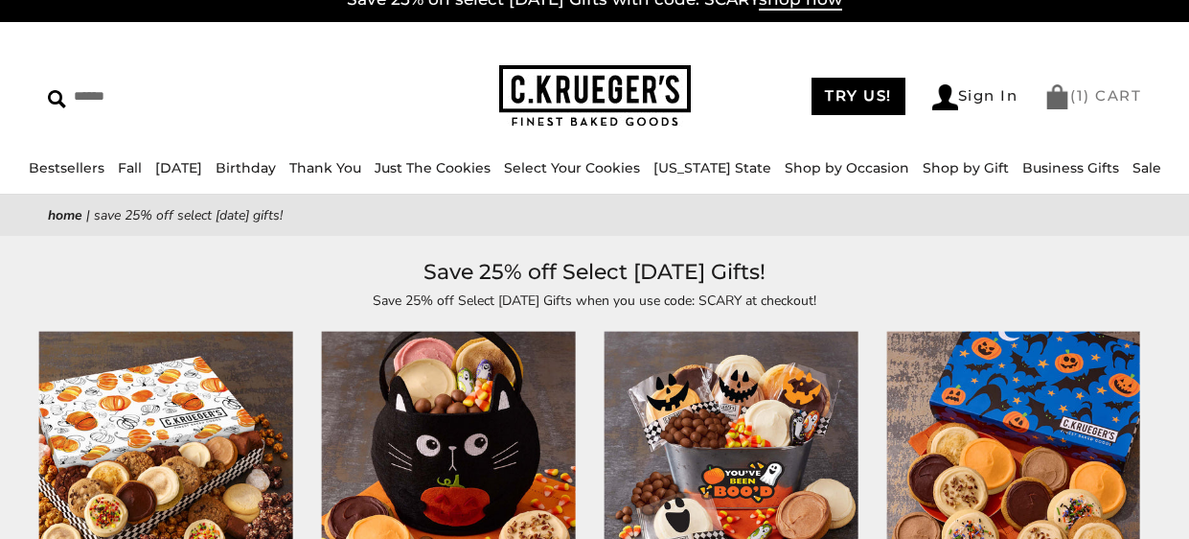
click at [1073, 100] on link "( 1 ) CART" at bounding box center [1093, 95] width 97 height 18
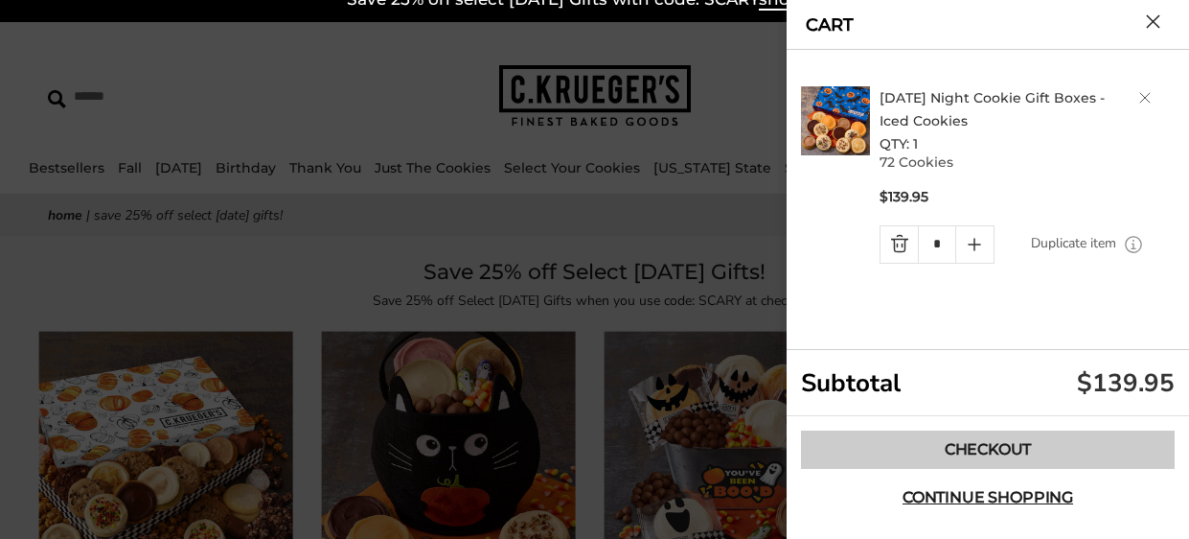
click at [994, 452] on link "Checkout" at bounding box center [988, 449] width 374 height 38
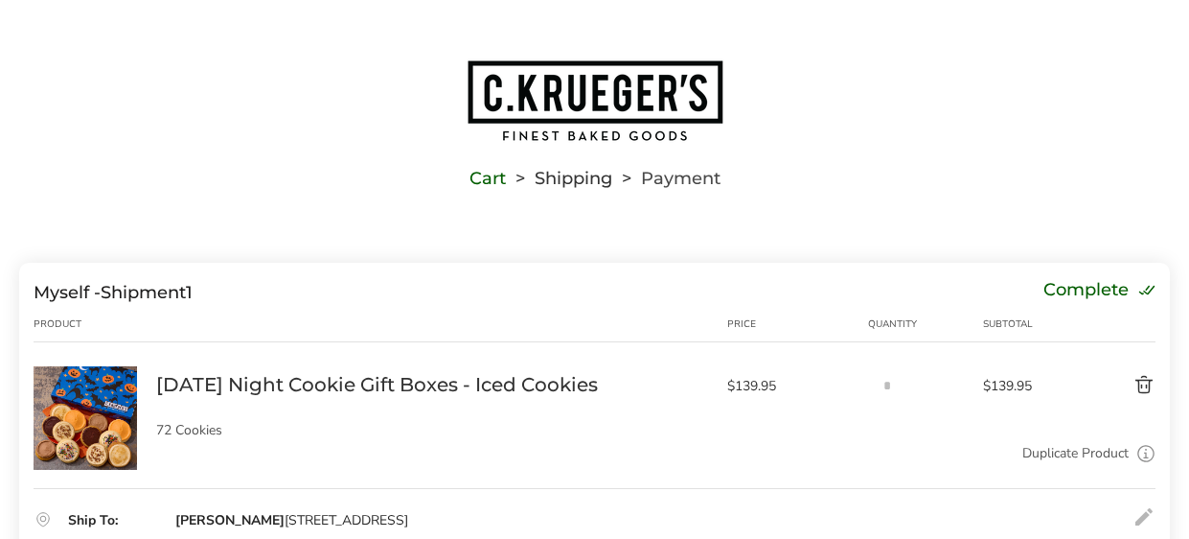
click at [621, 78] on img "Go to home page" at bounding box center [595, 100] width 259 height 84
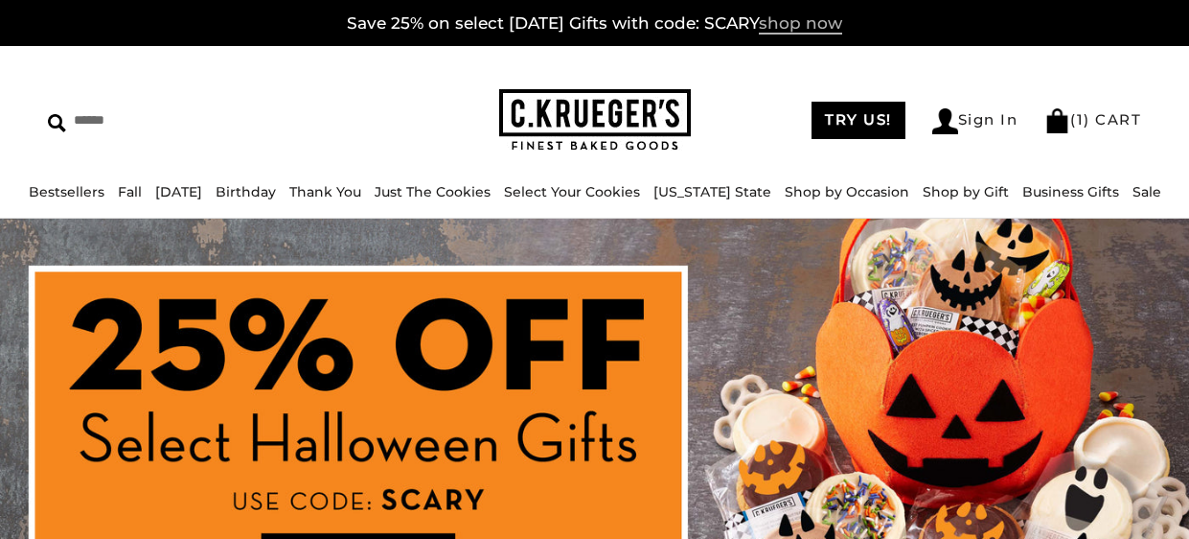
click at [795, 29] on span "shop now" at bounding box center [800, 23] width 83 height 21
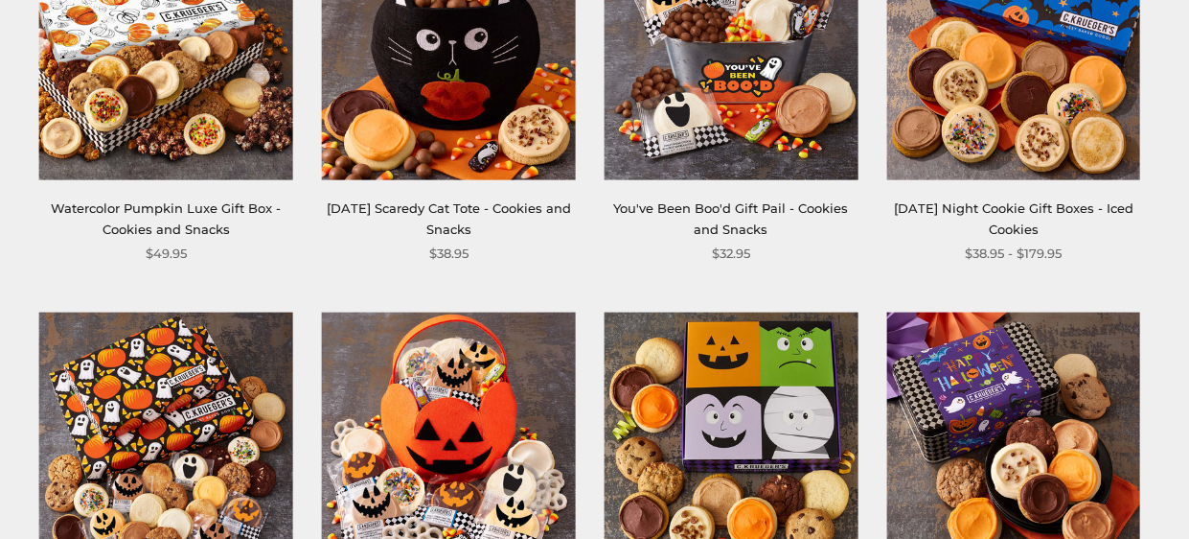
scroll to position [432, 0]
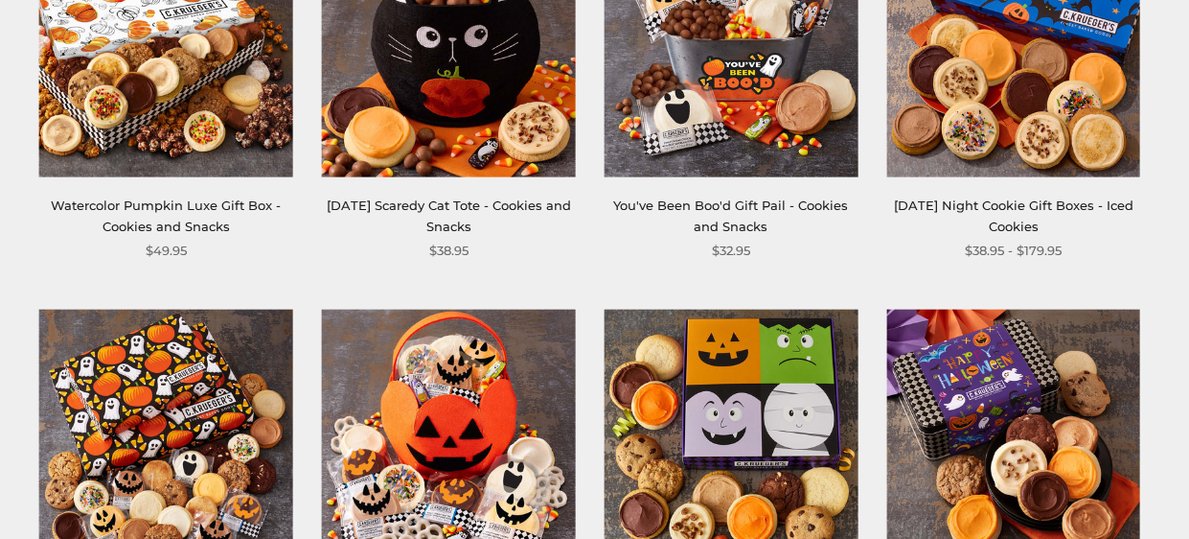
click at [1017, 207] on link "[DATE] Night Cookie Gift Boxes - Iced Cookies" at bounding box center [1014, 214] width 240 height 35
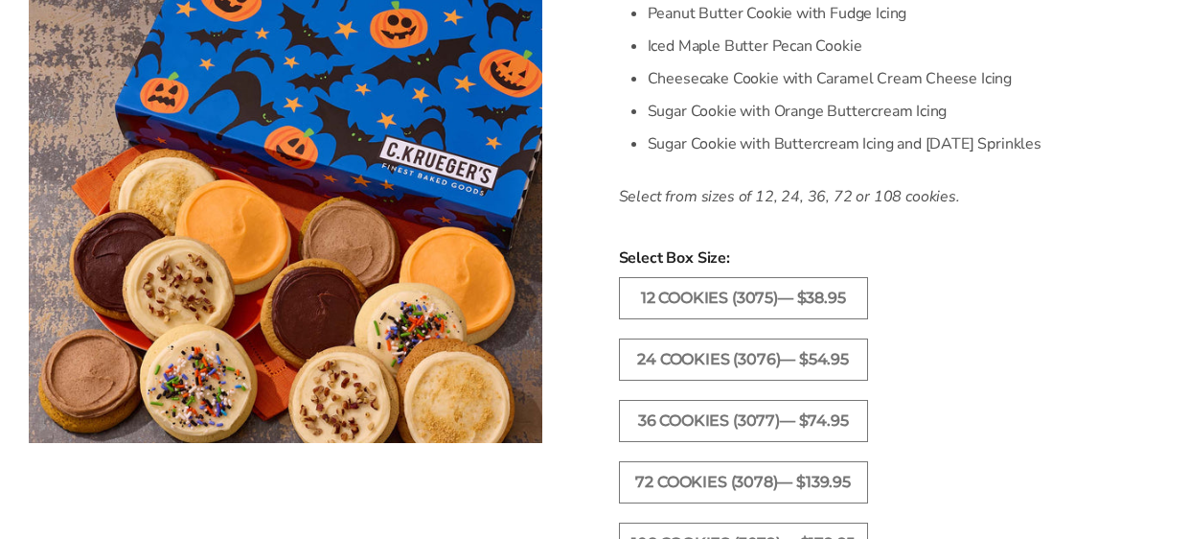
scroll to position [817, 0]
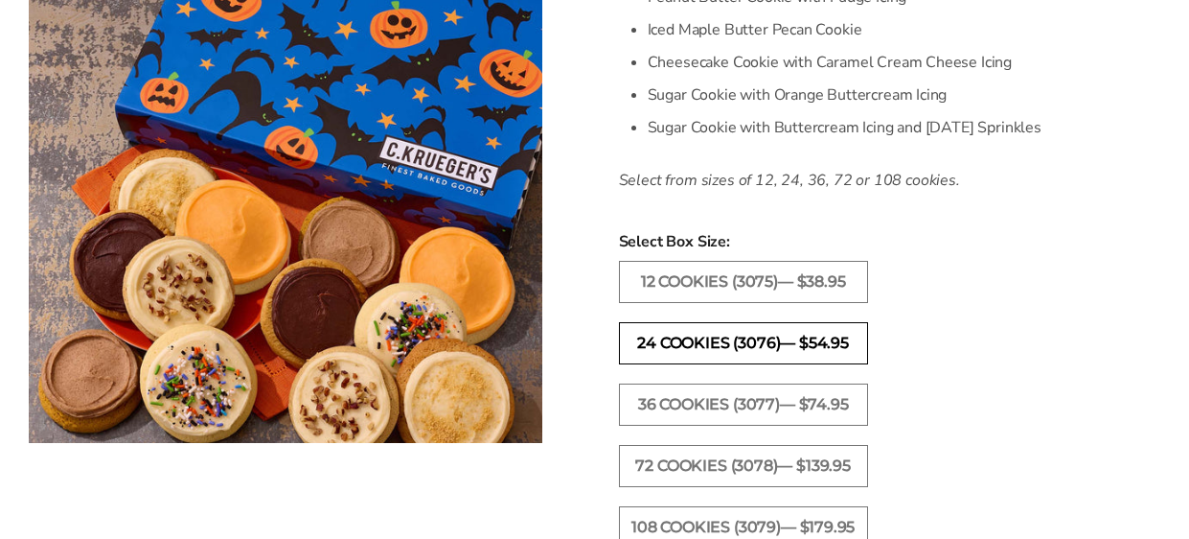
click at [755, 347] on label "24 Cookies (3076)— $54.95" at bounding box center [743, 343] width 249 height 42
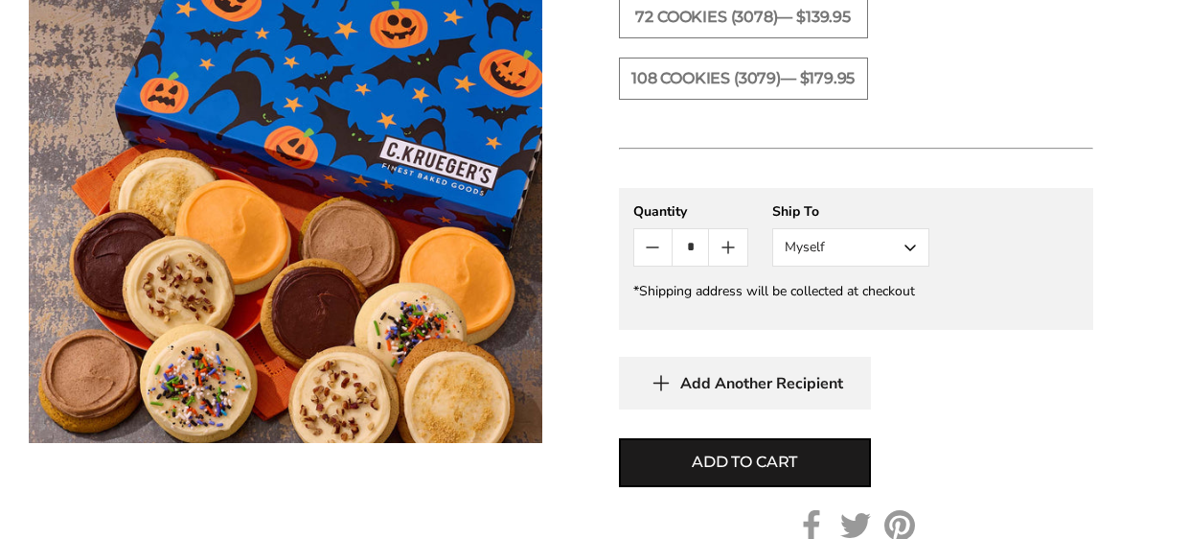
scroll to position [1267, 0]
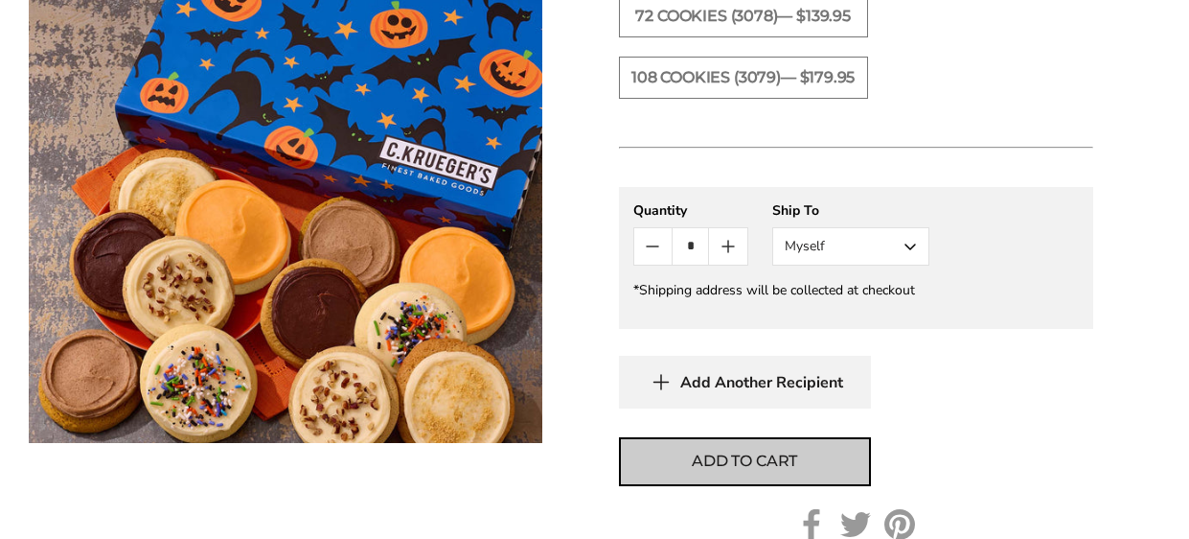
click at [732, 451] on span "Add to cart" at bounding box center [744, 460] width 105 height 23
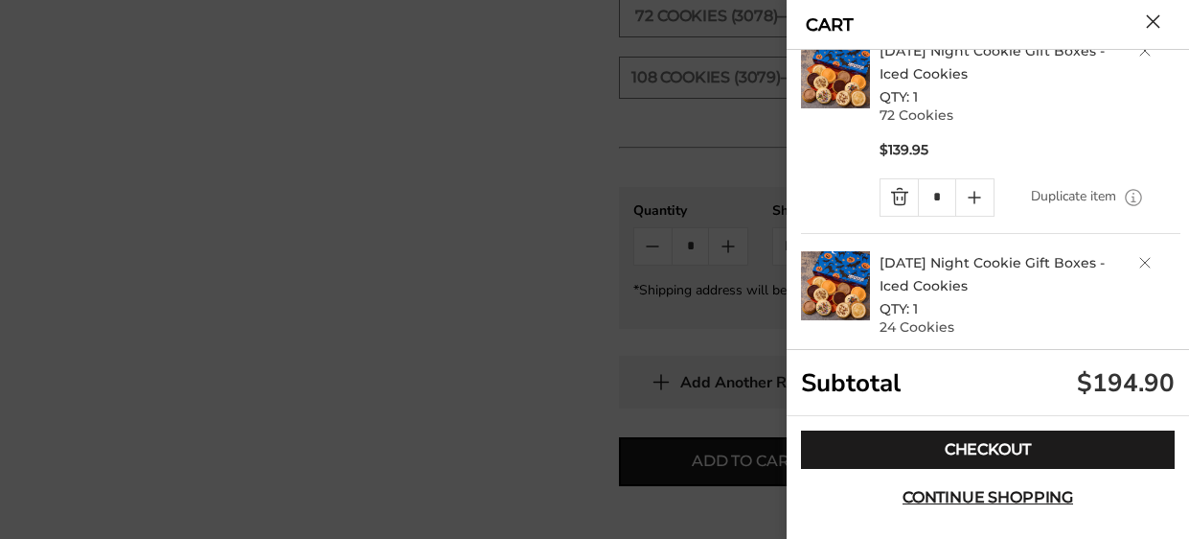
scroll to position [44, 0]
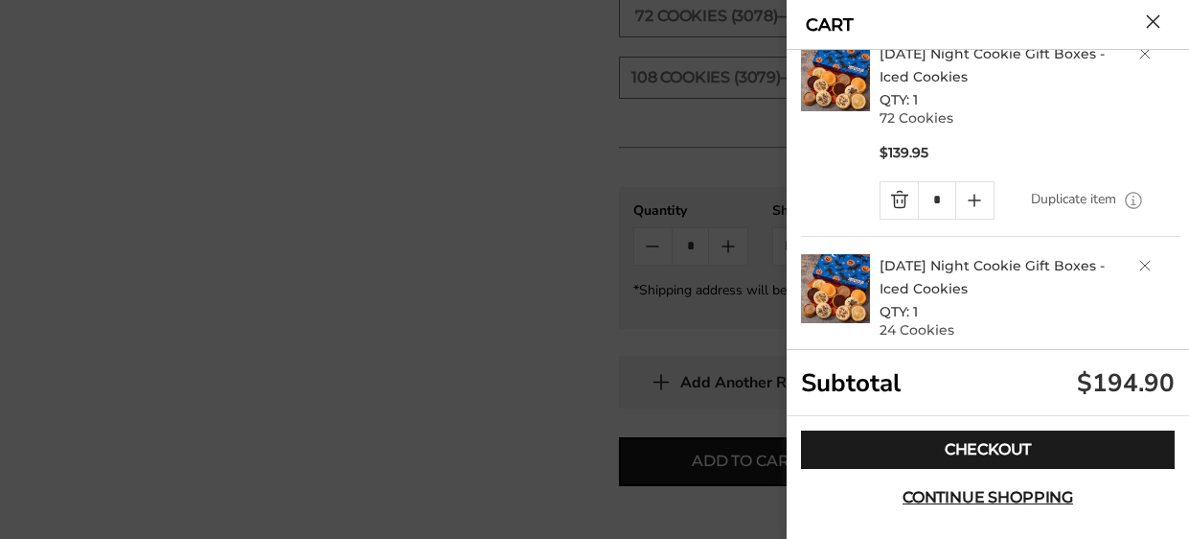
click at [898, 204] on link "Quantity minus button" at bounding box center [899, 200] width 37 height 36
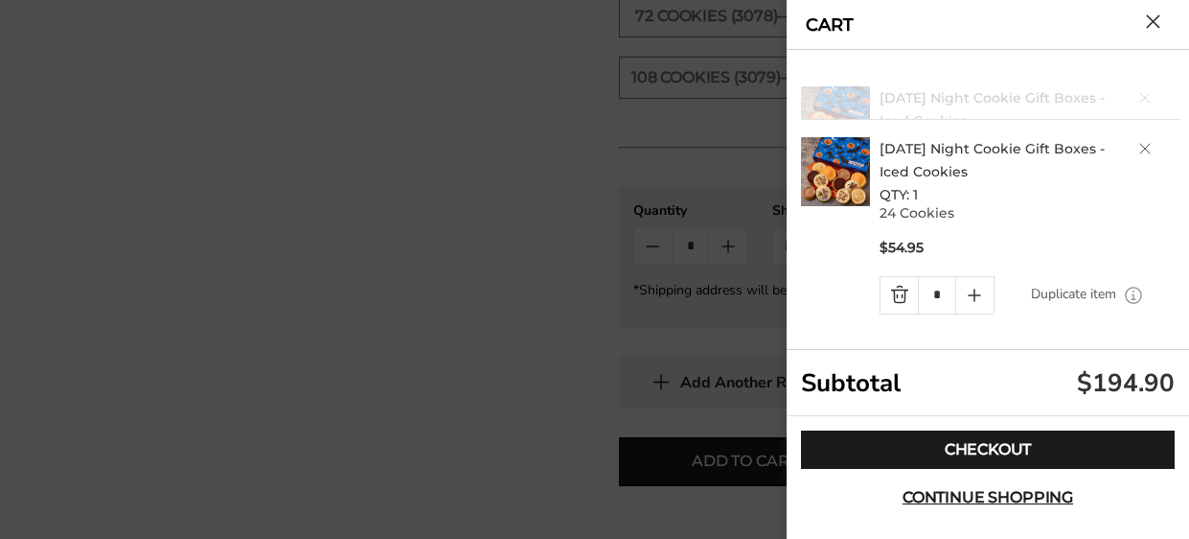
scroll to position [0, 0]
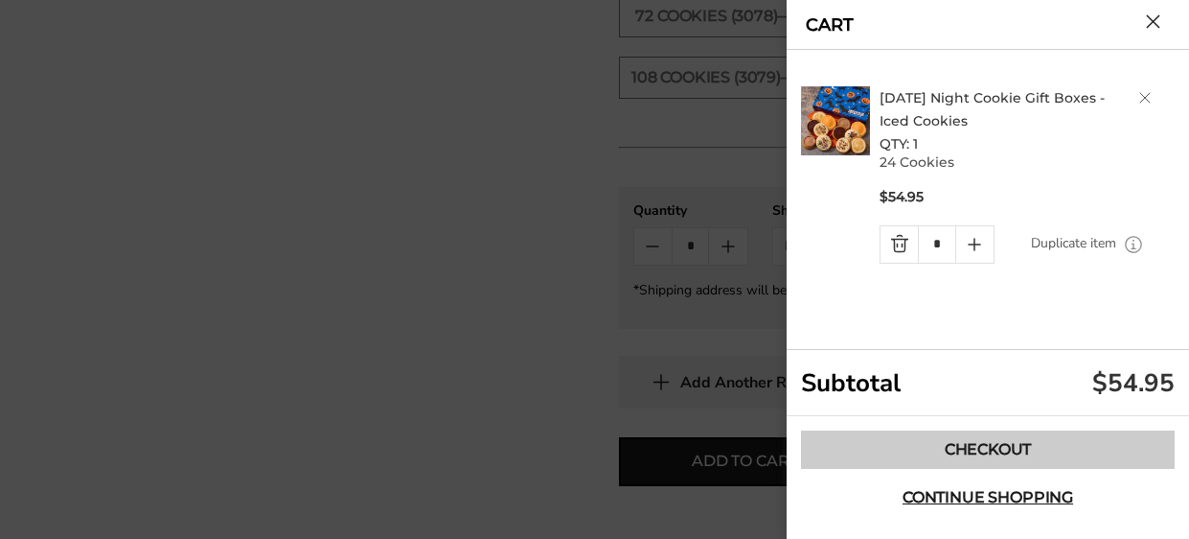
click at [990, 450] on link "Checkout" at bounding box center [988, 449] width 374 height 38
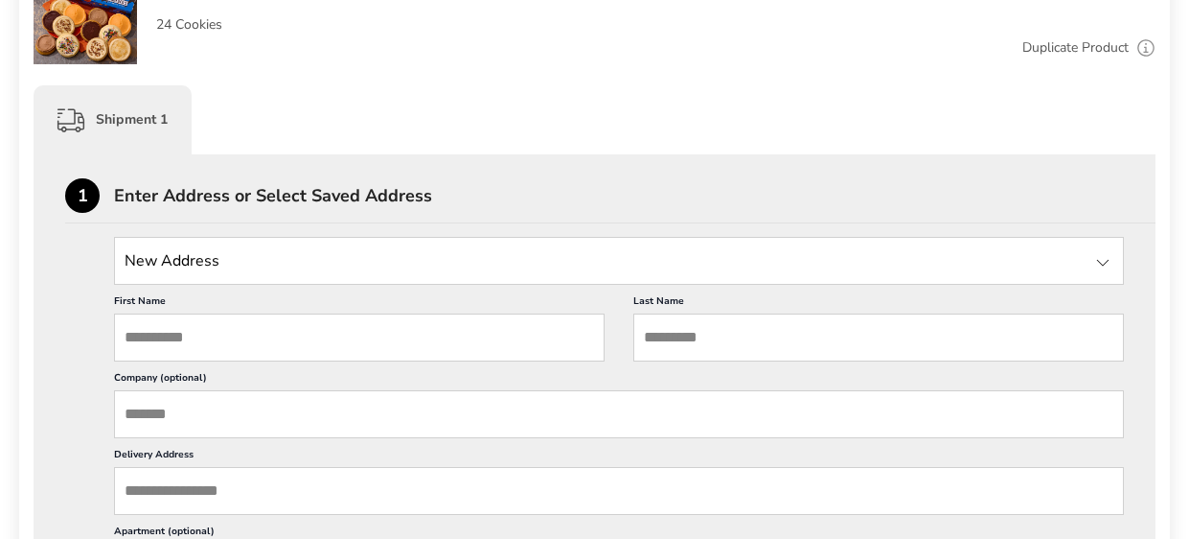
scroll to position [406, 0]
click at [505, 320] on input "First Name" at bounding box center [359, 336] width 491 height 48
type input "*****"
type input "**********"
type input "*******"
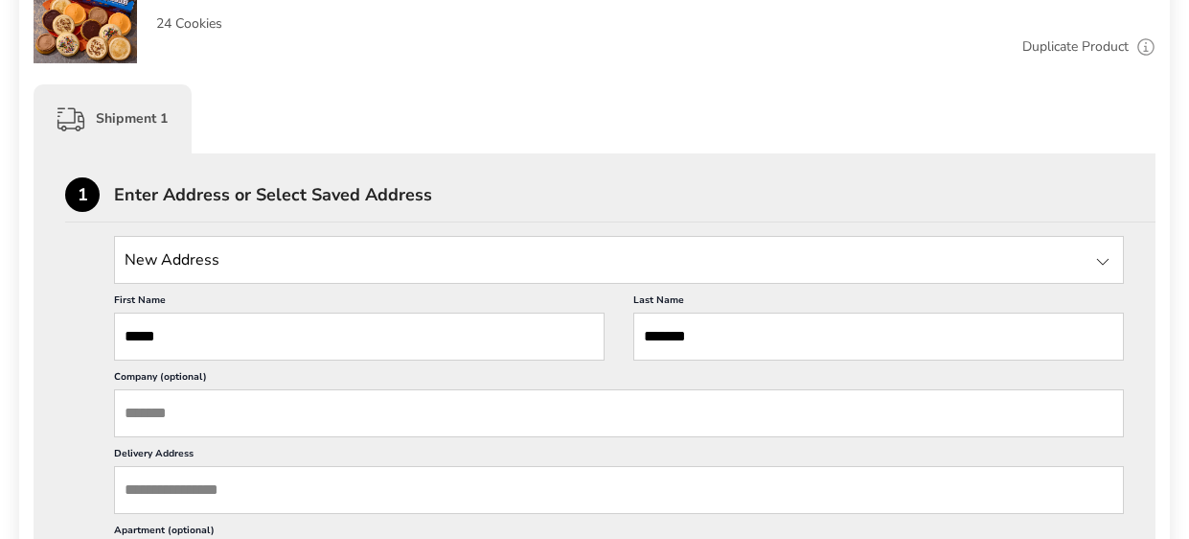
type input "*****"
type input "**********"
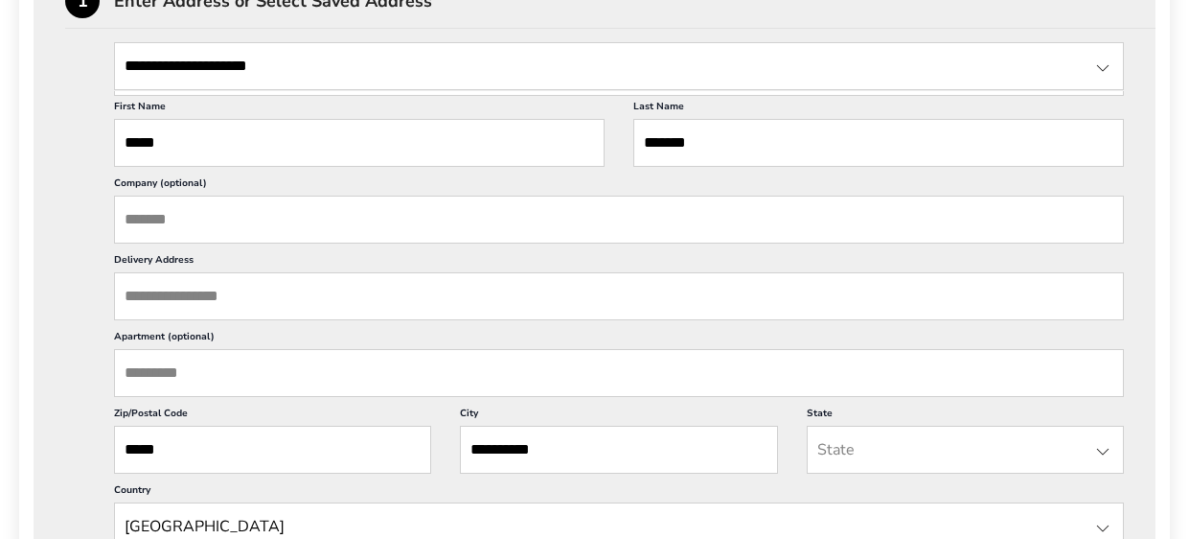
scroll to position [605, 0]
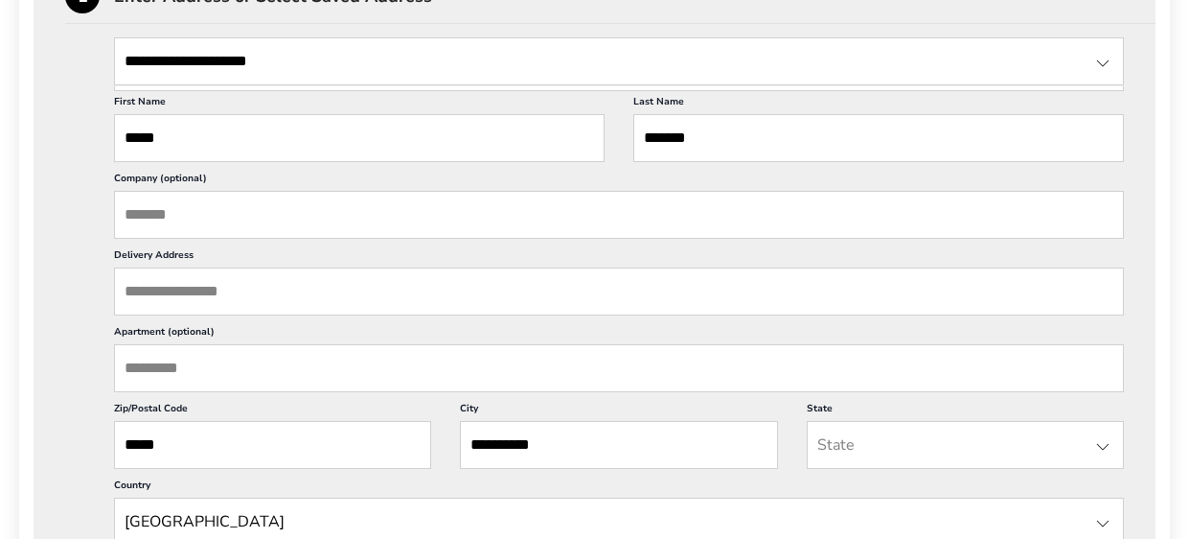
click at [225, 301] on input "Delivery Address" at bounding box center [619, 291] width 1010 height 48
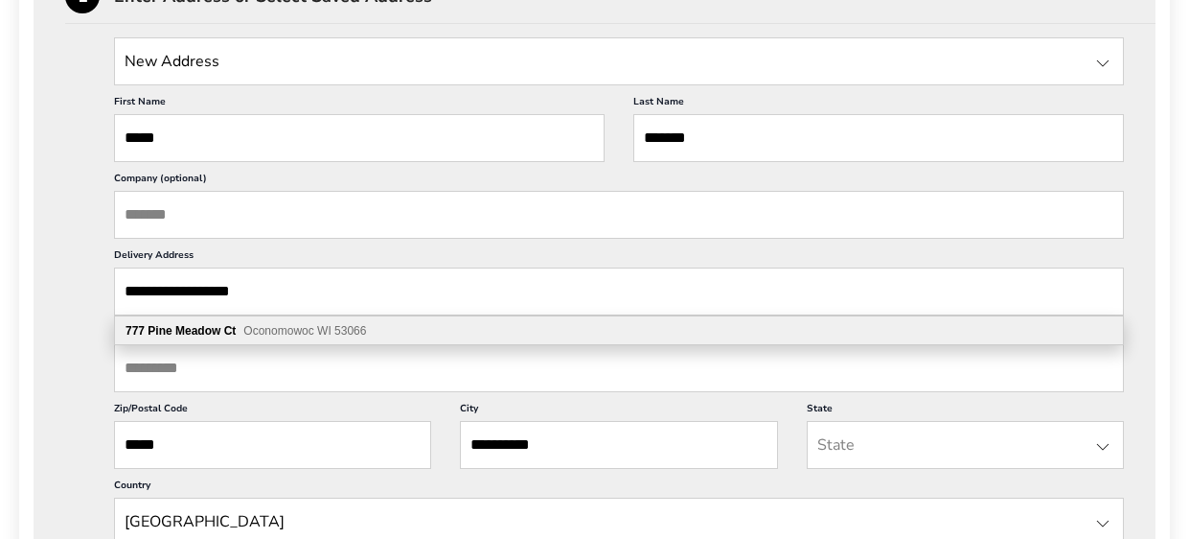
type input "**********"
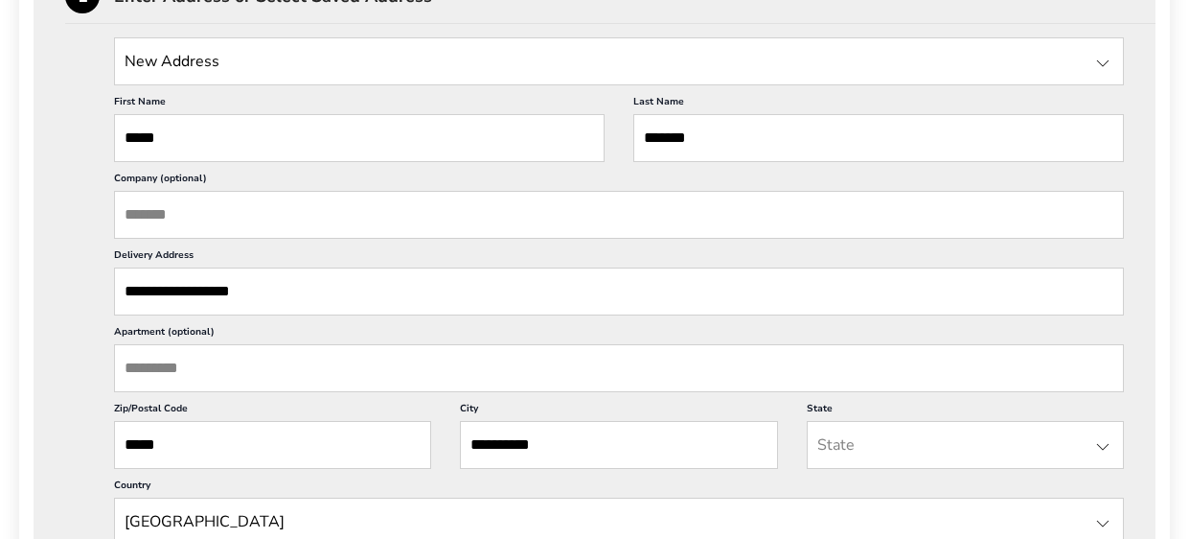
click at [1107, 445] on div at bounding box center [1103, 446] width 23 height 23
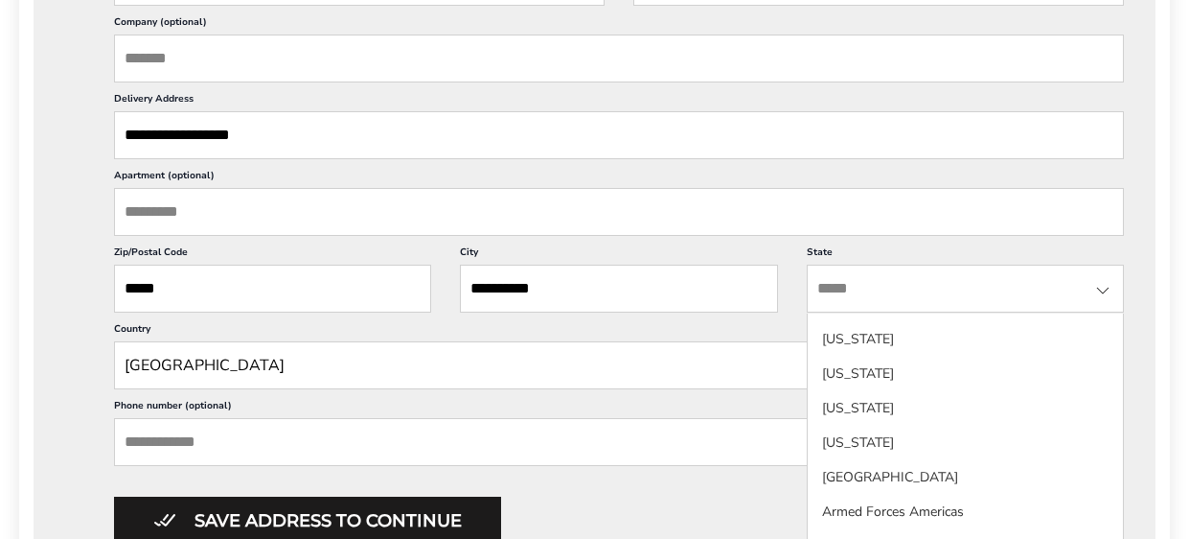
scroll to position [780, 0]
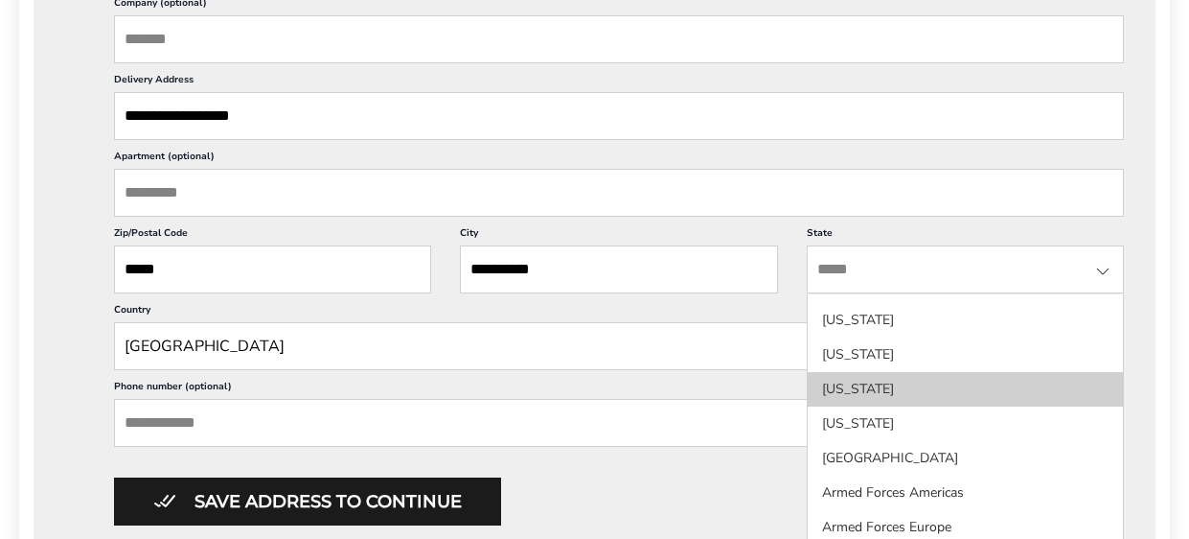
click at [944, 390] on li "Wisconsin" at bounding box center [965, 389] width 315 height 34
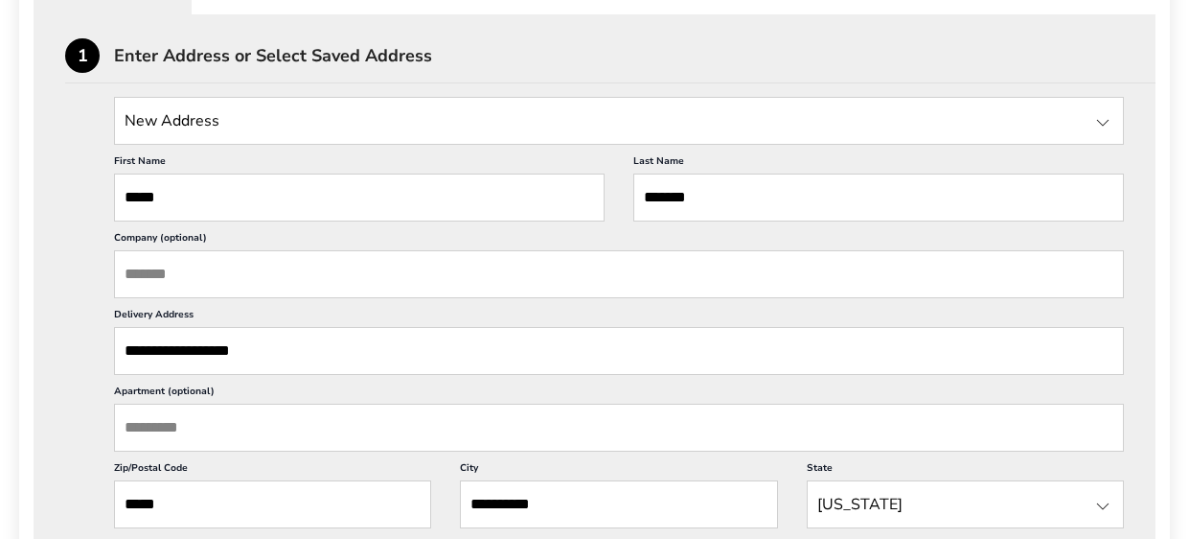
scroll to position [560, 0]
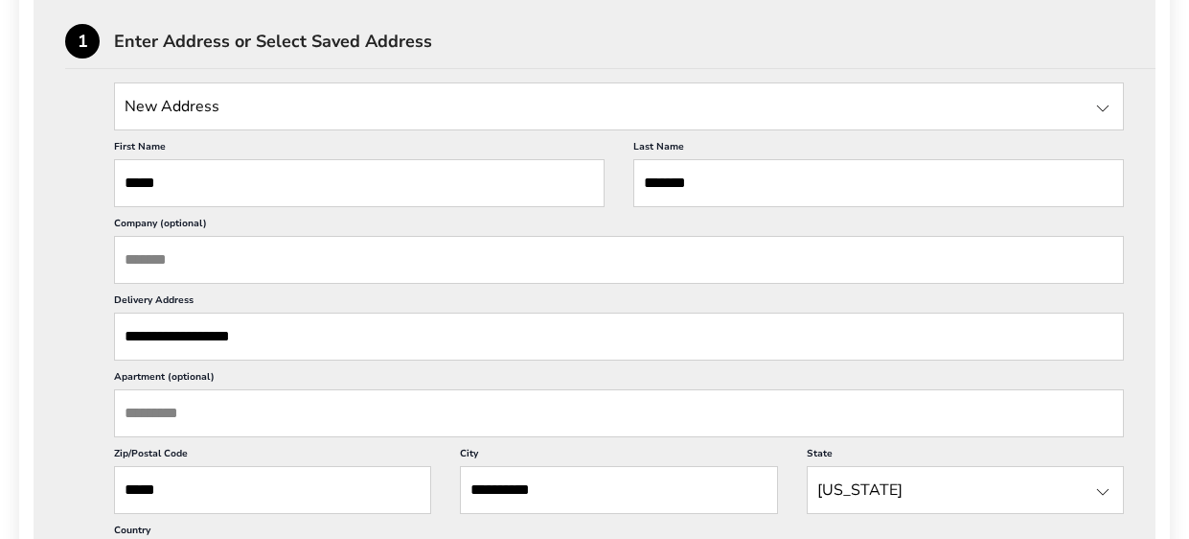
click at [188, 172] on input "*****" at bounding box center [359, 183] width 491 height 48
type input "*****"
click at [714, 180] on input "*******" at bounding box center [878, 183] width 491 height 48
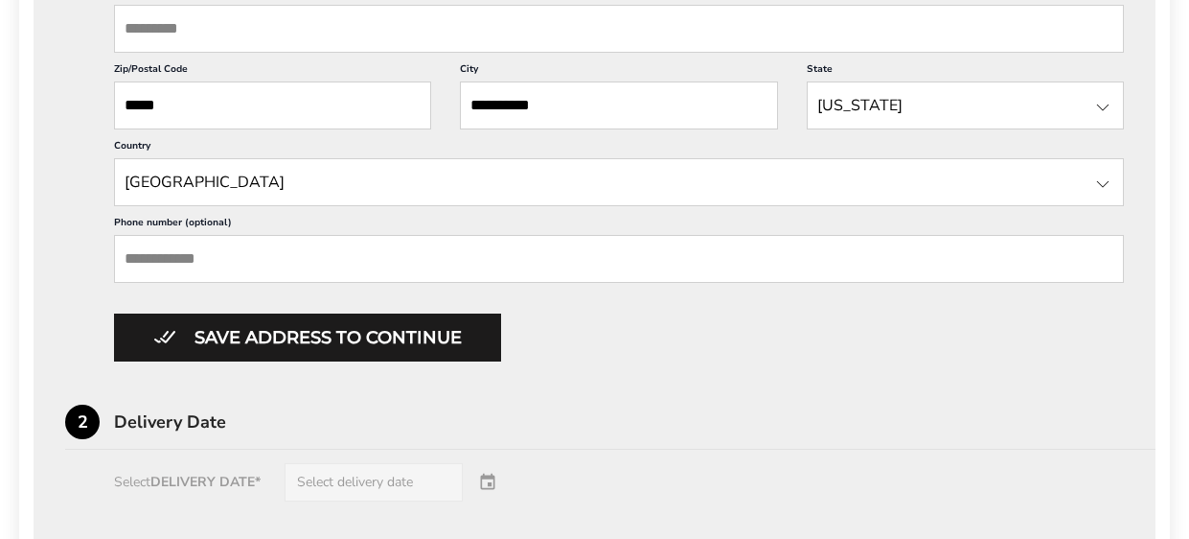
scroll to position [945, 0]
type input "*******"
click at [459, 252] on input "Phone number (optional)" at bounding box center [619, 258] width 1010 height 48
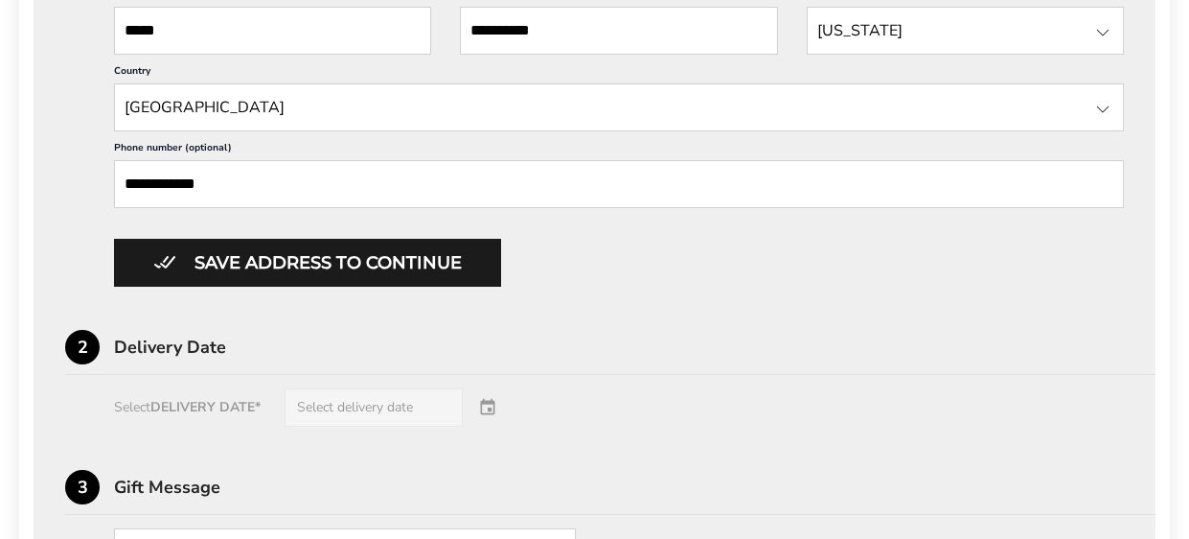
scroll to position [1020, 0]
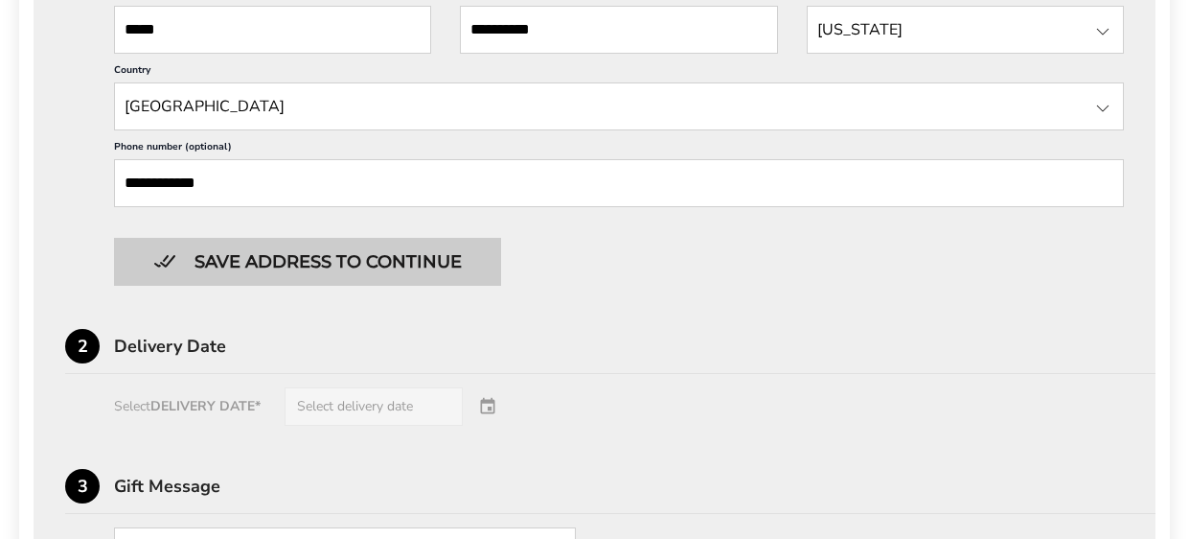
type input "**********"
click at [297, 264] on button "Save address to continue" at bounding box center [307, 262] width 387 height 48
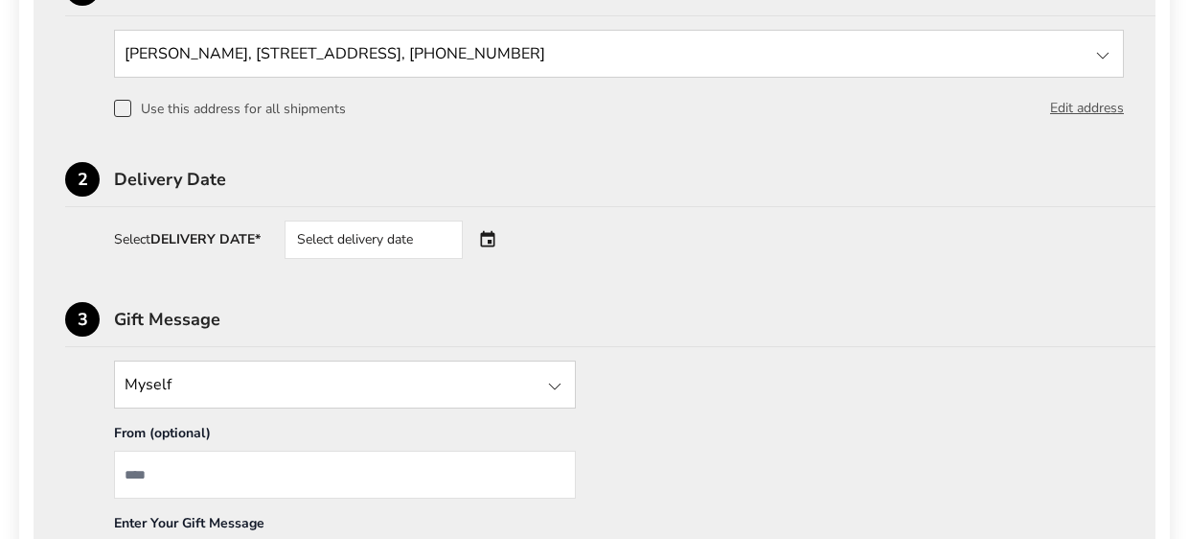
scroll to position [611, 0]
click at [485, 245] on div "Select delivery date" at bounding box center [401, 240] width 232 height 38
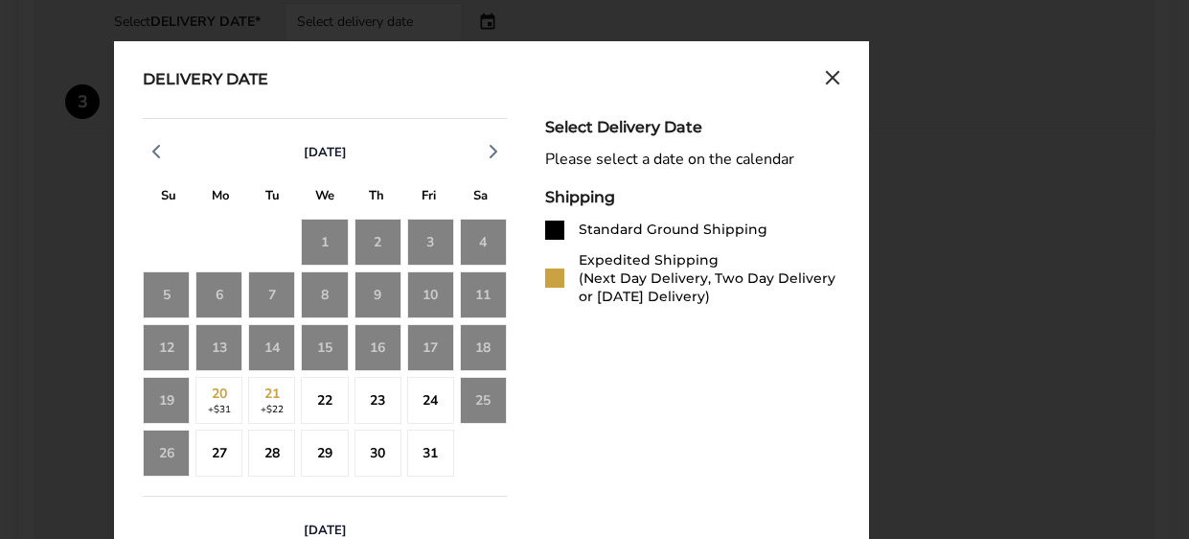
scroll to position [832, 0]
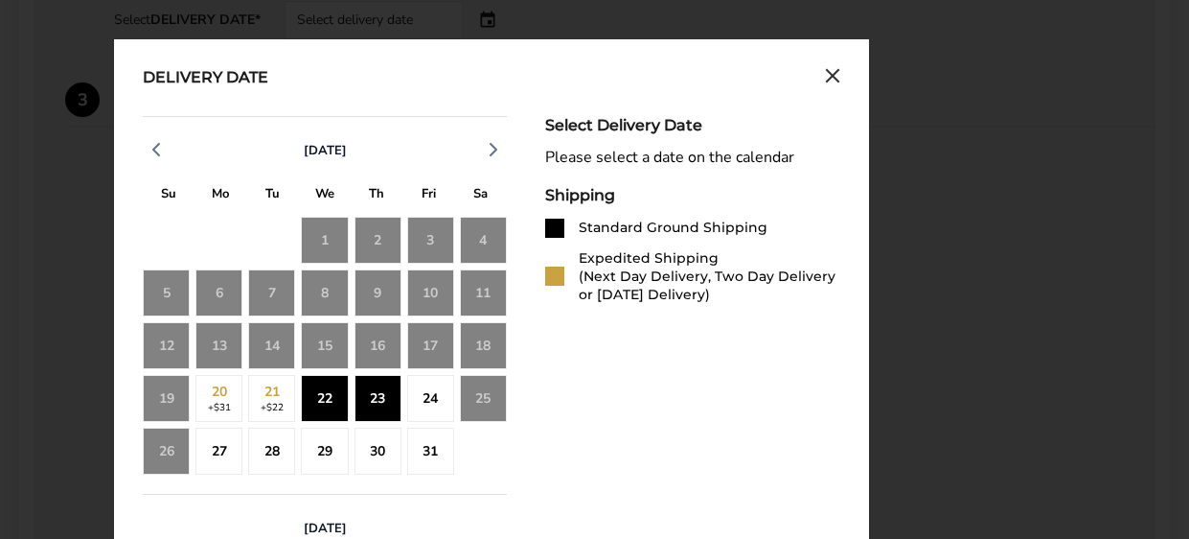
click at [377, 389] on div "23" at bounding box center [378, 398] width 47 height 47
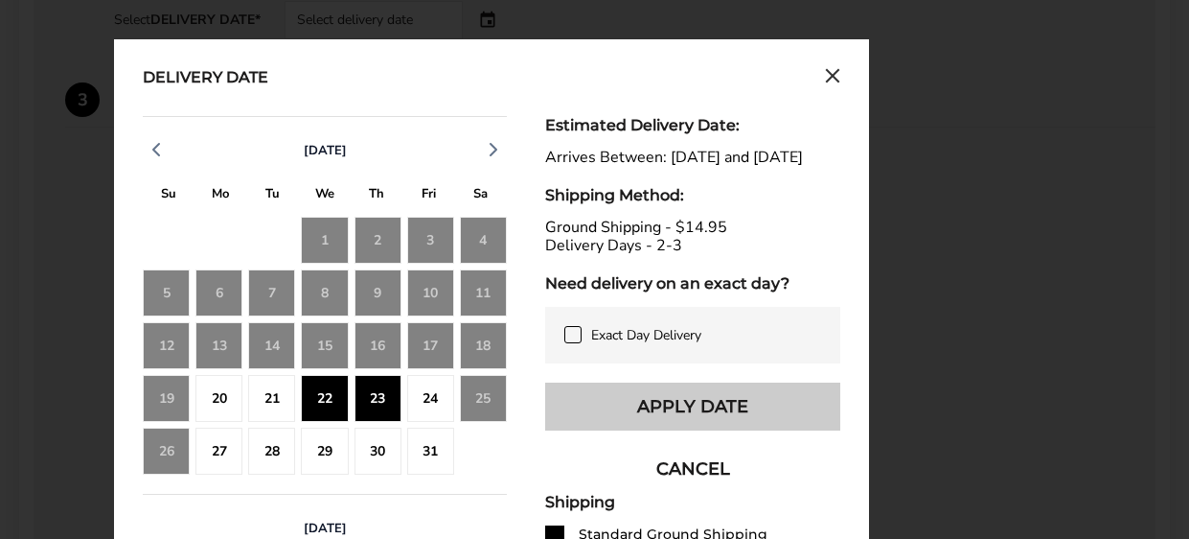
click at [567, 416] on button "Apply Date" at bounding box center [692, 406] width 295 height 48
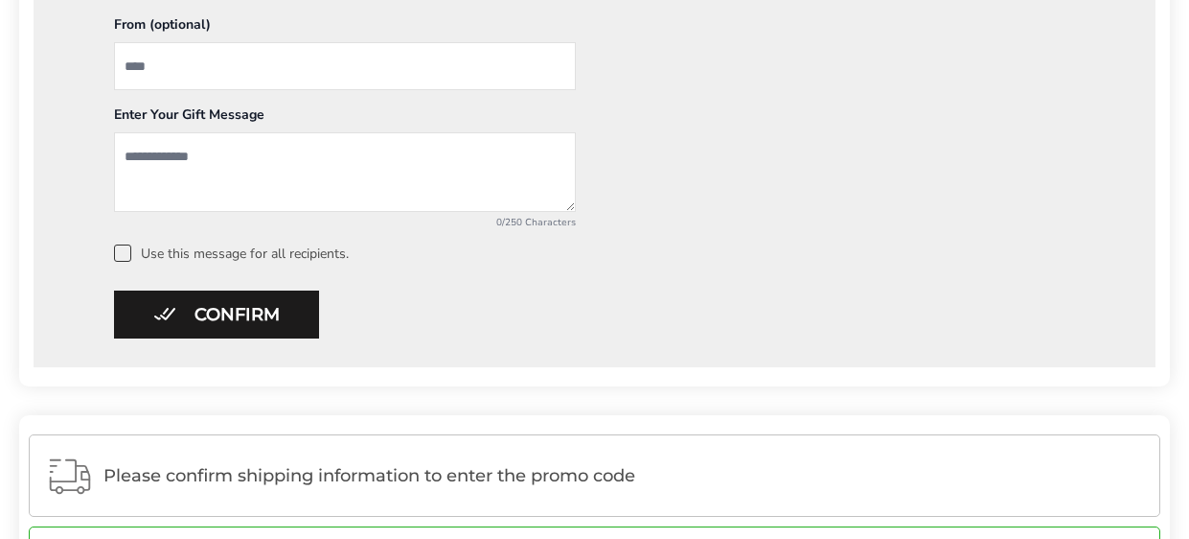
scroll to position [1022, 0]
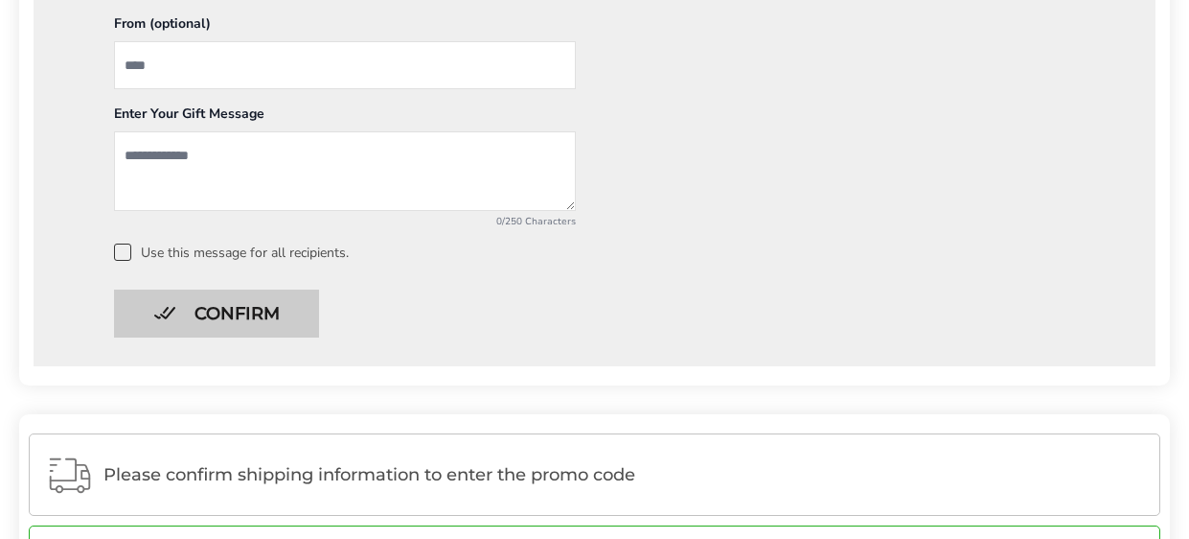
click at [192, 317] on button "Confirm" at bounding box center [216, 313] width 205 height 48
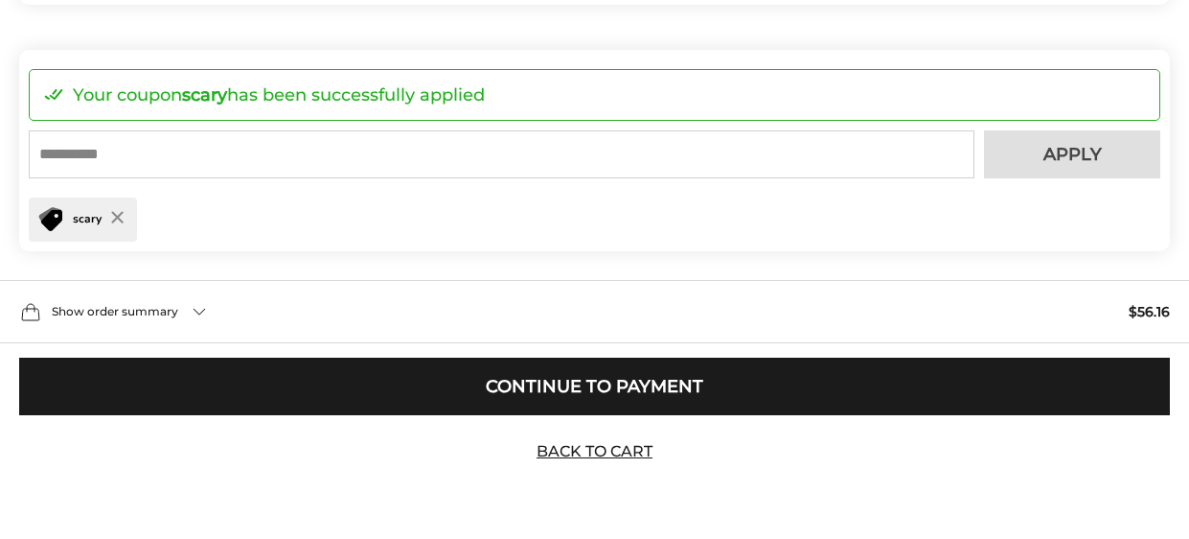
scroll to position [614, 0]
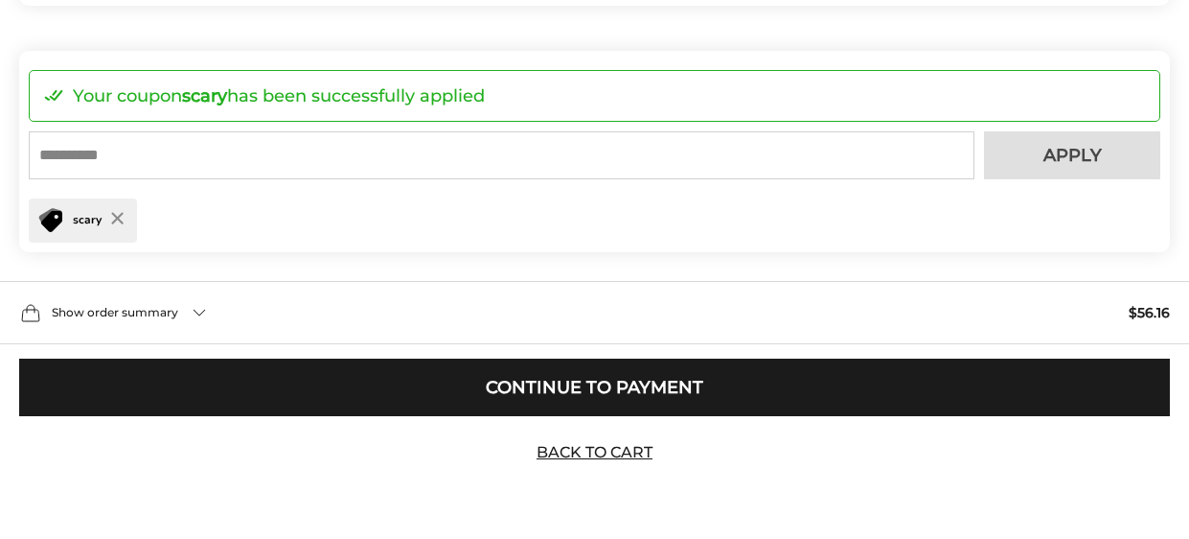
click at [189, 156] on input "text" at bounding box center [502, 155] width 946 height 48
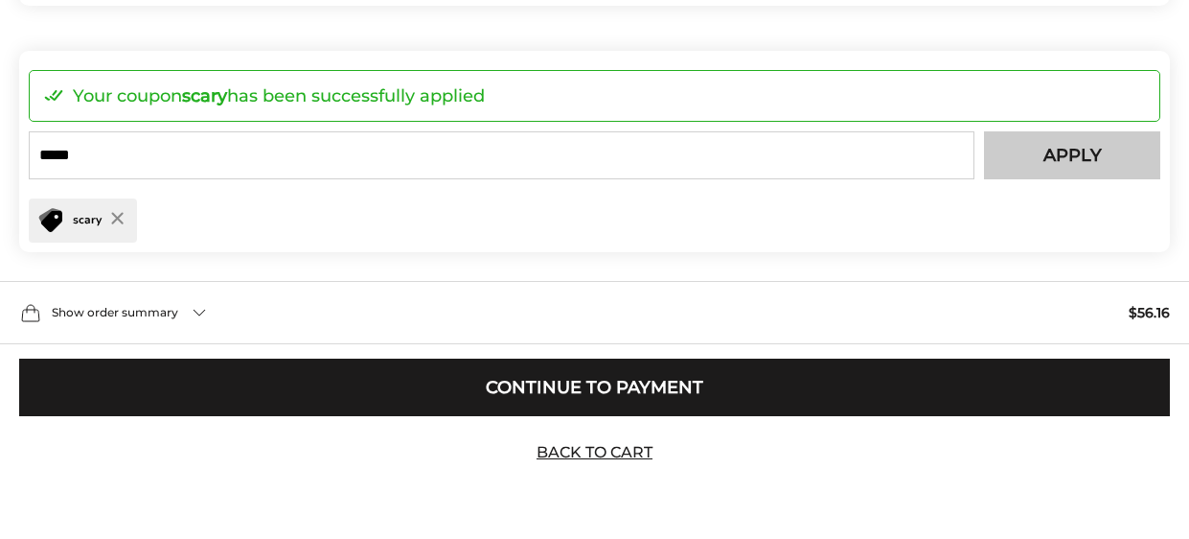
type input "*****"
click at [998, 153] on button "Apply" at bounding box center [1072, 155] width 176 height 48
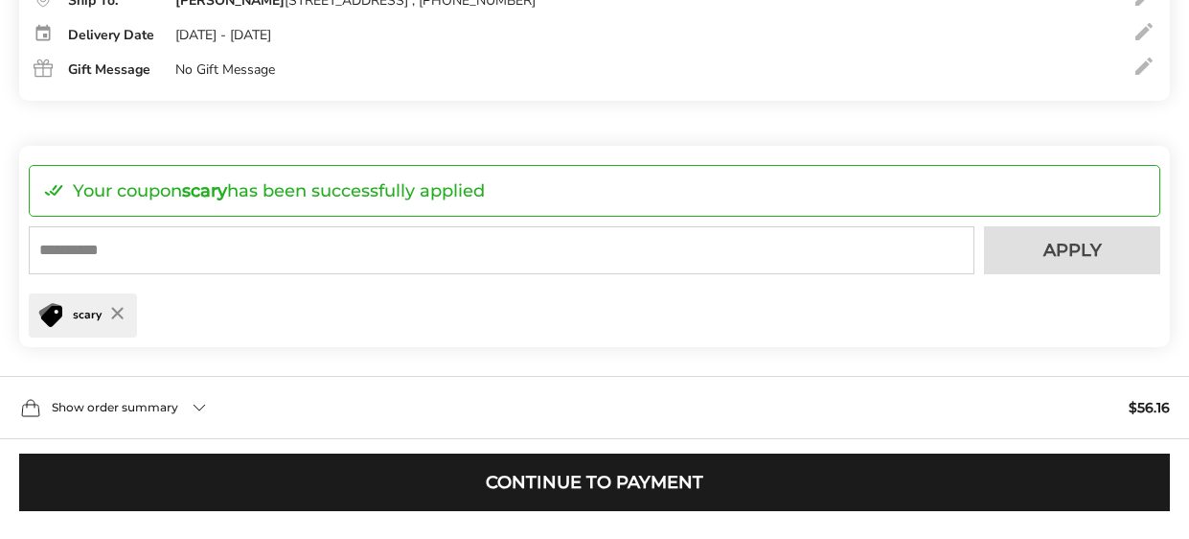
scroll to position [525, 0]
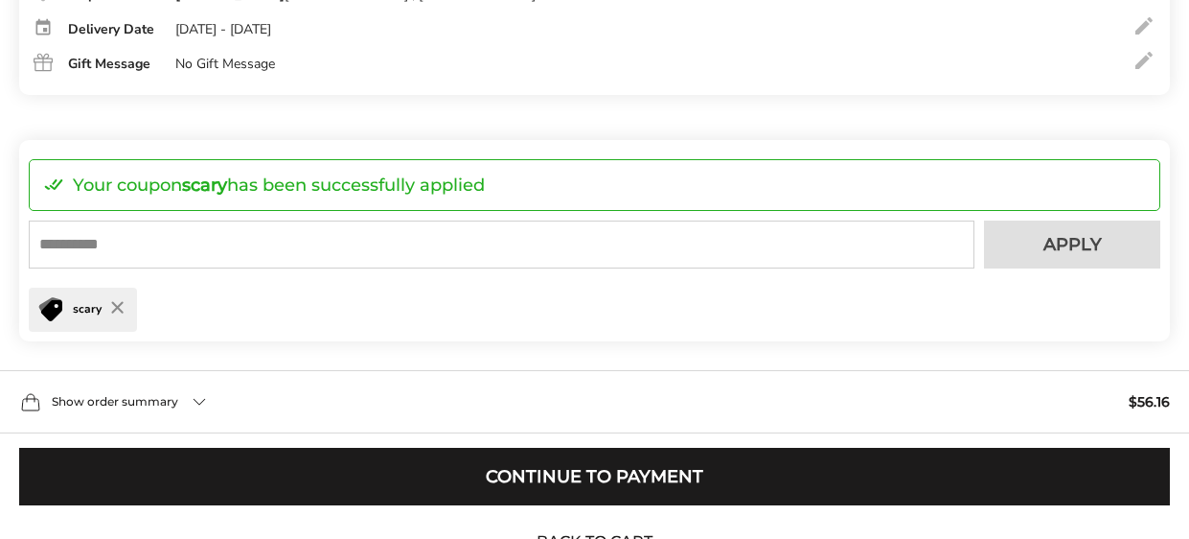
click at [199, 398] on div "Show order summary $56.16" at bounding box center [594, 401] width 1189 height 63
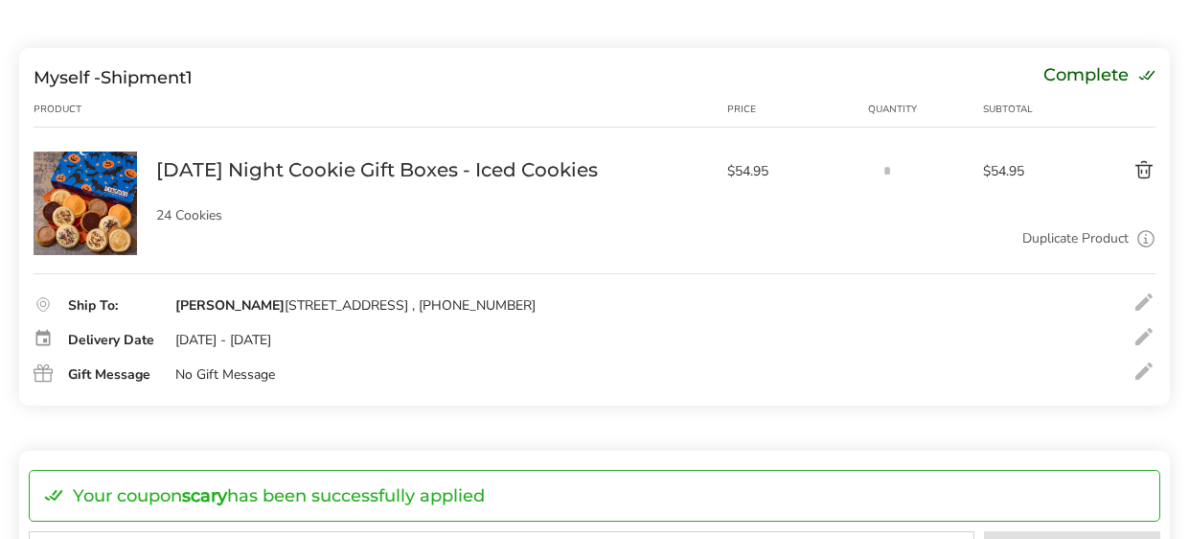
scroll to position [217, 0]
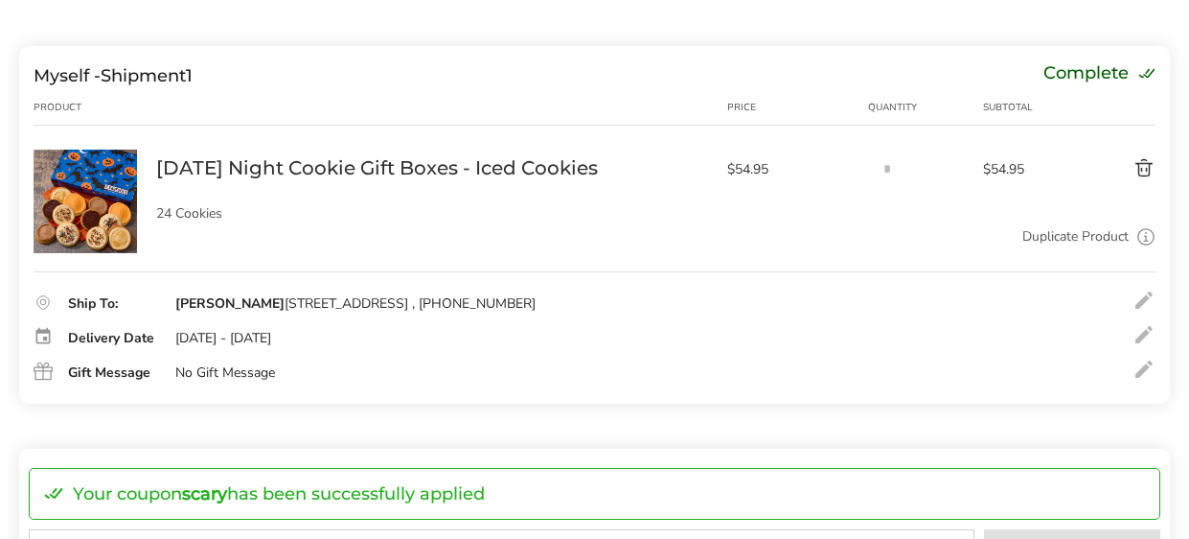
click at [343, 170] on link "[DATE] Night Cookie Gift Boxes - Iced Cookies" at bounding box center [377, 167] width 442 height 25
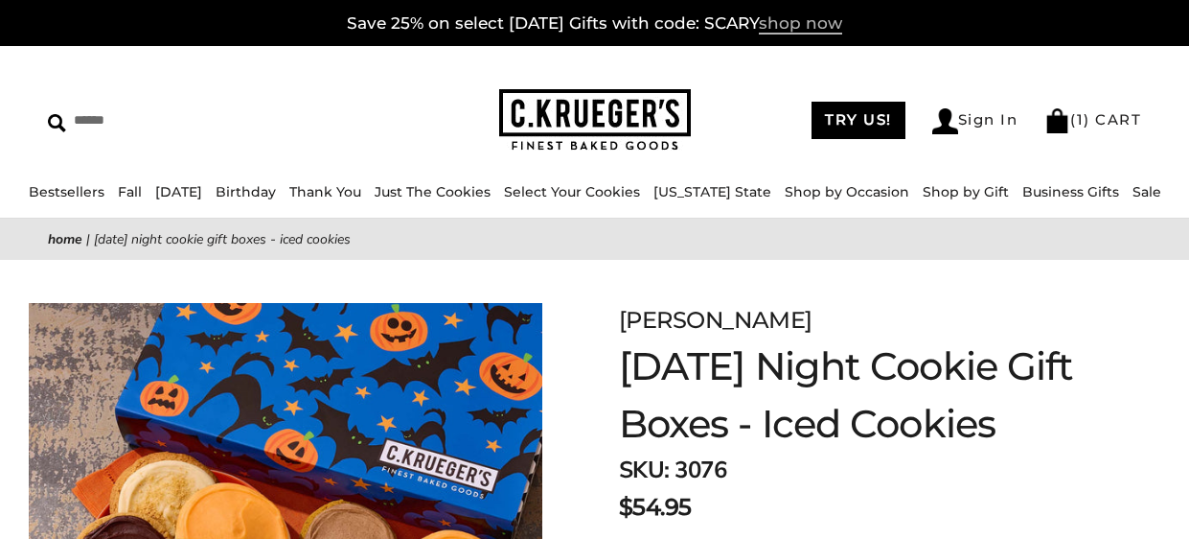
click at [807, 31] on span "shop now" at bounding box center [800, 23] width 83 height 21
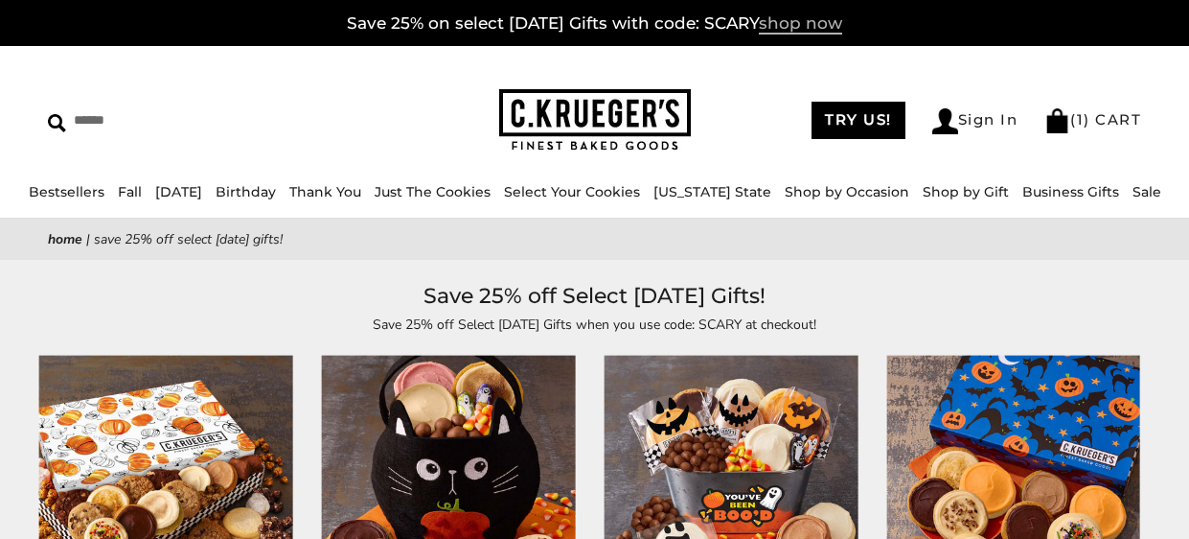
click at [816, 31] on span "shop now" at bounding box center [800, 23] width 83 height 21
click at [1100, 116] on link "( 1 ) CART" at bounding box center [1093, 119] width 97 height 18
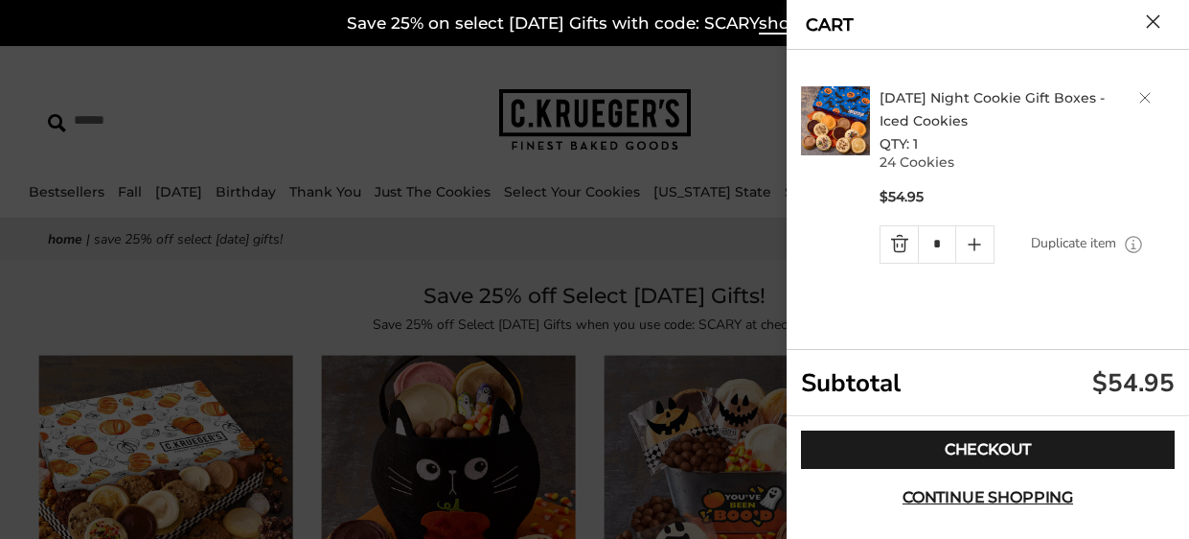
click at [1144, 96] on link "Delete product" at bounding box center [1144, 97] width 11 height 11
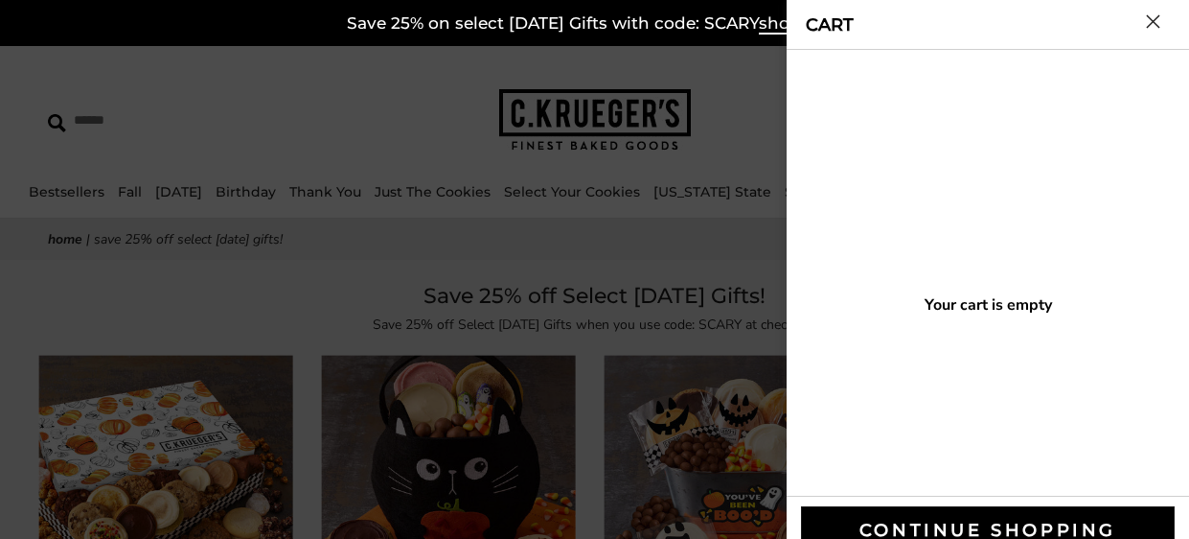
click at [1156, 17] on button "Close cart" at bounding box center [1153, 21] width 14 height 14
